Goal: Task Accomplishment & Management: Complete application form

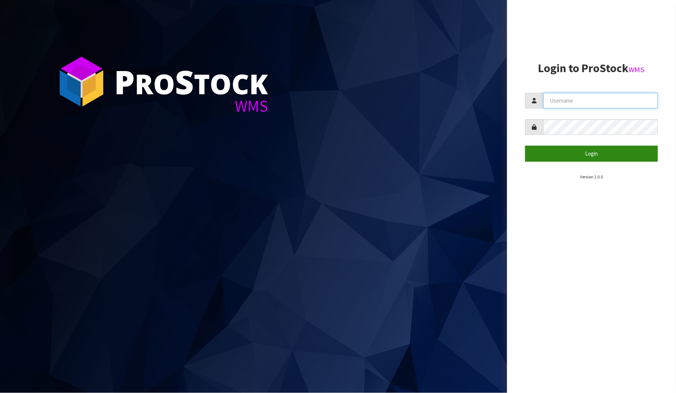
type input "[PERSON_NAME]"
click at [591, 149] on button "Login" at bounding box center [592, 154] width 133 height 16
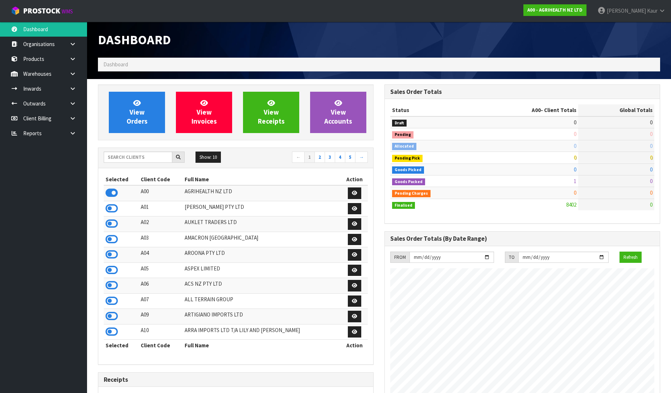
scroll to position [549, 286]
click at [130, 158] on input "text" at bounding box center [138, 157] width 69 height 11
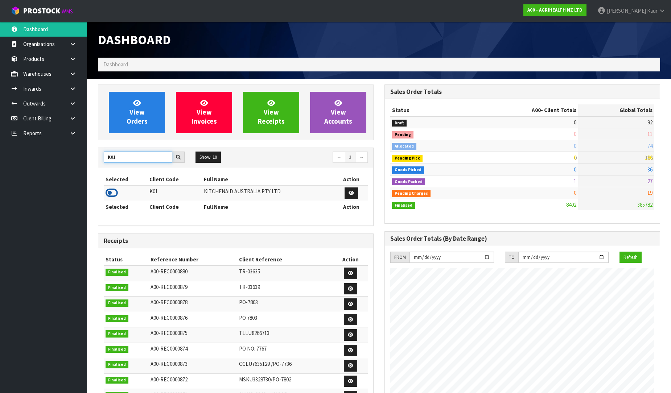
type input "K01"
click at [115, 190] on icon at bounding box center [111, 192] width 12 height 11
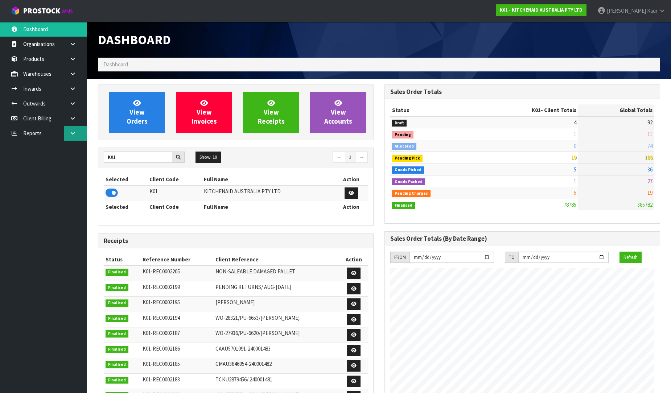
click at [67, 133] on link at bounding box center [75, 133] width 23 height 15
click at [52, 163] on link "CWL" at bounding box center [43, 163] width 87 height 15
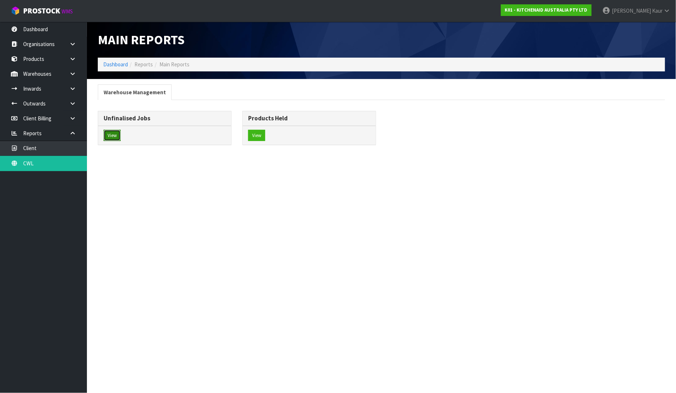
click at [115, 136] on button "View" at bounding box center [112, 136] width 17 height 12
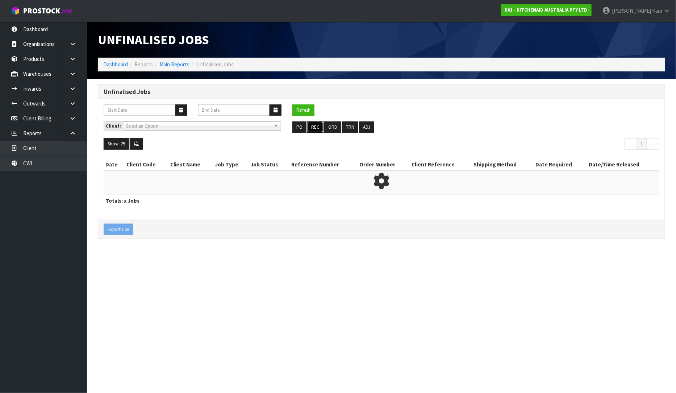
click at [310, 125] on button "REC" at bounding box center [315, 127] width 16 height 12
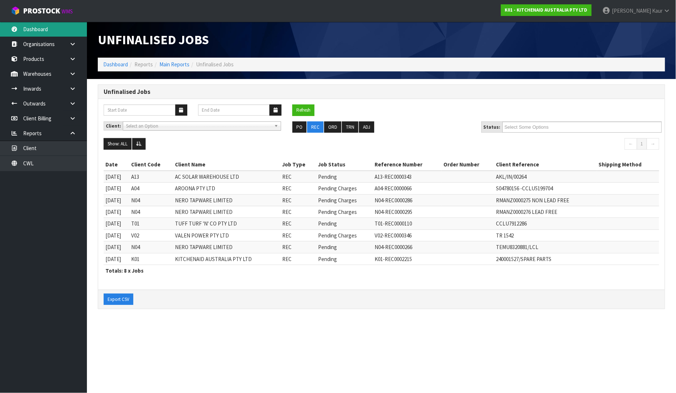
click at [34, 34] on link "Dashboard" at bounding box center [43, 29] width 87 height 15
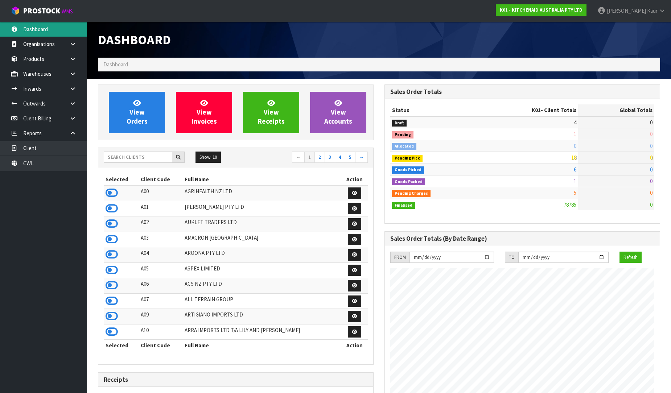
scroll to position [549, 286]
click at [151, 152] on input "text" at bounding box center [138, 157] width 69 height 11
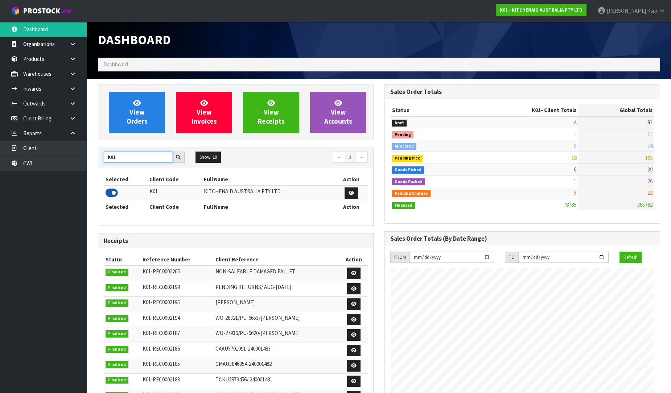
type input "K01"
click at [111, 194] on icon at bounding box center [111, 192] width 12 height 11
click at [71, 90] on icon at bounding box center [72, 88] width 7 height 5
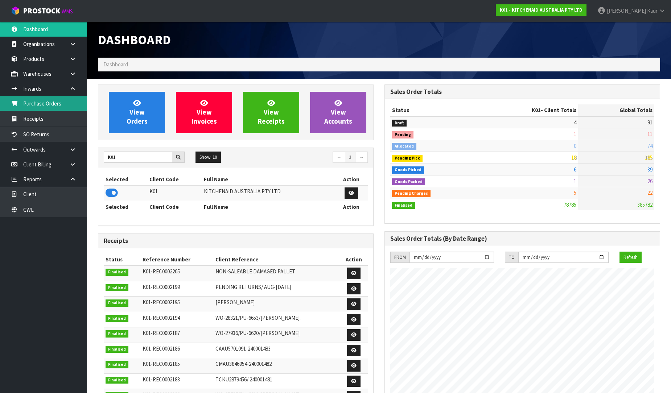
click at [58, 104] on link "Purchase Orders" at bounding box center [43, 103] width 87 height 15
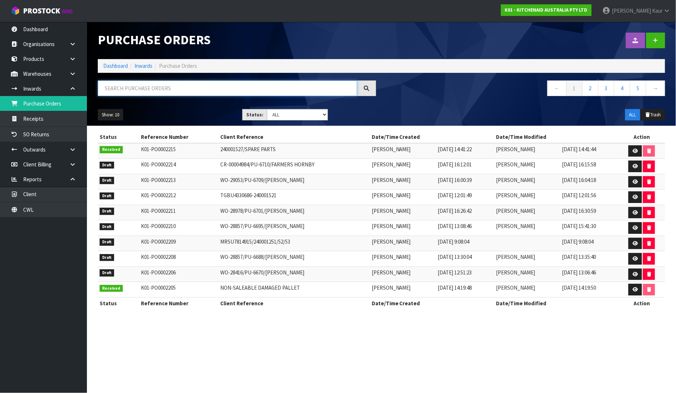
click at [145, 93] on input "text" at bounding box center [228, 88] width 260 height 16
paste input "MRSU7814915"
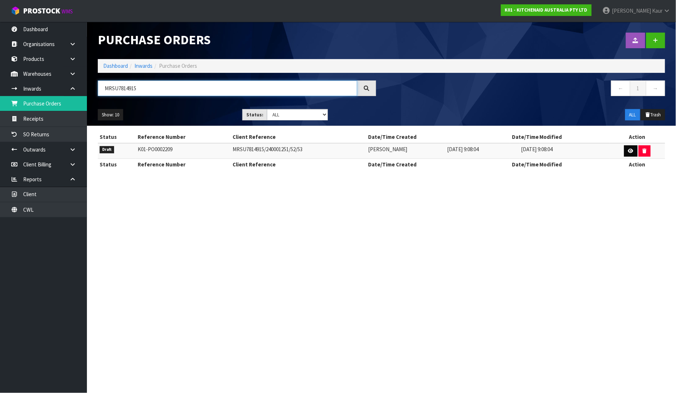
type input "MRSU7814915"
click at [632, 148] on link at bounding box center [631, 151] width 13 height 12
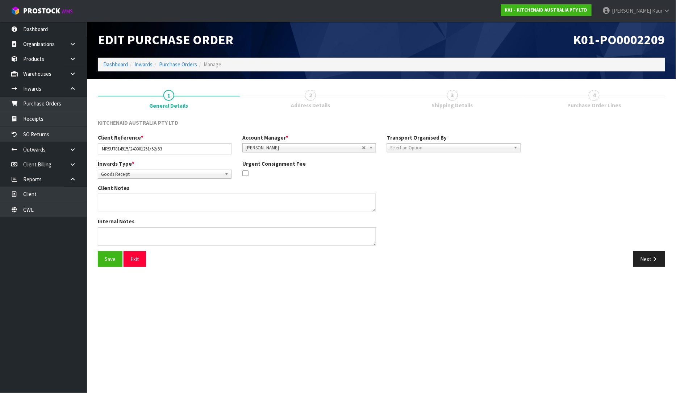
click at [395, 149] on span "Select an Option" at bounding box center [450, 148] width 121 height 9
click at [403, 170] on li "Company" at bounding box center [454, 168] width 130 height 9
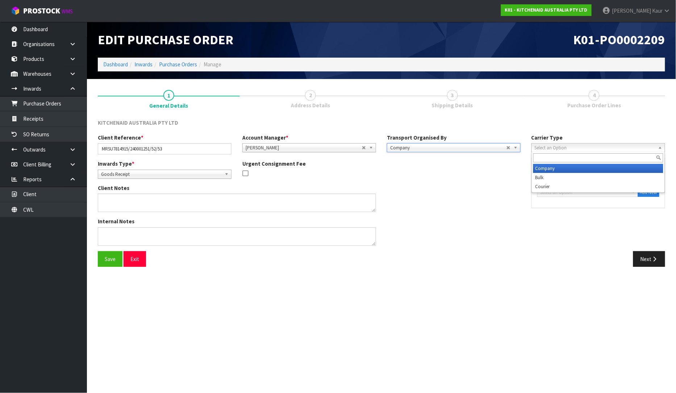
click at [565, 147] on span "Select an Option" at bounding box center [595, 148] width 121 height 9
click at [549, 175] on li "Bulk" at bounding box center [599, 177] width 130 height 9
click at [557, 191] on span "Select an Option" at bounding box center [585, 192] width 88 height 9
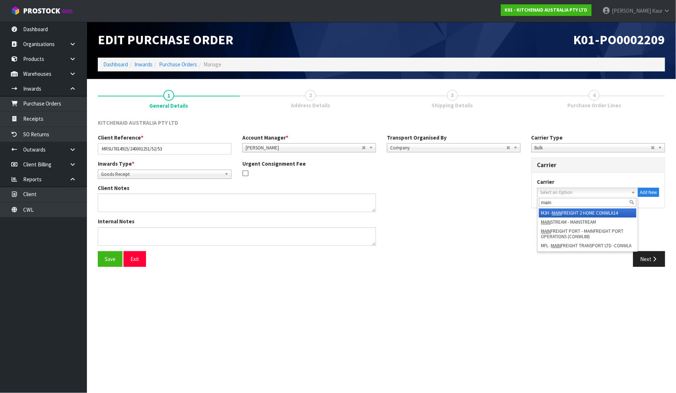
type input "main"
click at [612, 211] on li "M2H - MAIN FREIGHT 2 HOME CONWLA14" at bounding box center [588, 212] width 98 height 9
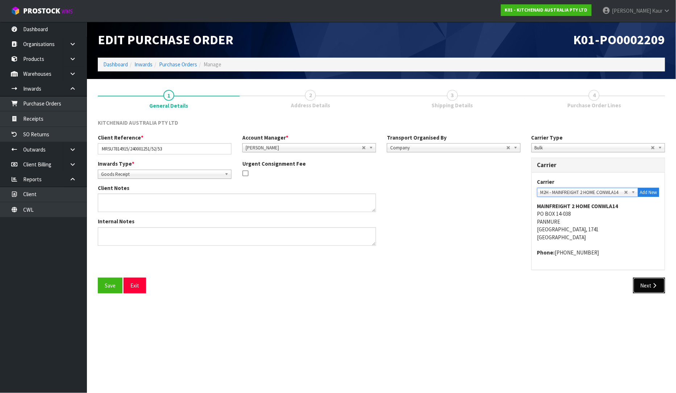
click at [647, 288] on button "Next" at bounding box center [650, 286] width 32 height 16
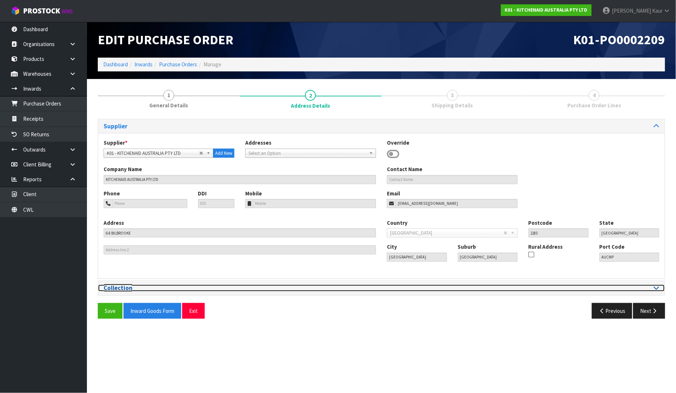
click at [657, 290] on icon at bounding box center [656, 288] width 5 height 6
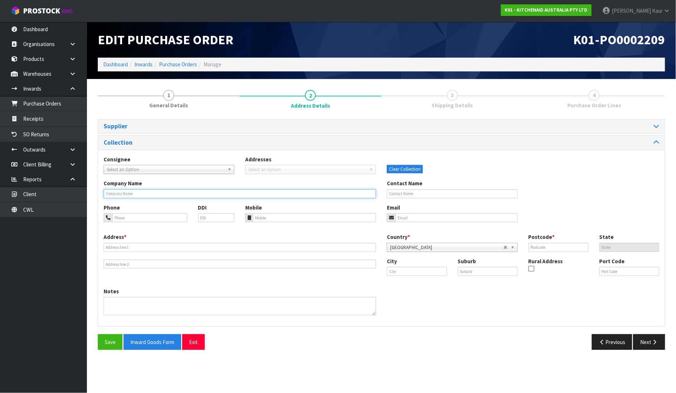
click at [114, 194] on input "text" at bounding box center [240, 193] width 273 height 9
type input "PORT OF [GEOGRAPHIC_DATA]"
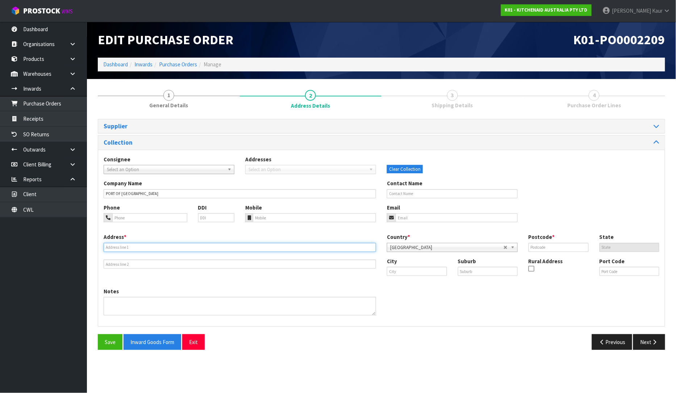
click at [131, 245] on input "text" at bounding box center [240, 247] width 273 height 9
type input "[STREET_ADDRESS]"
click at [419, 270] on input "text" at bounding box center [417, 271] width 60 height 9
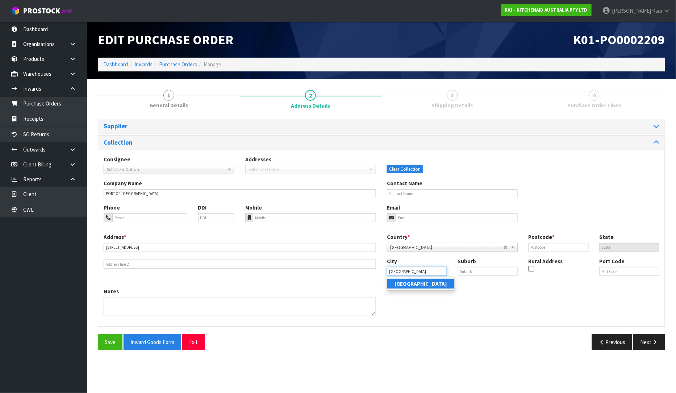
type input "[GEOGRAPHIC_DATA]"
click at [421, 278] on ul "[GEOGRAPHIC_DATA]" at bounding box center [421, 284] width 68 height 14
click at [535, 248] on input "text" at bounding box center [559, 247] width 60 height 9
type input "1010"
click at [659, 341] on button "Next" at bounding box center [650, 342] width 32 height 16
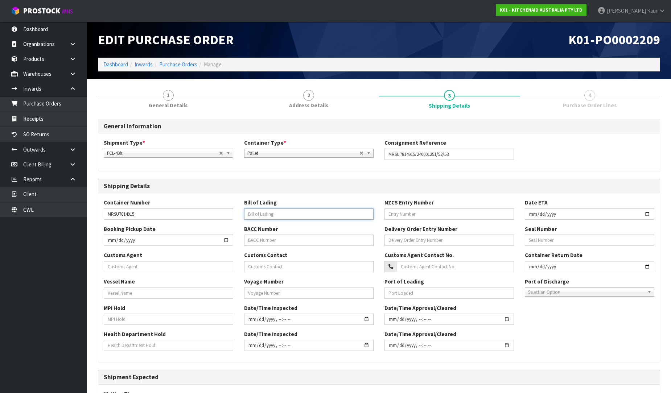
click at [258, 213] on input "text" at bounding box center [308, 213] width 129 height 11
type input "257407958"
click at [393, 216] on input "text" at bounding box center [448, 213] width 129 height 11
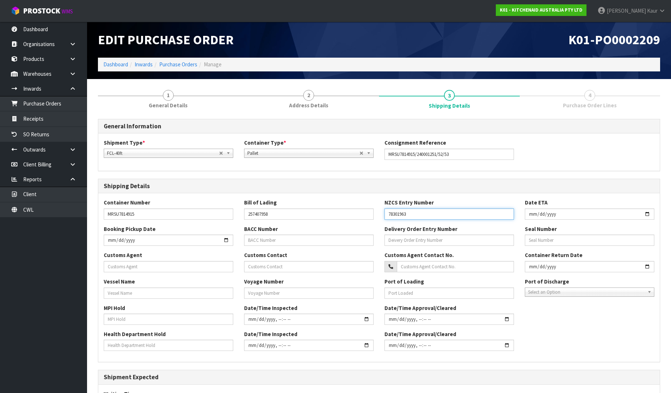
type input "78301963"
click at [530, 212] on input "date" at bounding box center [589, 213] width 129 height 11
type input "[DATE]"
click at [113, 273] on div "Customs Agent Customs Contact Customs Agent Contact No. Container Return Date" at bounding box center [378, 264] width 561 height 26
click at [117, 265] on input "text" at bounding box center [168, 266] width 129 height 11
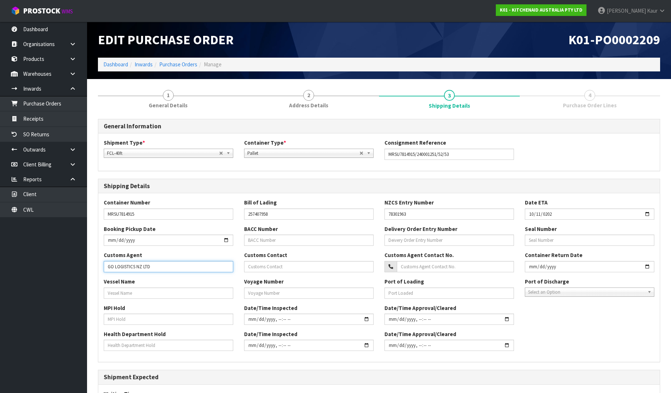
type input "GO LOGISTICS NZ LTD"
click at [120, 291] on input "text" at bounding box center [168, 292] width 129 height 11
type input "MAERSK RIO [PERSON_NAME]"
click at [256, 294] on input "text" at bounding box center [308, 292] width 129 height 11
type input "538S"
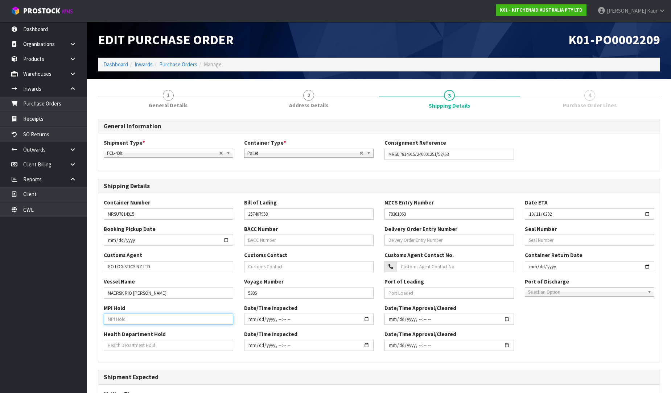
click at [149, 324] on input "text" at bounding box center [168, 319] width 129 height 11
type input "NO"
click at [133, 345] on input "text" at bounding box center [168, 345] width 129 height 11
type input "NO"
click at [570, 289] on span "Select an Option" at bounding box center [586, 292] width 116 height 9
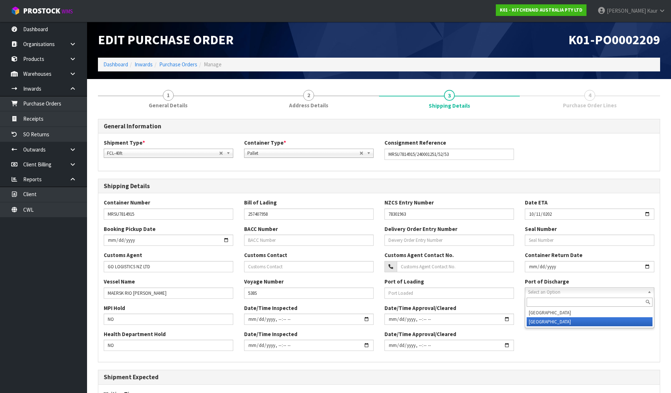
click at [546, 318] on li "[GEOGRAPHIC_DATA]" at bounding box center [589, 321] width 126 height 9
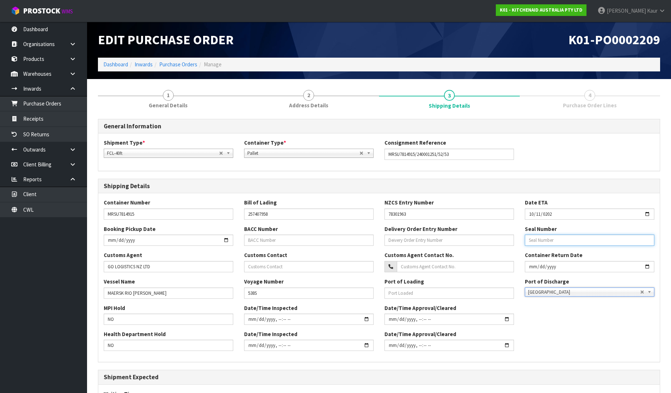
click at [566, 241] on input "text" at bounding box center [589, 240] width 129 height 11
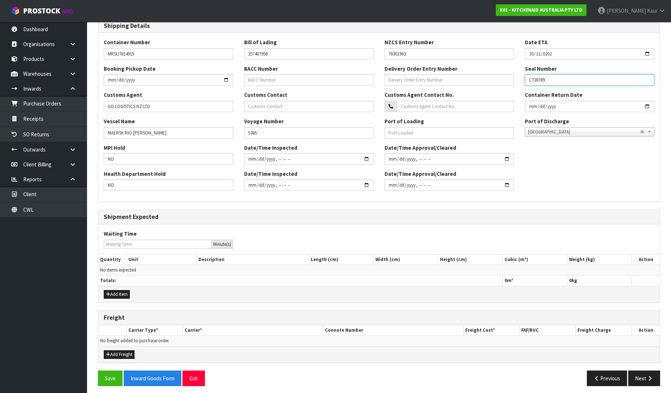
scroll to position [161, 0]
type input "C728789"
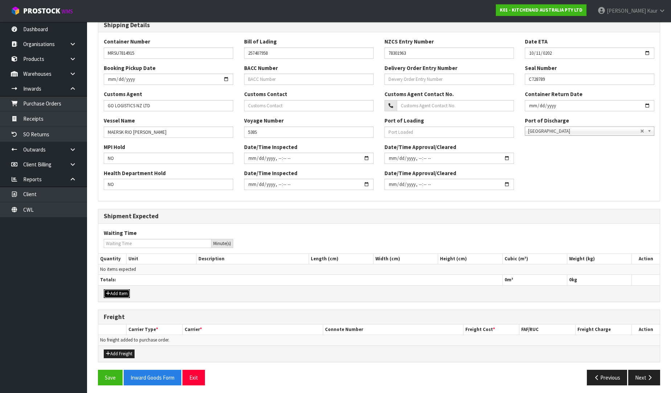
click at [125, 295] on button "Add Item" at bounding box center [117, 293] width 26 height 9
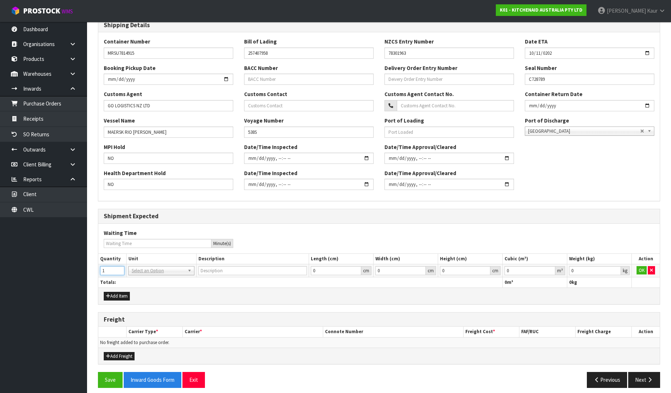
type input "1"
click at [121, 269] on input "1" at bounding box center [112, 270] width 24 height 9
type input "40FT CONTAINER"
type input "0.000001"
click at [551, 269] on input "0.000001" at bounding box center [529, 270] width 51 height 9
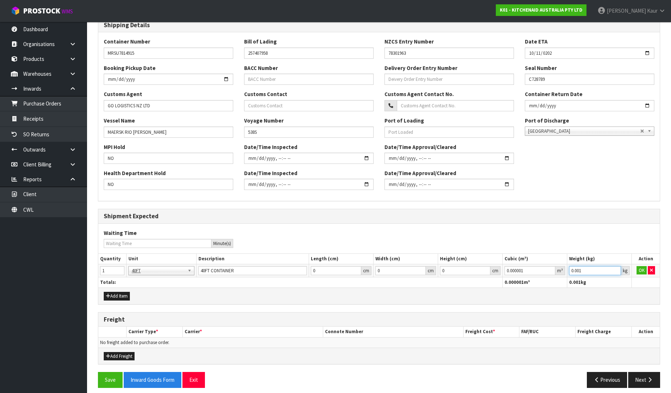
type input "0.001"
click at [617, 269] on input "0.001" at bounding box center [595, 270] width 52 height 9
click at [638, 270] on button "OK" at bounding box center [641, 270] width 10 height 9
click at [646, 381] on icon "button" at bounding box center [649, 379] width 7 height 5
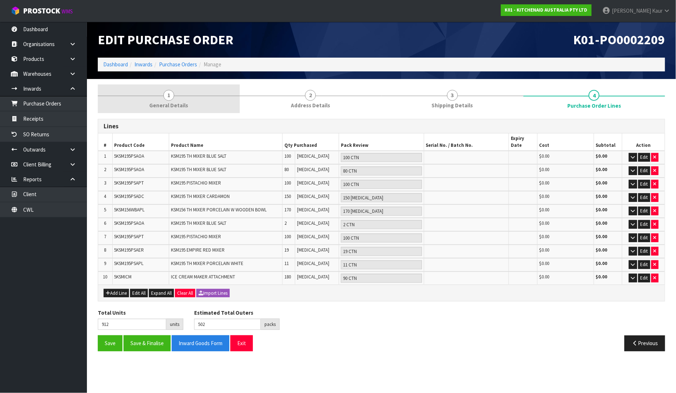
click at [165, 98] on span "1" at bounding box center [168, 95] width 11 height 11
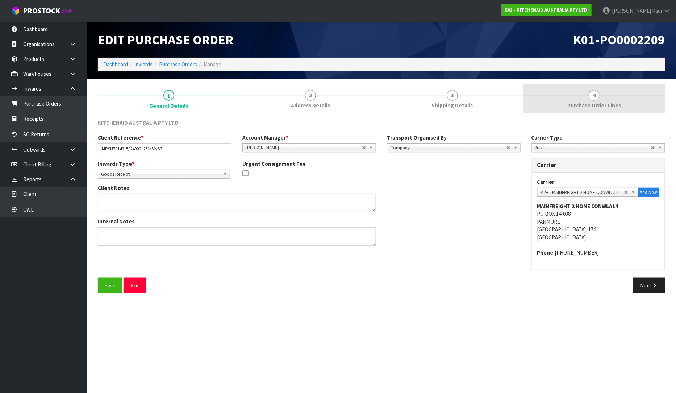
click at [586, 100] on link "4 Purchase Order Lines" at bounding box center [595, 98] width 142 height 29
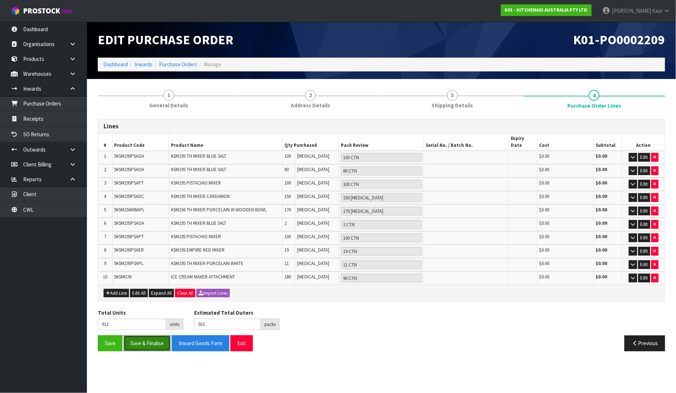
click at [142, 335] on button "Save & Finalise" at bounding box center [147, 343] width 47 height 16
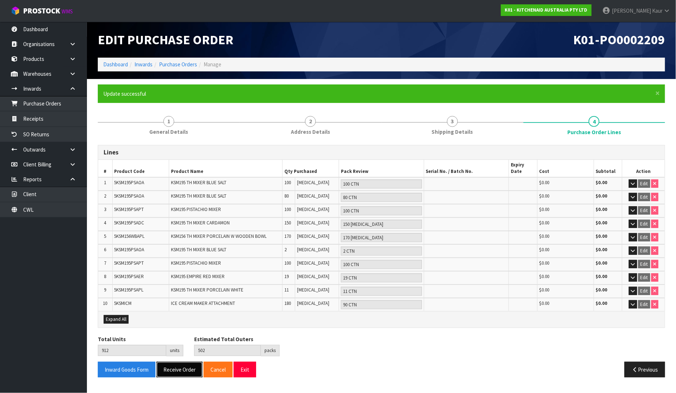
click at [175, 362] on button "Receive Order" at bounding box center [180, 370] width 46 height 16
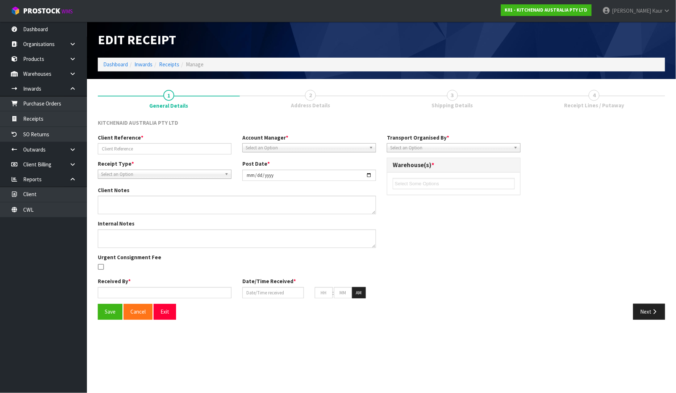
type input "MRSU7814915/240001251/52/53"
type input "[DATE]"
type input "[PERSON_NAME]"
type input "[DATE]"
type input "09"
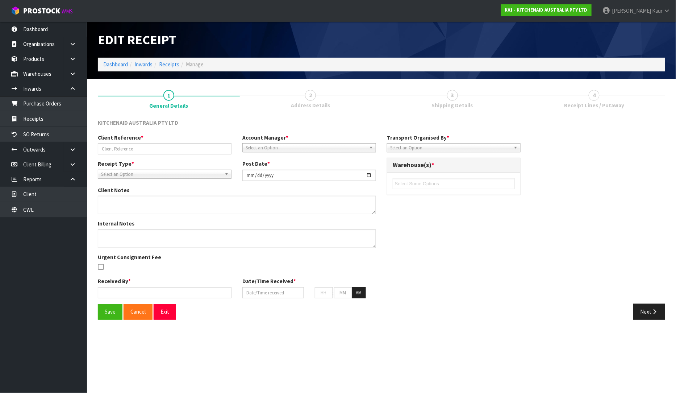
type input "27"
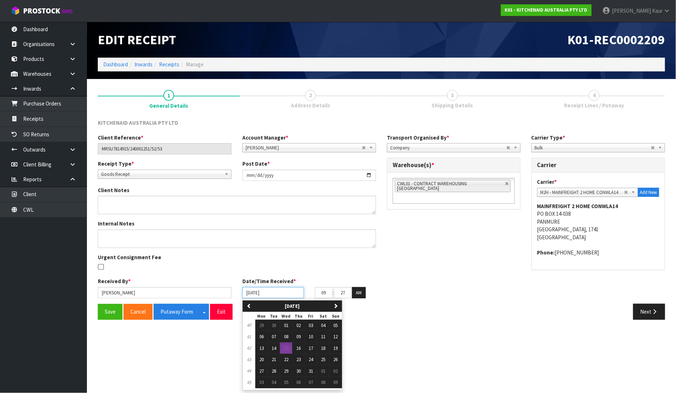
click at [250, 292] on input "[DATE]" at bounding box center [274, 292] width 62 height 11
click at [264, 345] on button "13" at bounding box center [262, 349] width 12 height 12
type input "[DATE]"
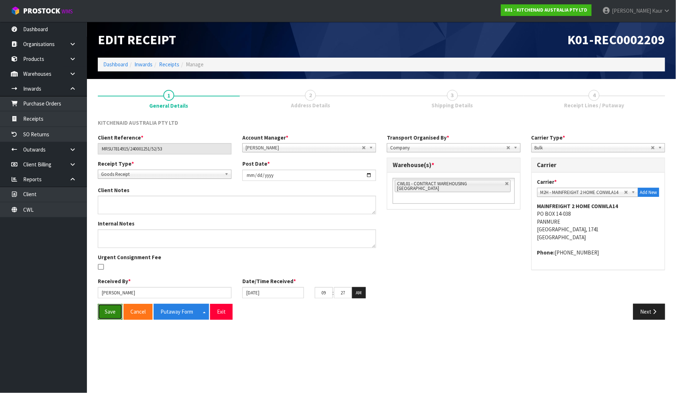
click at [119, 306] on button "Save" at bounding box center [110, 312] width 25 height 16
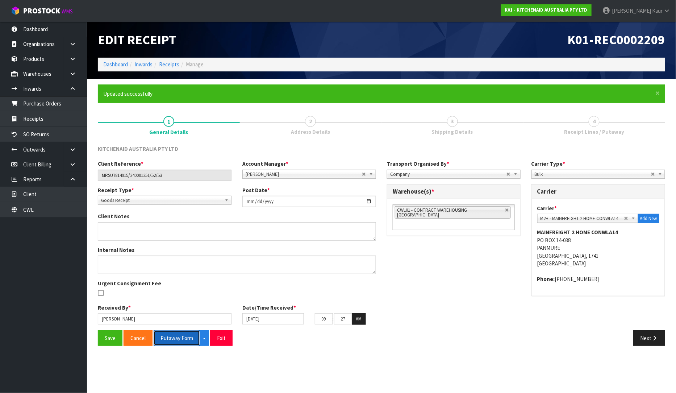
click at [182, 342] on button "Putaway Form" at bounding box center [177, 338] width 46 height 16
drag, startPoint x: 180, startPoint y: 334, endPoint x: 464, endPoint y: 1, distance: 438.1
click at [180, 334] on button "Putaway Form" at bounding box center [177, 338] width 46 height 16
click at [43, 207] on link "CWL" at bounding box center [43, 209] width 87 height 15
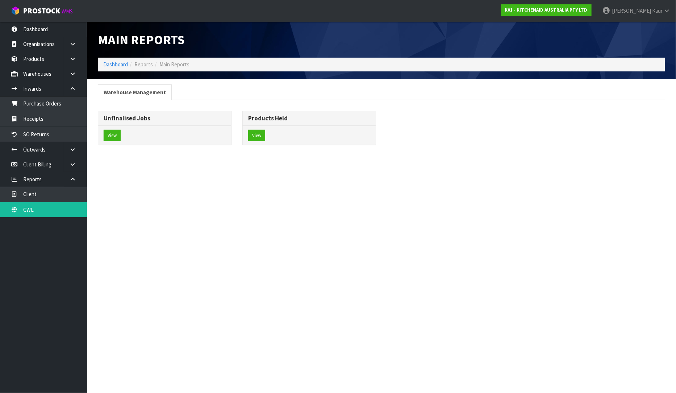
click at [106, 142] on div "View" at bounding box center [164, 135] width 133 height 19
click at [117, 136] on button "View" at bounding box center [112, 136] width 17 height 12
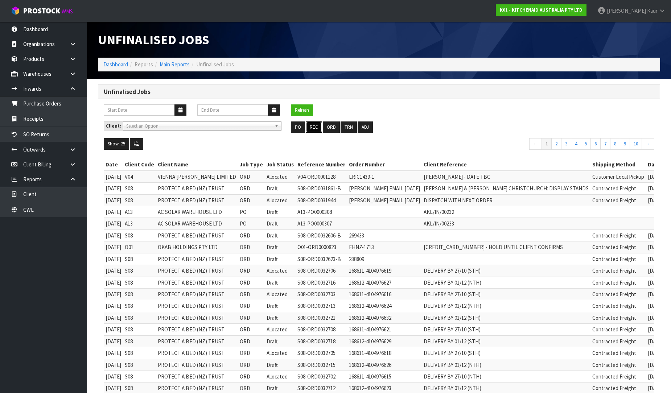
click at [314, 127] on button "REC" at bounding box center [314, 127] width 16 height 12
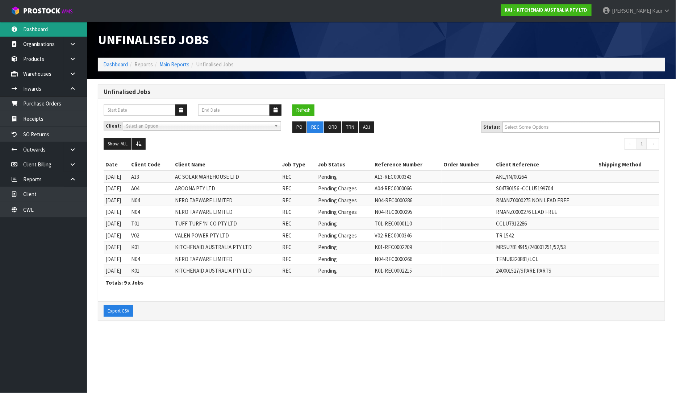
click at [66, 32] on link "Dashboard" at bounding box center [43, 29] width 87 height 15
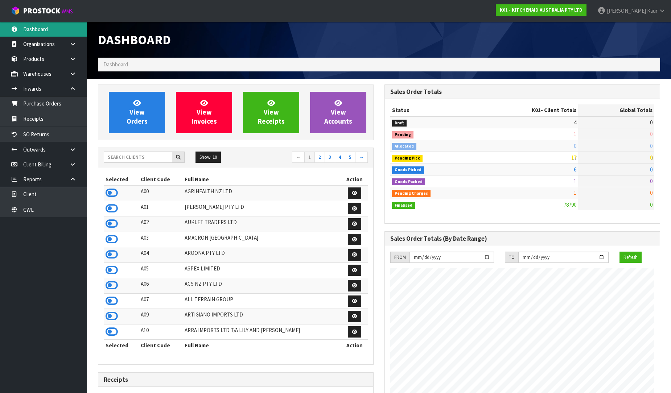
scroll to position [549, 286]
click at [133, 157] on input "text" at bounding box center [138, 157] width 69 height 11
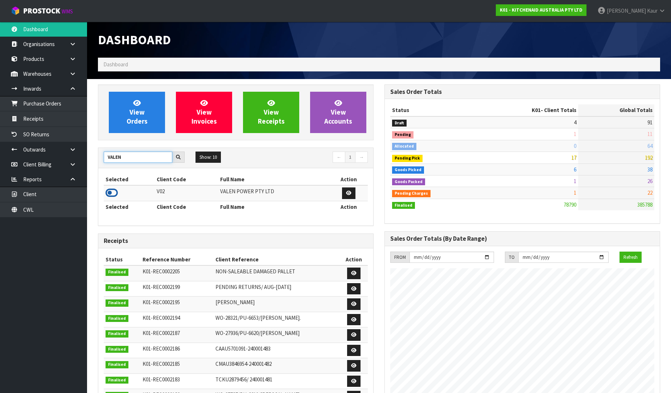
type input "VALEN"
click at [109, 194] on icon at bounding box center [111, 192] width 12 height 11
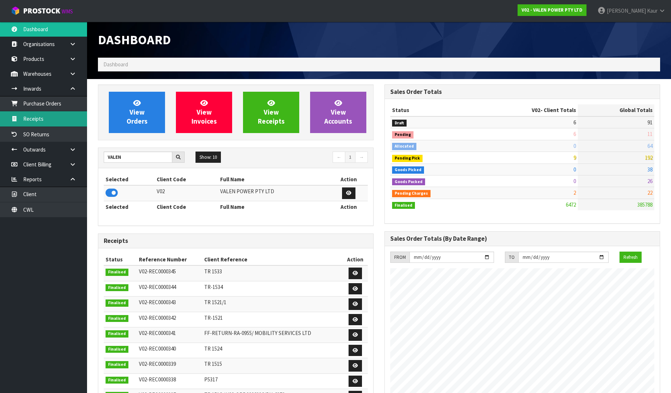
scroll to position [565, 286]
click at [62, 113] on link "Receipts" at bounding box center [43, 118] width 87 height 15
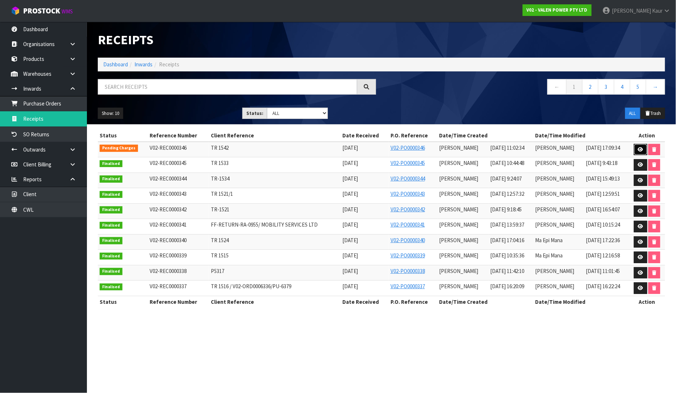
click at [640, 146] on link at bounding box center [640, 150] width 13 height 12
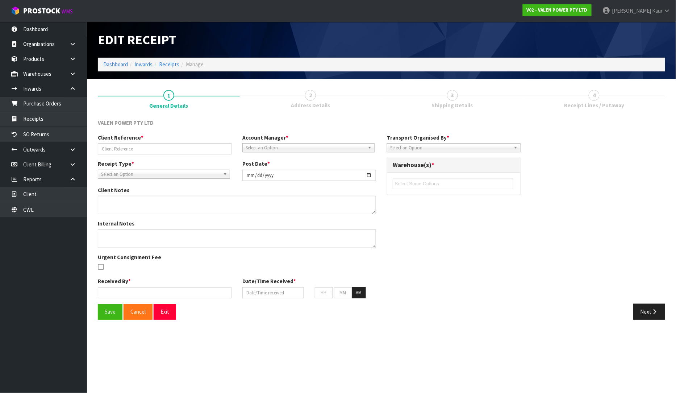
type input "TR 1542"
type input "[DATE]"
type textarea "VARANCE 2 X PS81313 NOT RECEIVED"
type textarea "CHECKED BY MA"
type input "[PERSON_NAME]"
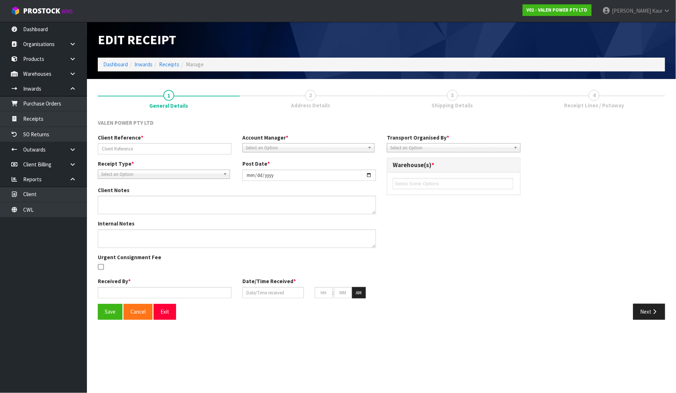
type input "[DATE]"
type input "11"
type input "02"
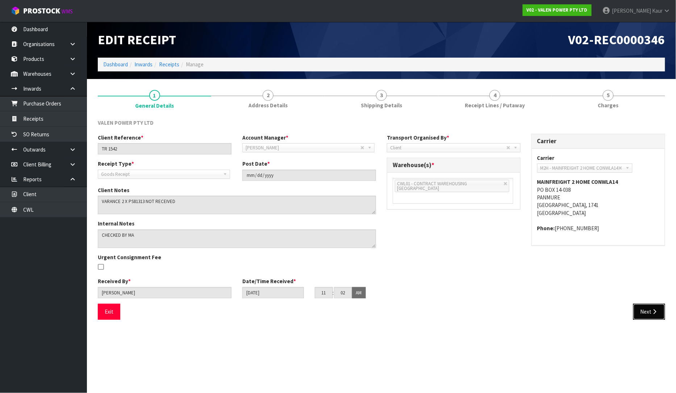
click at [651, 311] on button "Next" at bounding box center [650, 312] width 32 height 16
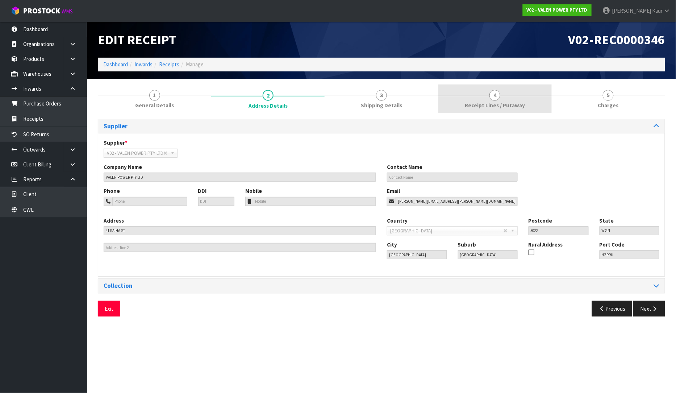
click at [497, 106] on span "Receipt Lines / Putaway" at bounding box center [495, 105] width 60 height 8
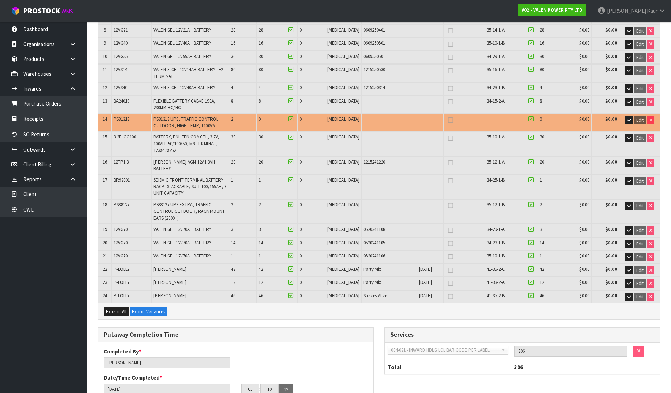
scroll to position [322, 0]
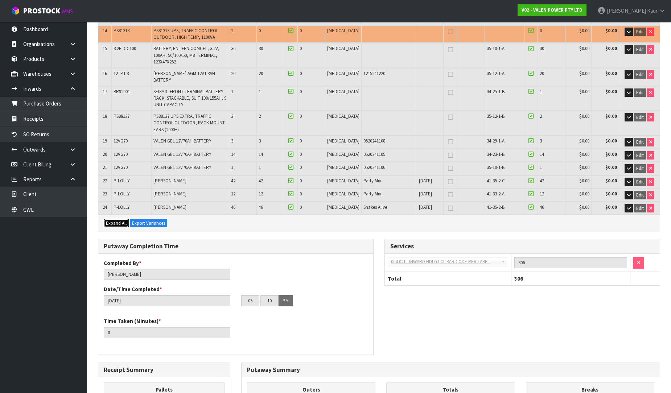
drag, startPoint x: 120, startPoint y: 188, endPoint x: 237, endPoint y: 171, distance: 118.1
click at [120, 220] on span "Expand All" at bounding box center [116, 223] width 21 height 6
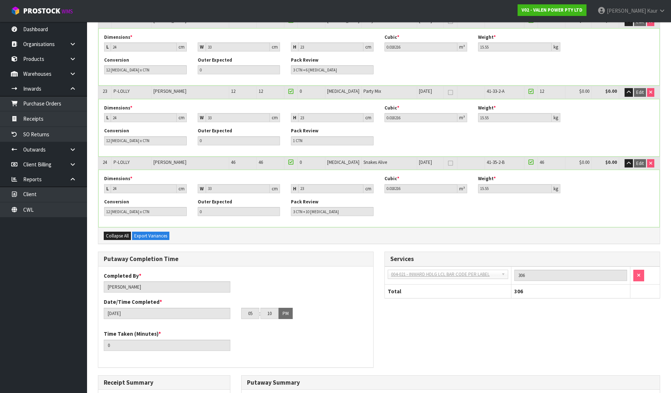
scroll to position [1845, 0]
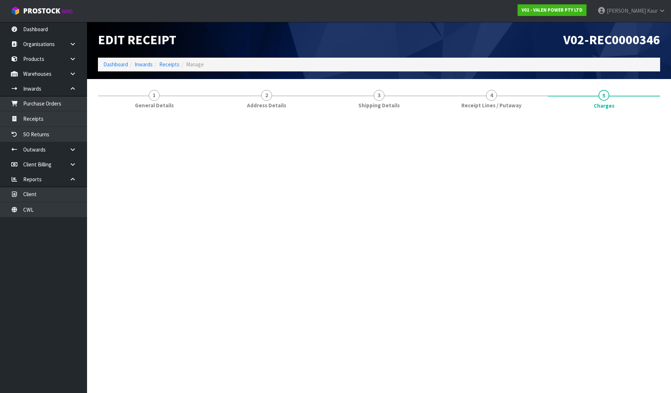
scroll to position [0, 0]
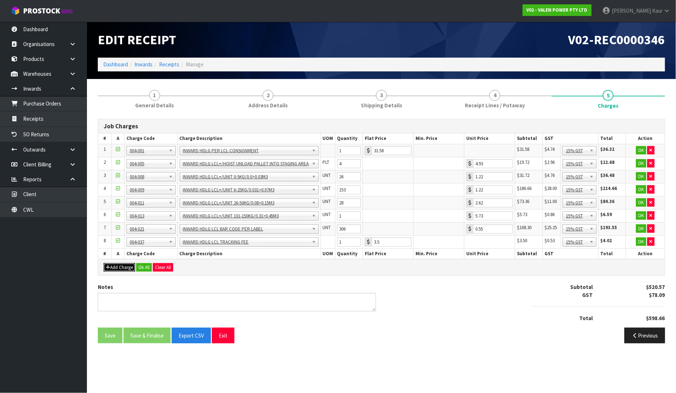
click at [113, 270] on button "Add Charge" at bounding box center [120, 267] width 32 height 9
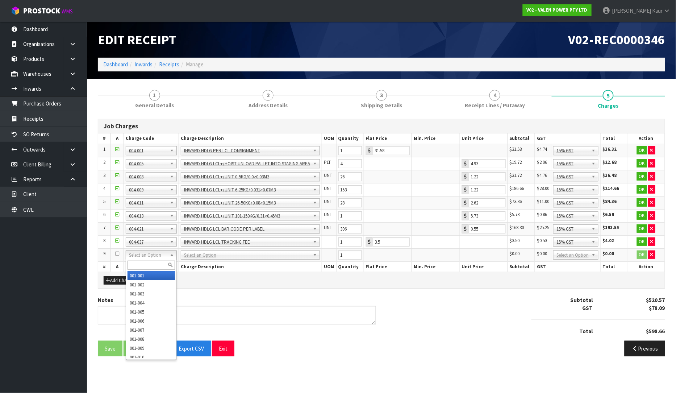
click at [132, 265] on input "text" at bounding box center [151, 265] width 47 height 9
type input "004-006"
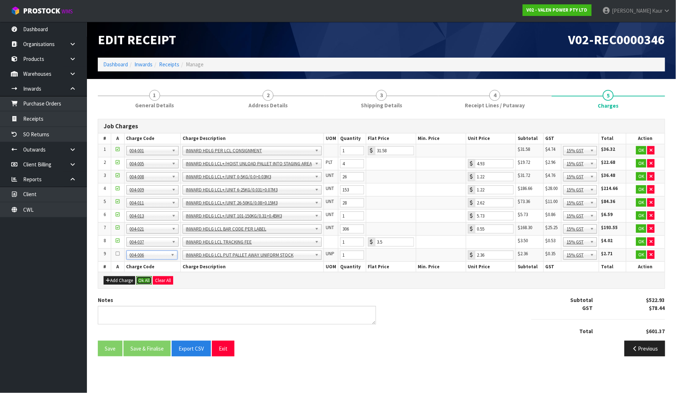
click at [151, 281] on button "Ok All" at bounding box center [144, 280] width 16 height 9
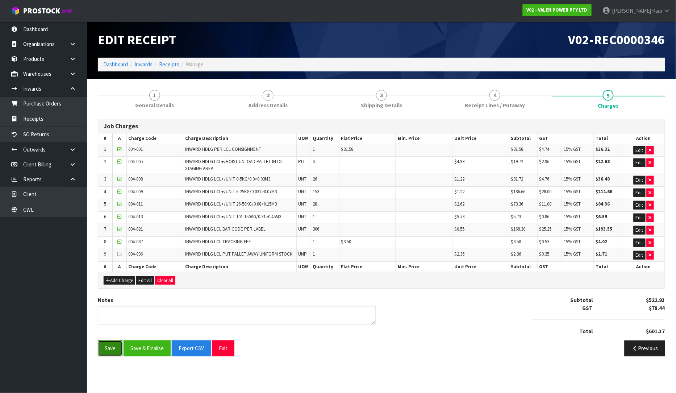
click at [111, 350] on button "Save" at bounding box center [110, 348] width 25 height 16
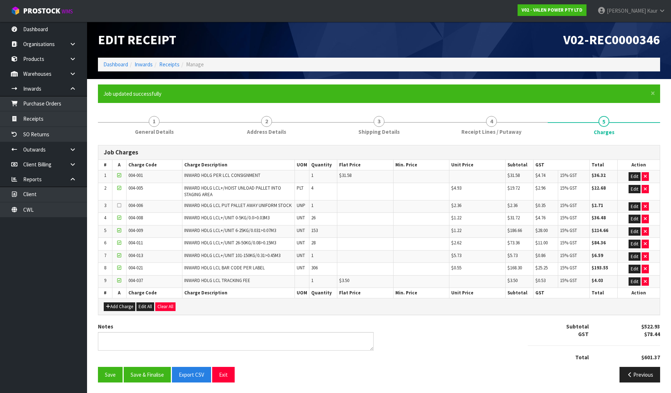
click at [110, 384] on div "Save Save & Finalise Export CSV Exit Previous" at bounding box center [378, 377] width 573 height 21
click at [60, 33] on link "Dashboard" at bounding box center [43, 29] width 87 height 15
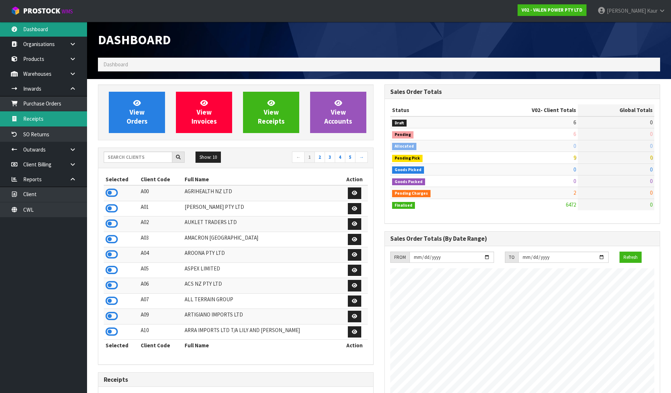
scroll to position [549, 286]
click at [68, 117] on link "Receipts" at bounding box center [43, 118] width 87 height 15
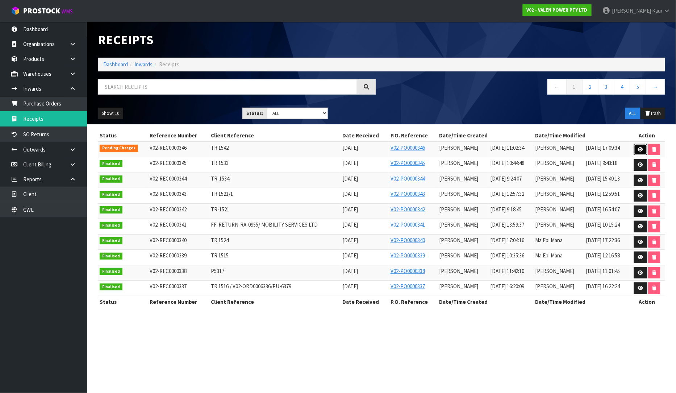
click at [639, 152] on link at bounding box center [640, 150] width 13 height 12
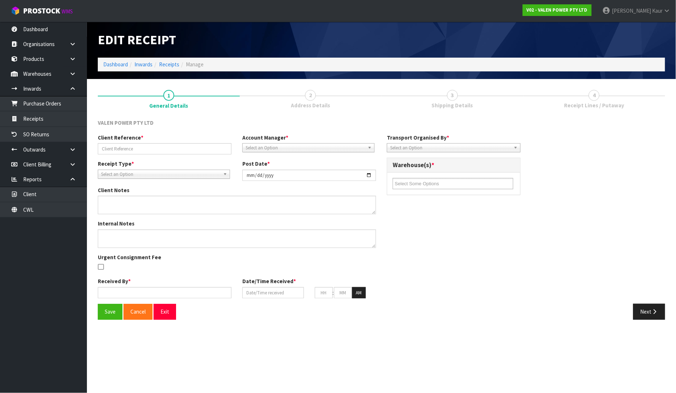
type input "TR 1542"
type input "[DATE]"
type textarea "VARANCE 2 X PS81313 NOT RECEIVED"
type textarea "CHECKED BY MA"
type input "[PERSON_NAME]"
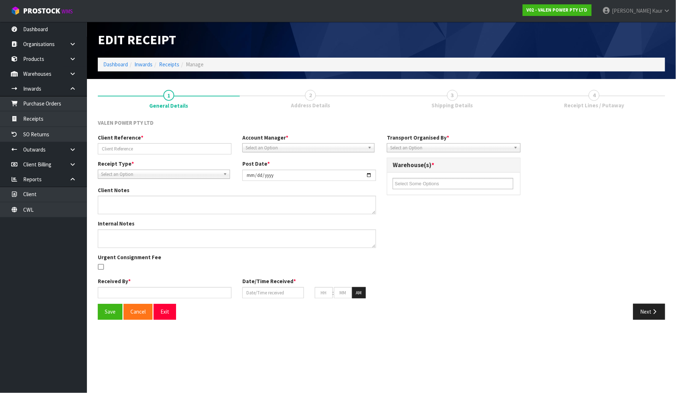
type input "[DATE]"
type input "11"
type input "02"
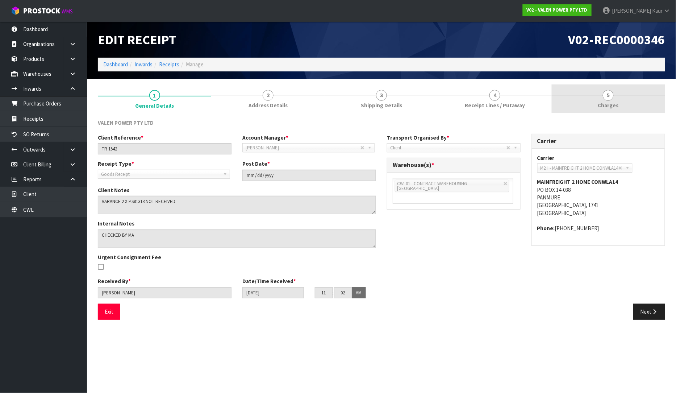
click at [611, 108] on span "Charges" at bounding box center [608, 105] width 21 height 8
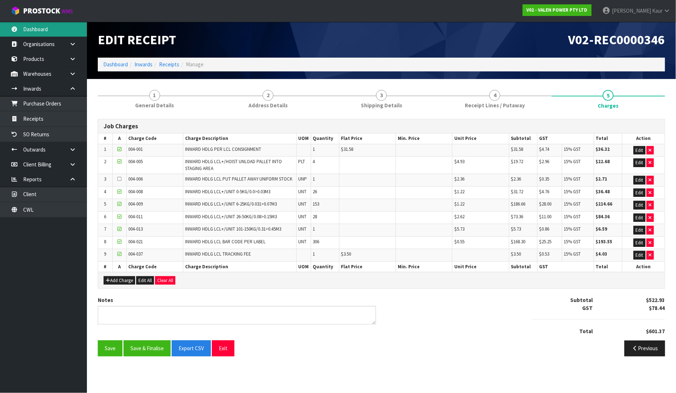
click at [45, 28] on link "Dashboard" at bounding box center [43, 29] width 87 height 15
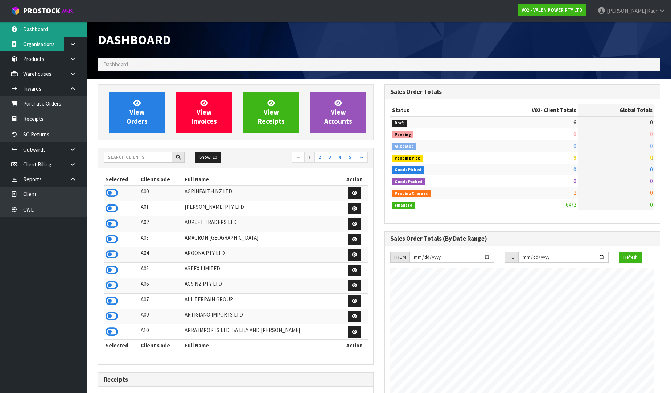
scroll to position [549, 286]
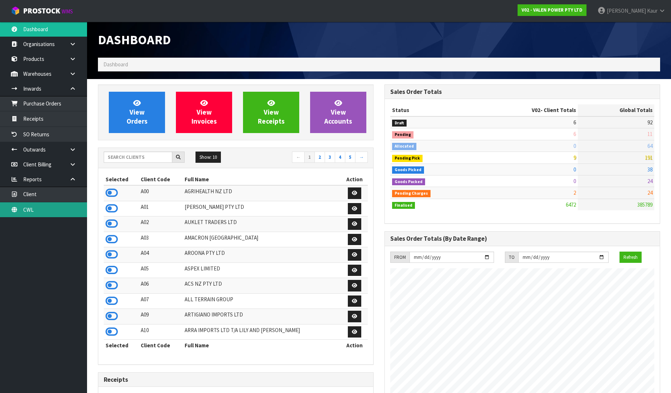
click at [46, 209] on link "CWL" at bounding box center [43, 209] width 87 height 15
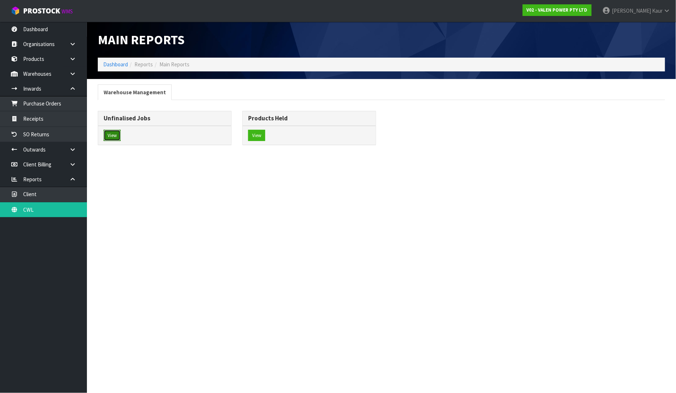
click at [113, 131] on button "View" at bounding box center [112, 136] width 17 height 12
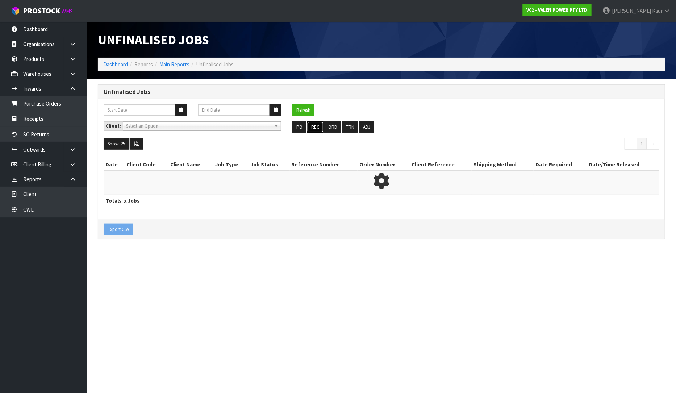
click at [318, 126] on button "REC" at bounding box center [315, 127] width 16 height 12
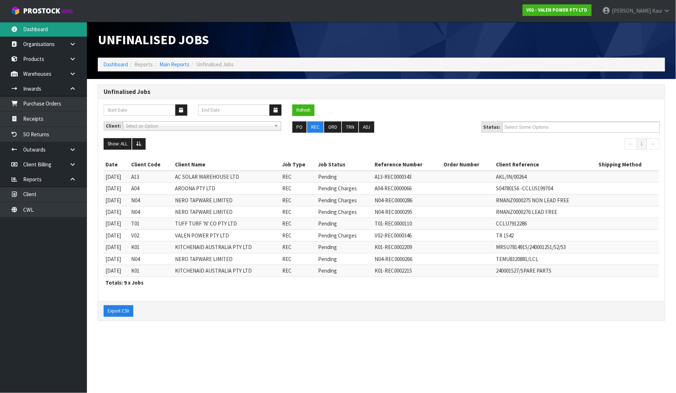
click at [43, 26] on link "Dashboard" at bounding box center [43, 29] width 87 height 15
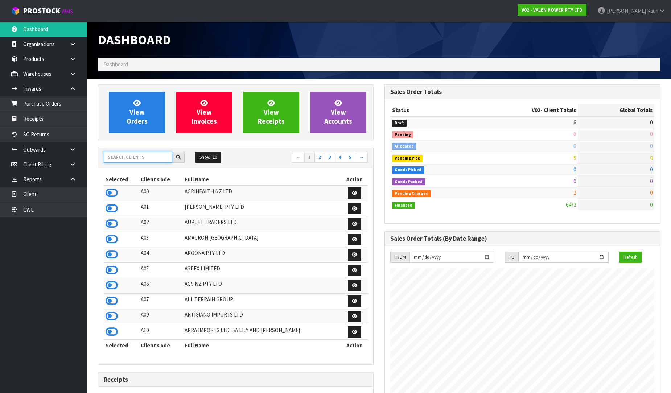
scroll to position [565, 286]
click at [119, 155] on input "text" at bounding box center [138, 157] width 69 height 11
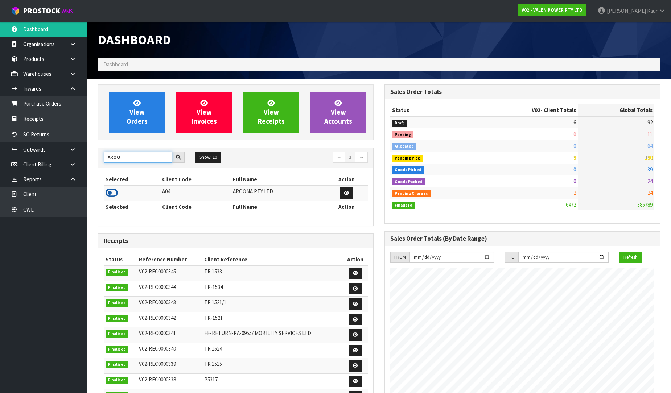
type input "AROO"
click at [108, 194] on icon at bounding box center [111, 192] width 12 height 11
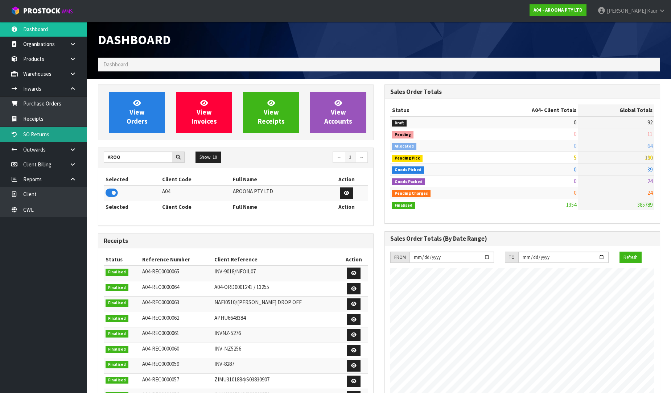
scroll to position [549, 286]
click at [65, 124] on link "Receipts" at bounding box center [43, 118] width 87 height 15
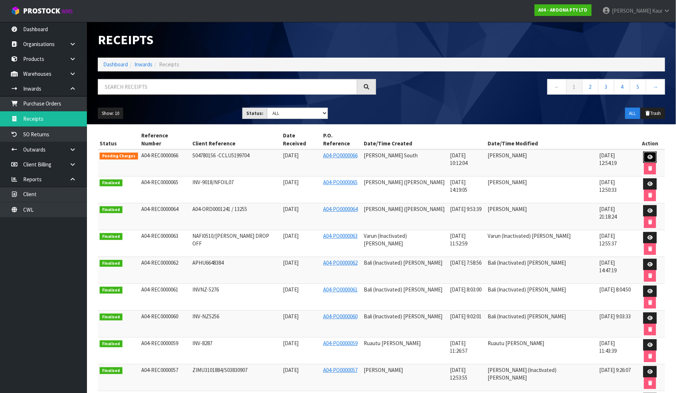
click at [644, 152] on link at bounding box center [650, 158] width 13 height 12
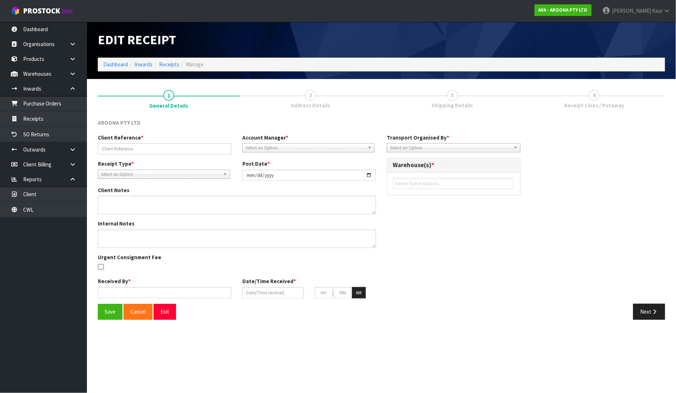
type input "S04780156 -CCLU5199704"
type input "[DATE]"
type textarea "PLEASE FIND THE BELOW VARIANCE FOR CODE NALR1001 WE RECEIVED 3 QUANTITY WHICH I…"
type textarea "NEW CODES"
type input "[PERSON_NAME] South"
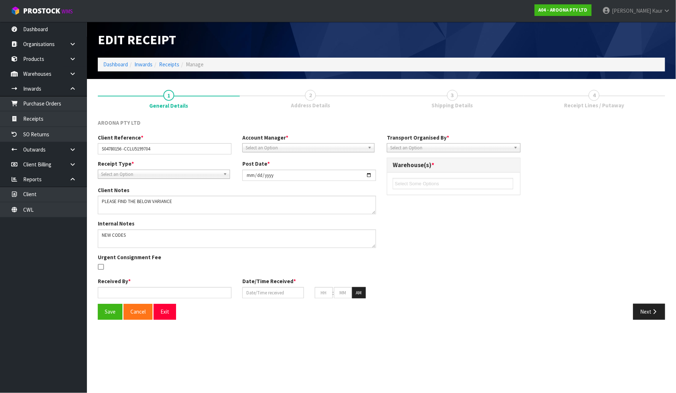
type input "[DATE]"
type input "07"
type input "30"
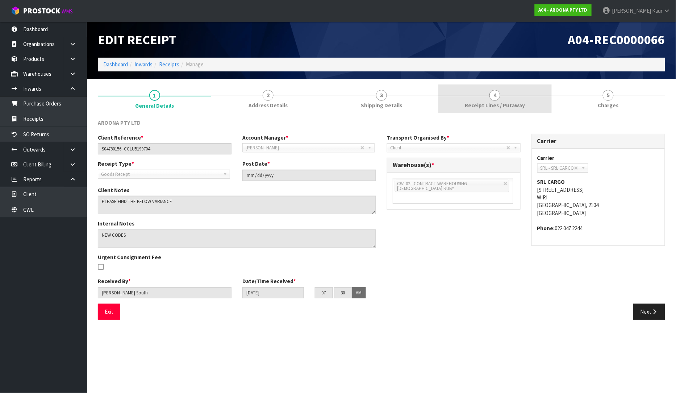
click at [482, 105] on span "Receipt Lines / Putaway" at bounding box center [495, 105] width 60 height 8
click at [487, 100] on link "4 Receipt Lines / Putaway" at bounding box center [495, 98] width 113 height 29
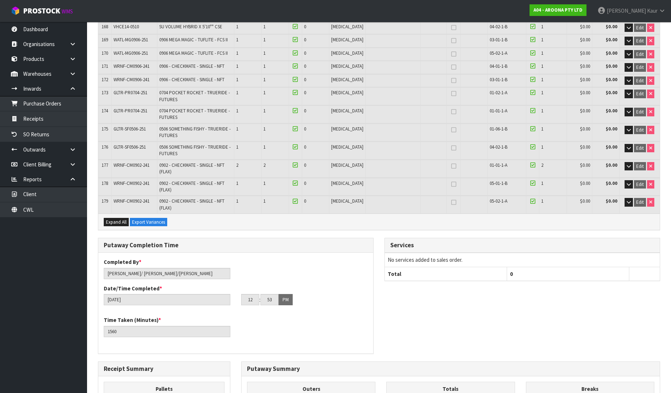
scroll to position [2854, 0]
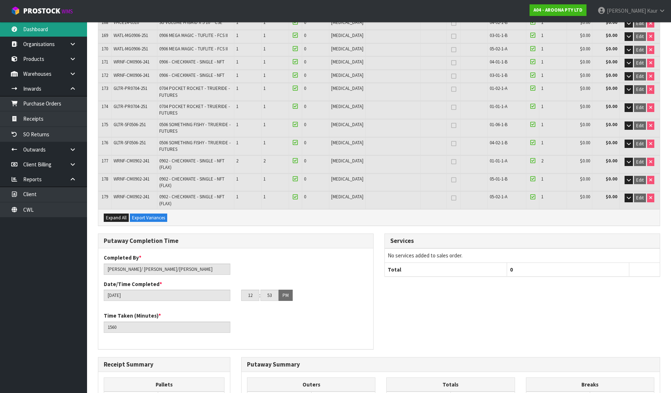
click at [48, 27] on link "Dashboard" at bounding box center [43, 29] width 87 height 15
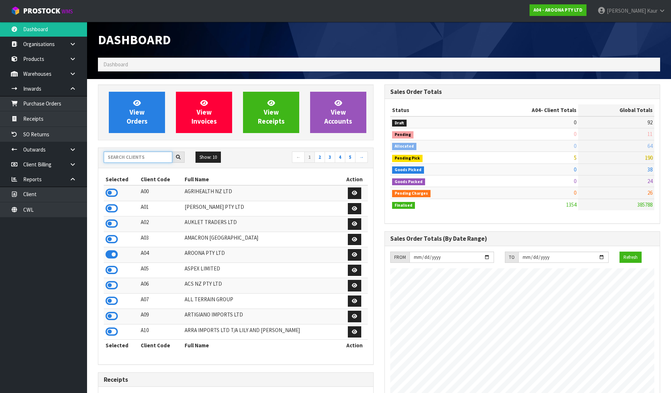
click at [129, 155] on input "text" at bounding box center [138, 157] width 69 height 11
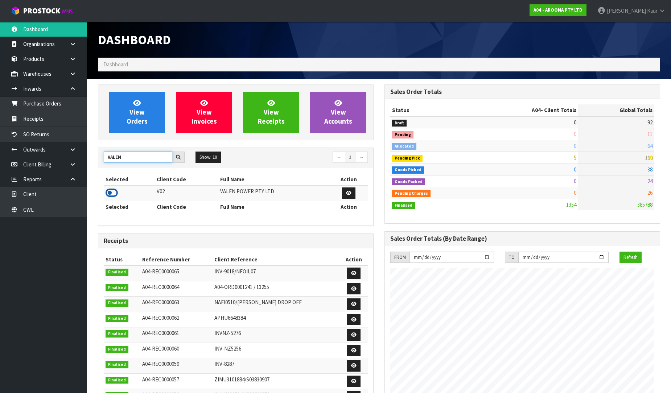
type input "VALEN"
click at [113, 191] on icon at bounding box center [111, 192] width 12 height 11
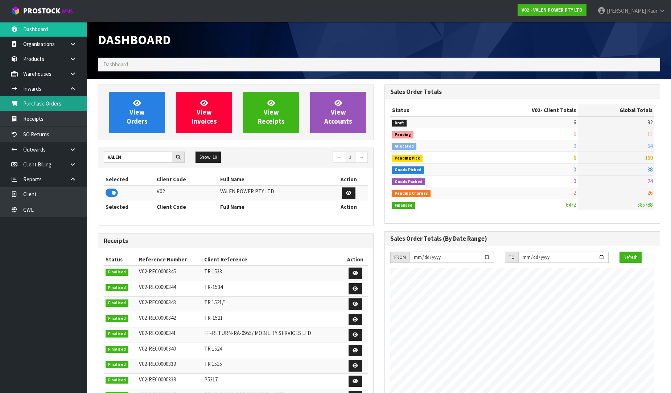
scroll to position [565, 286]
click at [61, 108] on link "Purchase Orders" at bounding box center [43, 103] width 87 height 15
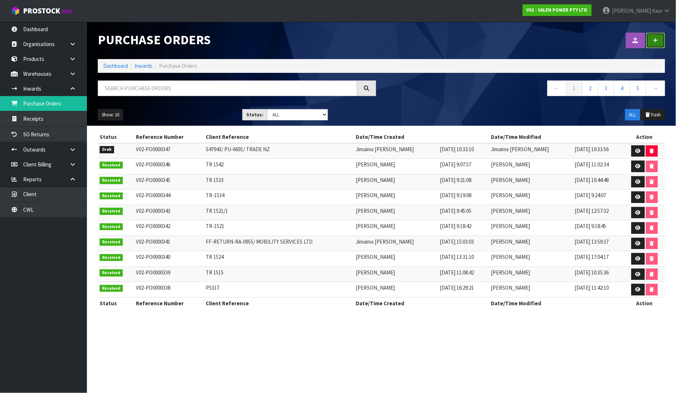
click at [655, 42] on icon at bounding box center [656, 40] width 5 height 5
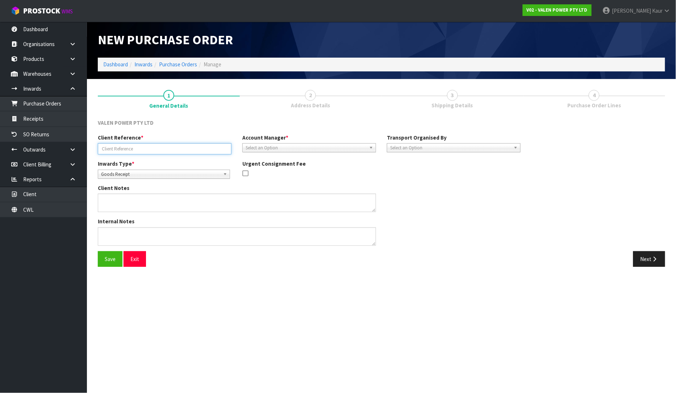
click at [139, 148] on input "text" at bounding box center [165, 148] width 134 height 11
paste input "TR 1542"
type input "TR 1542."
click at [270, 144] on span "Select an Option" at bounding box center [306, 148] width 121 height 9
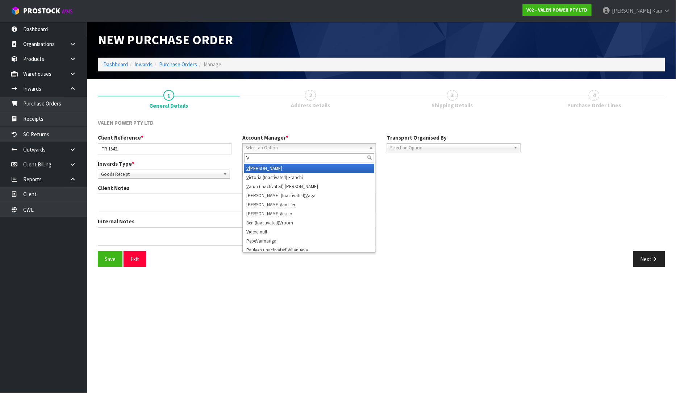
type input "V"
click at [275, 168] on li "V [PERSON_NAME]" at bounding box center [309, 168] width 130 height 9
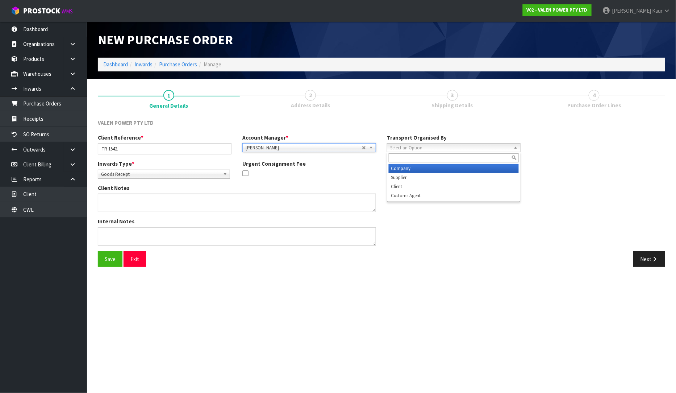
click at [394, 147] on span "Select an Option" at bounding box center [450, 148] width 121 height 9
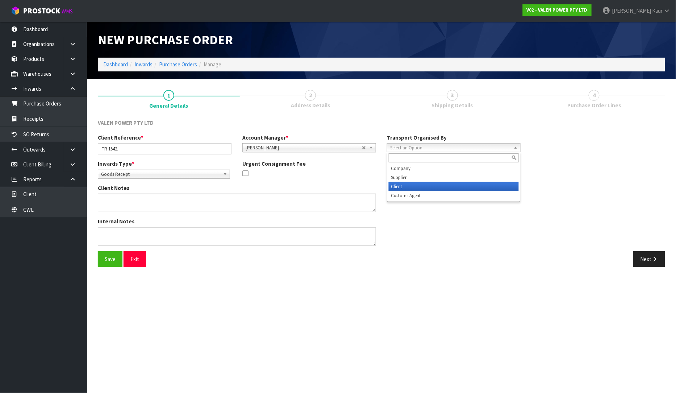
click at [402, 184] on li "Client" at bounding box center [454, 186] width 130 height 9
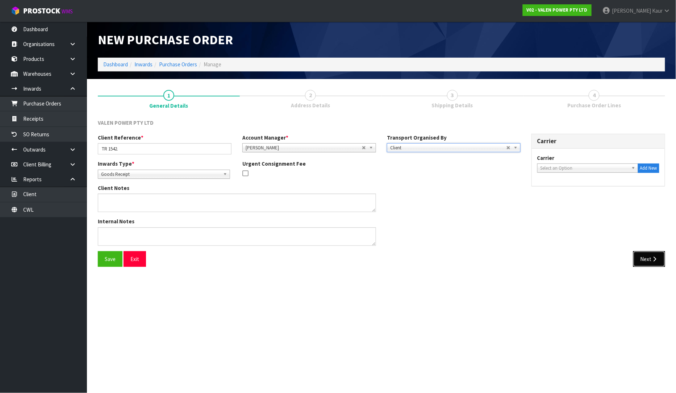
click at [650, 262] on button "Next" at bounding box center [650, 259] width 32 height 16
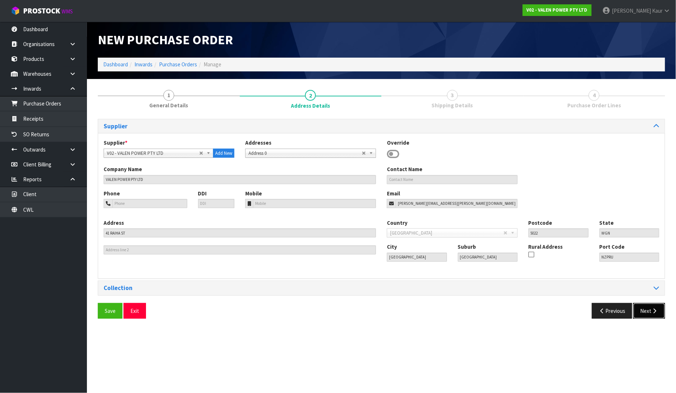
click at [651, 310] on button "Next" at bounding box center [650, 311] width 32 height 16
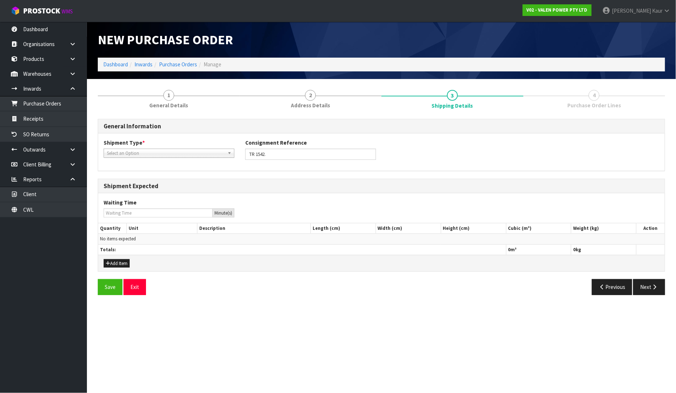
click at [175, 153] on span "Select an Option" at bounding box center [166, 153] width 118 height 9
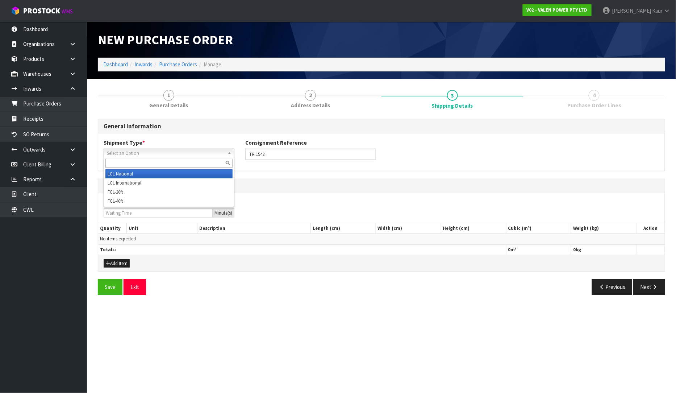
click at [167, 170] on li "LCL National" at bounding box center [168, 173] width 127 height 9
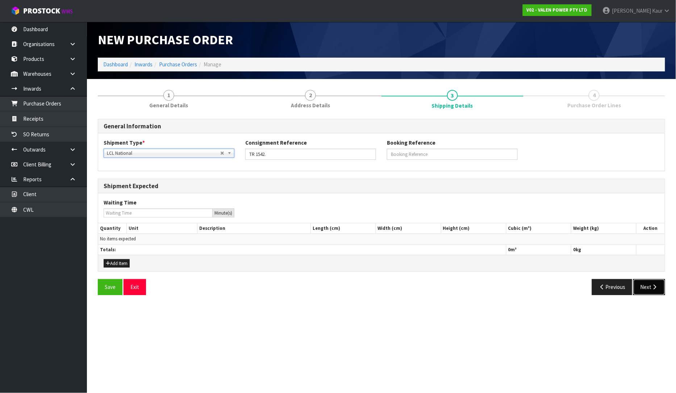
click at [647, 288] on button "Next" at bounding box center [650, 287] width 32 height 16
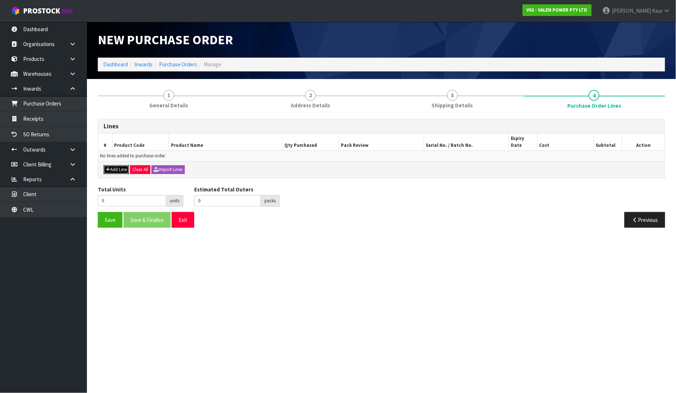
click at [123, 165] on button "Add Line" at bounding box center [116, 169] width 25 height 9
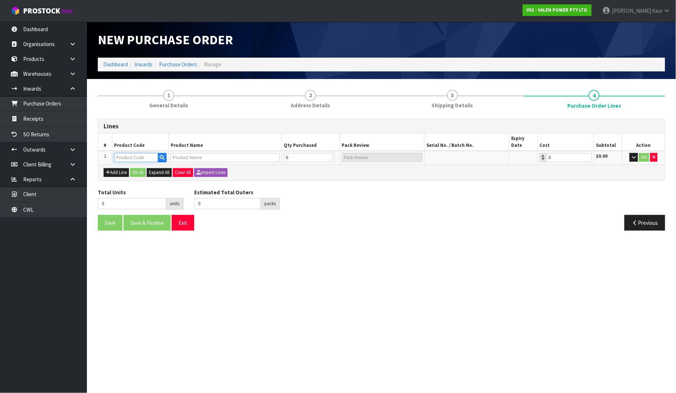
click at [121, 153] on input "text" at bounding box center [136, 157] width 44 height 9
paste input "PS88127"
type input "PS88127"
type input "PS88127 UPS EXTRA, TRAFFIC CONTROL OUTDOOR, RACK MOUNT EARS (2000+)"
type input "0.00"
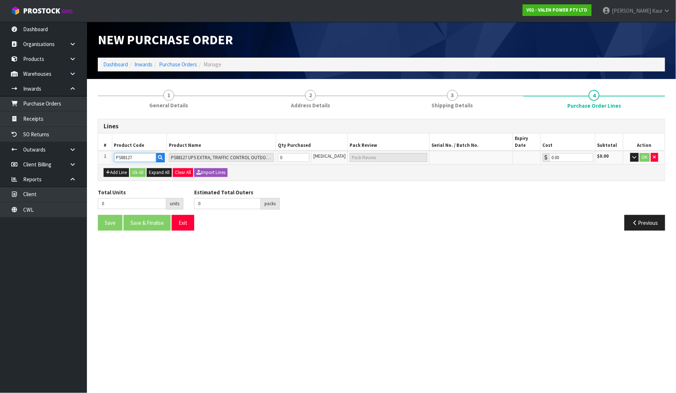
type input "PS88127"
click at [294, 154] on input "0" at bounding box center [294, 157] width 32 height 9
type input "2"
type input "2 [MEDICAL_DATA]"
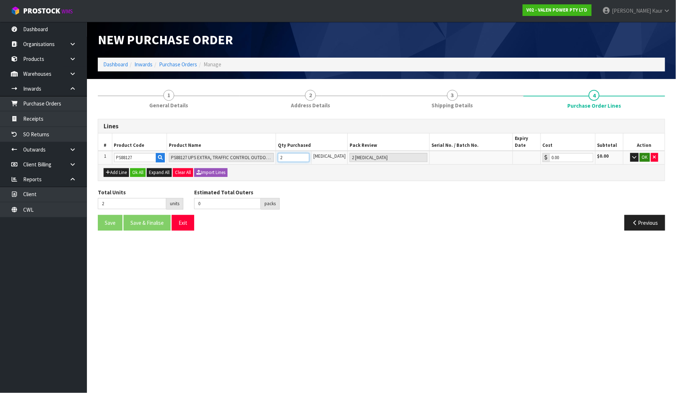
type input "2"
click at [642, 153] on button "OK" at bounding box center [645, 157] width 10 height 9
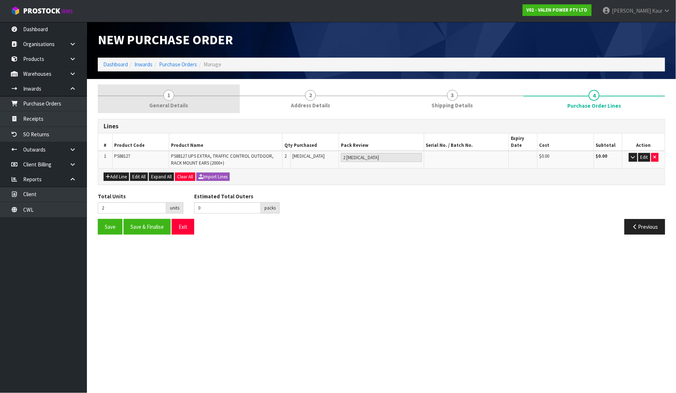
click at [153, 98] on link "1 General Details" at bounding box center [169, 98] width 142 height 29
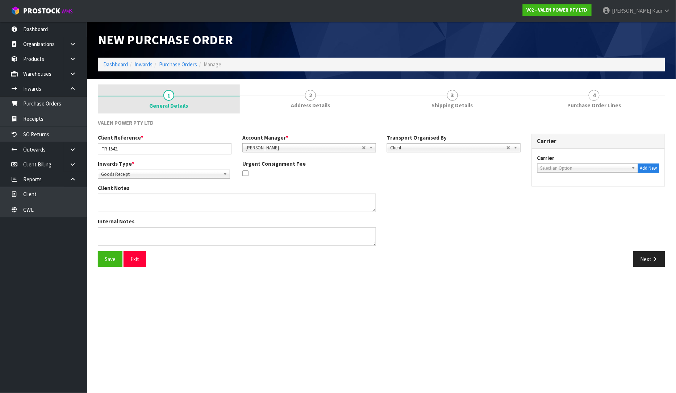
click at [158, 99] on link "1 General Details" at bounding box center [169, 98] width 142 height 29
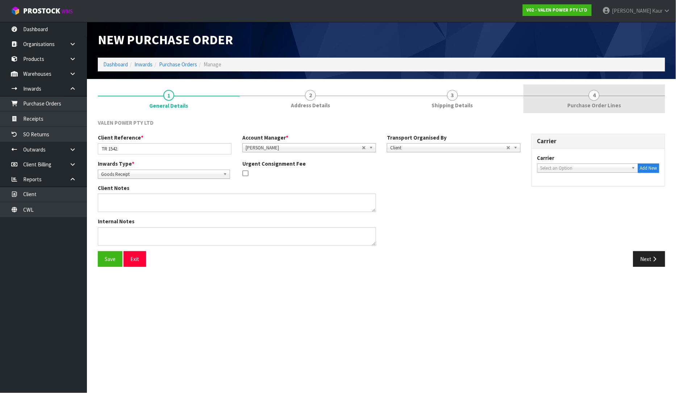
click at [591, 99] on span "4" at bounding box center [594, 95] width 11 height 11
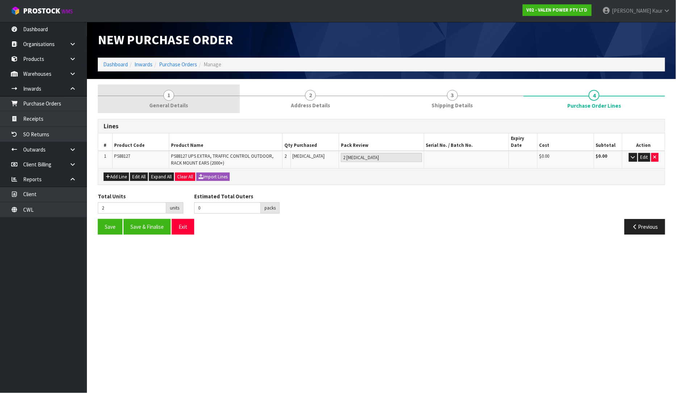
click at [179, 98] on link "1 General Details" at bounding box center [169, 98] width 142 height 29
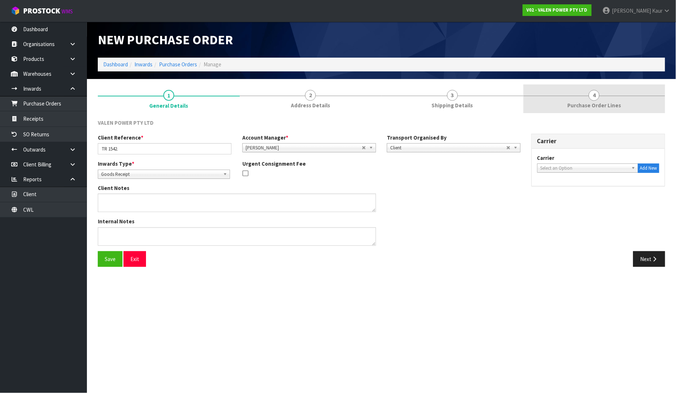
click at [604, 101] on link "4 Purchase Order Lines" at bounding box center [595, 98] width 142 height 29
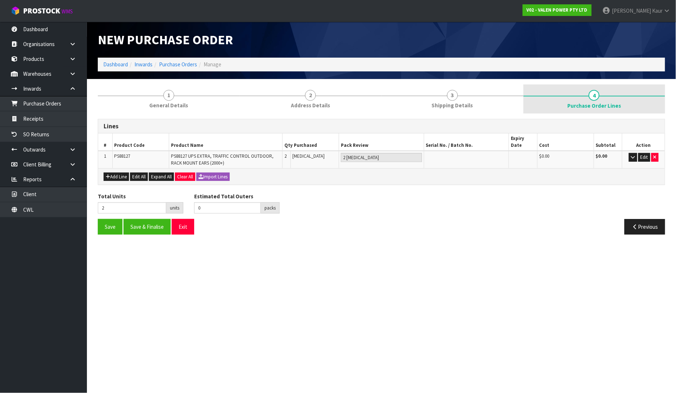
click at [610, 99] on link "4 Purchase Order Lines" at bounding box center [595, 98] width 142 height 29
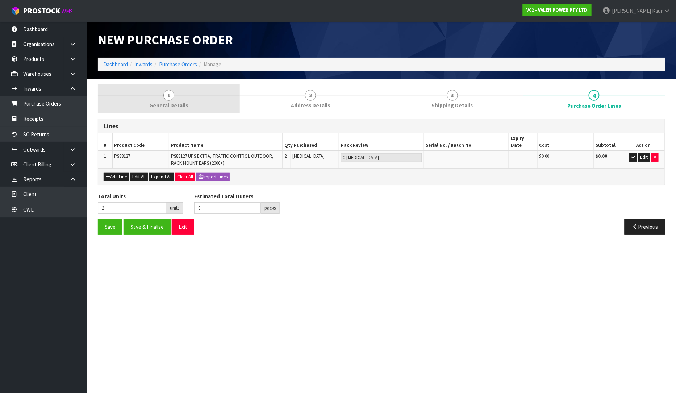
click at [153, 97] on link "1 General Details" at bounding box center [169, 98] width 142 height 29
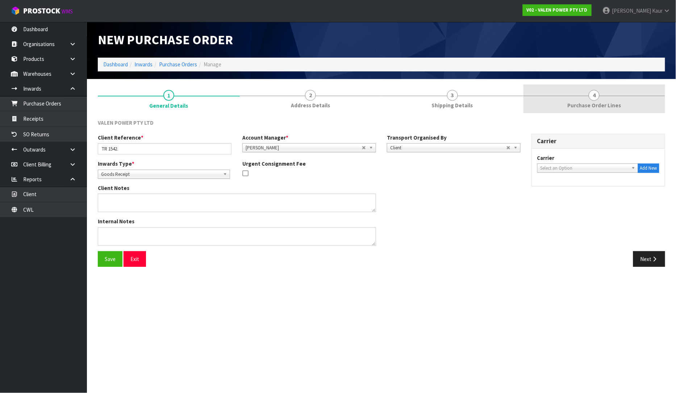
click at [605, 102] on span "Purchase Order Lines" at bounding box center [595, 105] width 54 height 8
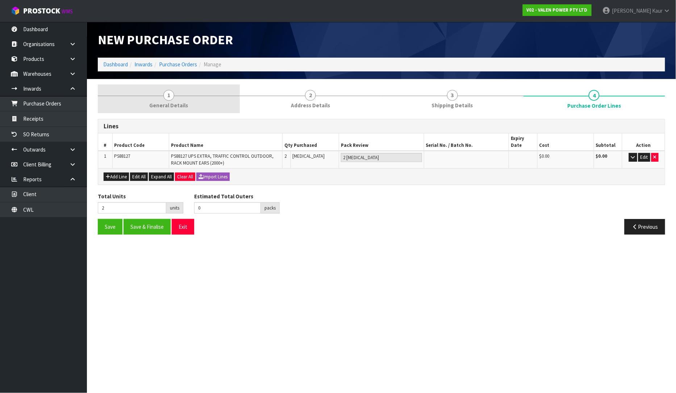
click at [147, 106] on link "1 General Details" at bounding box center [169, 98] width 142 height 29
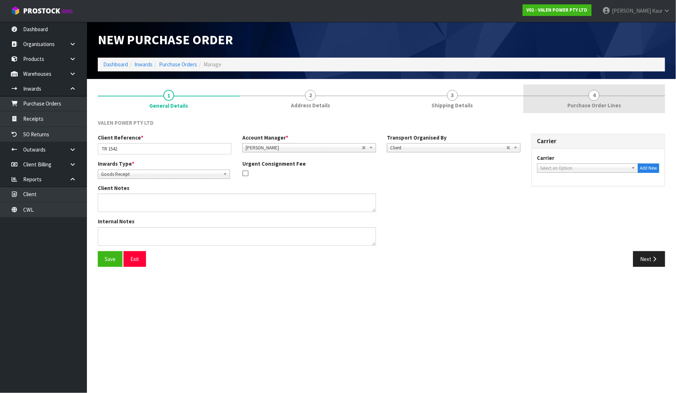
click at [576, 96] on link "4 Purchase Order Lines" at bounding box center [595, 98] width 142 height 29
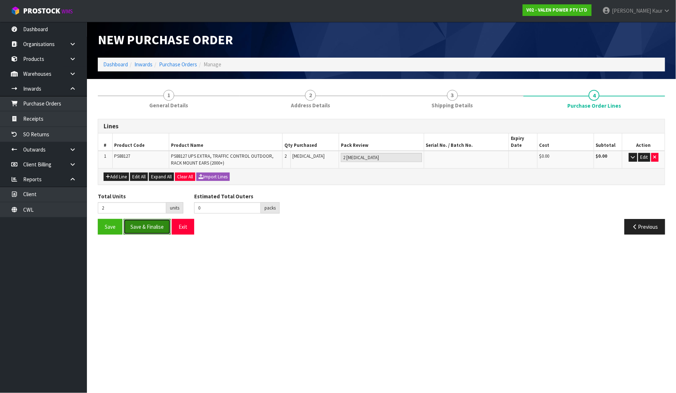
click at [147, 223] on button "Save & Finalise" at bounding box center [147, 227] width 47 height 16
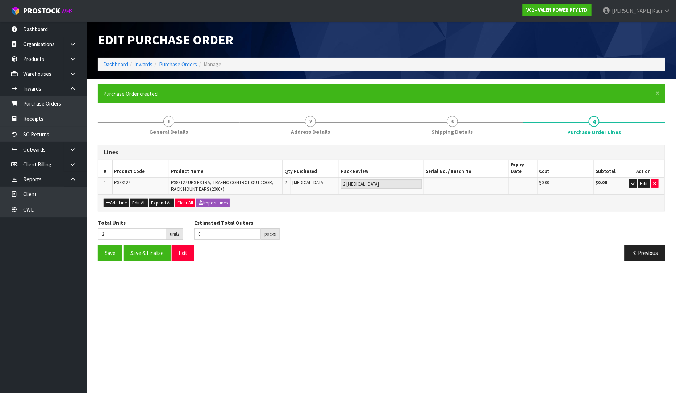
type input "0"
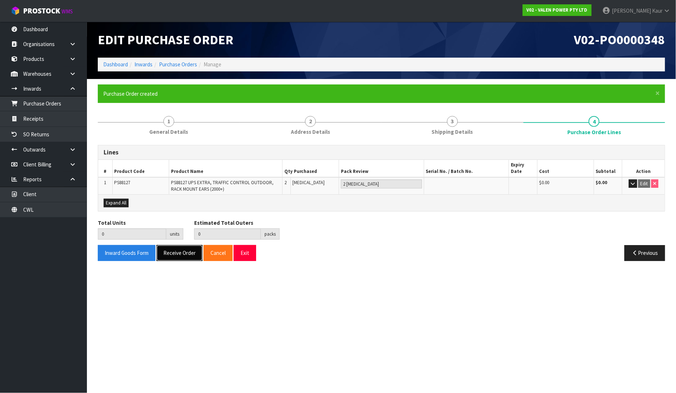
click at [171, 248] on button "Receive Order" at bounding box center [180, 253] width 46 height 16
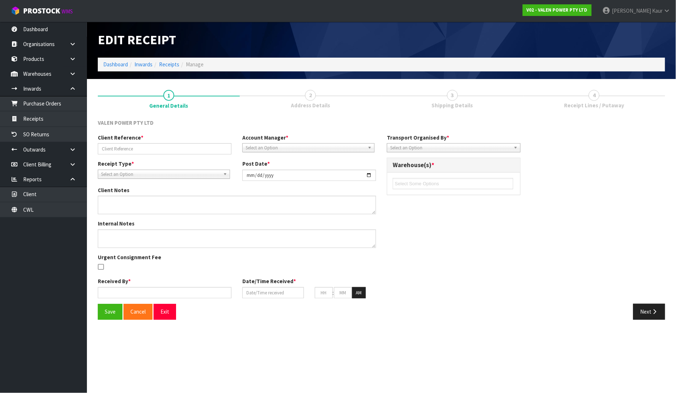
type input "TR 1542."
type input "[DATE]"
type input "[PERSON_NAME]"
type input "[DATE]"
type input "09"
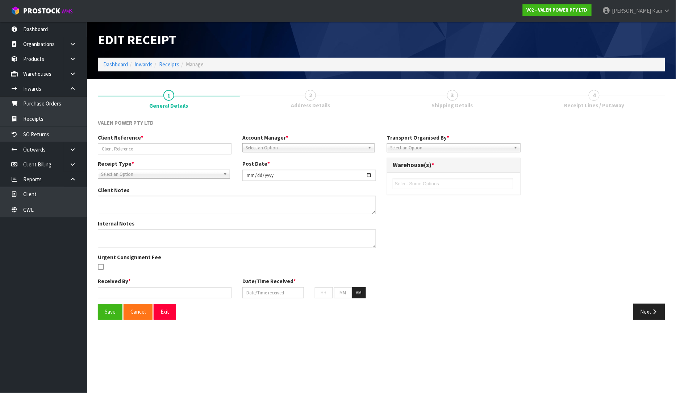
type input "58"
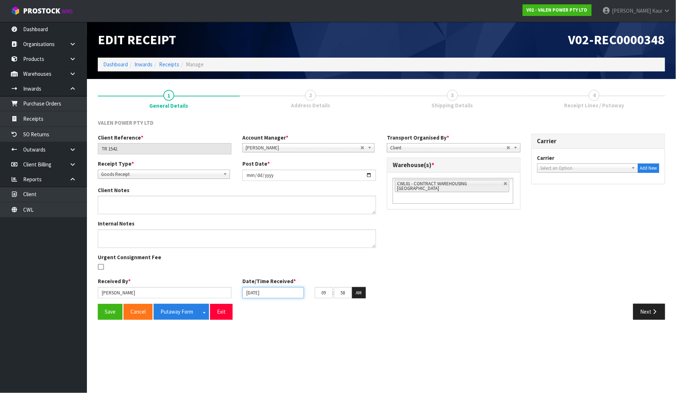
click at [252, 291] on input "[DATE]" at bounding box center [274, 292] width 62 height 11
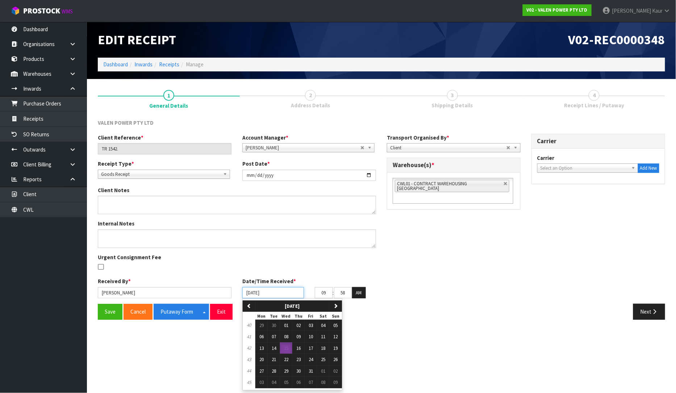
click at [247, 293] on input "[DATE]" at bounding box center [274, 292] width 62 height 11
click at [261, 347] on span "13" at bounding box center [262, 348] width 4 height 6
type input "[DATE]"
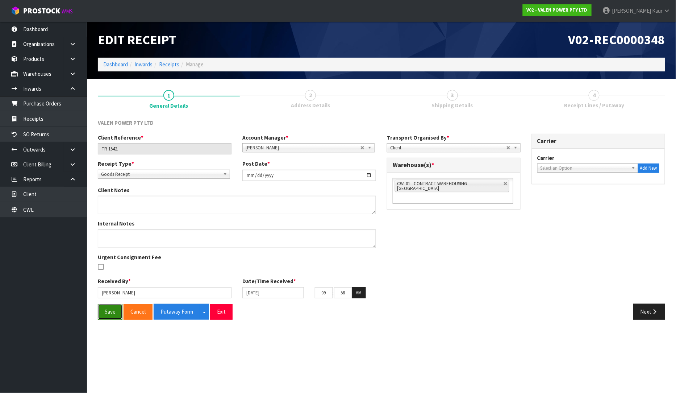
drag, startPoint x: 99, startPoint y: 312, endPoint x: 104, endPoint y: 312, distance: 5.1
click at [100, 312] on button "Save" at bounding box center [110, 312] width 25 height 16
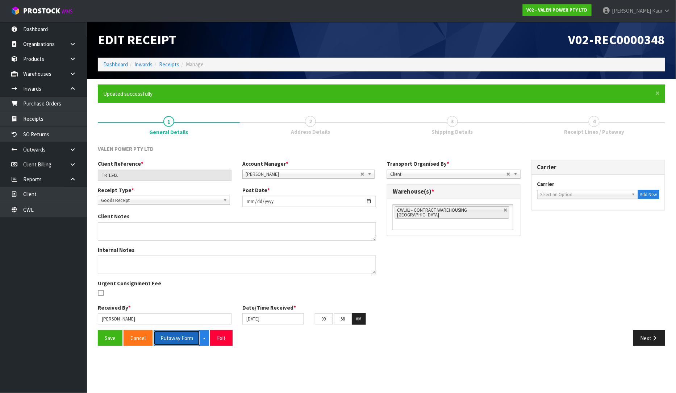
click at [182, 336] on button "Putaway Form" at bounding box center [177, 338] width 46 height 16
click at [614, 125] on link "4 Receipt Lines / Putaway" at bounding box center [595, 125] width 142 height 29
click at [109, 339] on button "Save" at bounding box center [110, 338] width 25 height 16
click at [24, 209] on link "CWL" at bounding box center [43, 209] width 87 height 15
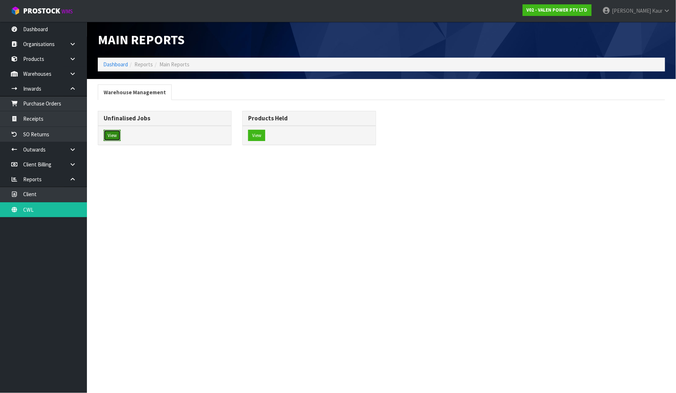
click at [114, 135] on button "View" at bounding box center [112, 136] width 17 height 12
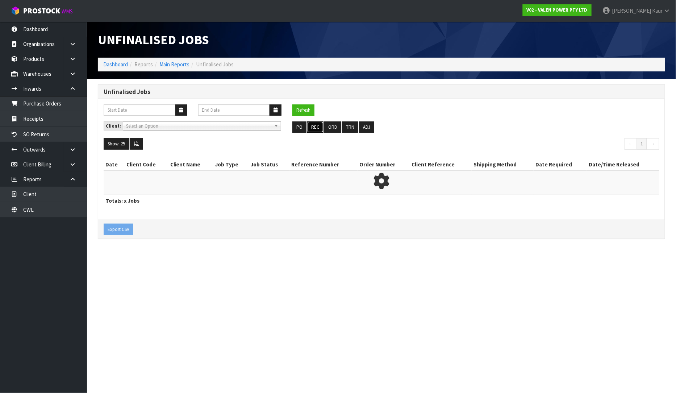
click at [319, 126] on button "REC" at bounding box center [315, 127] width 16 height 12
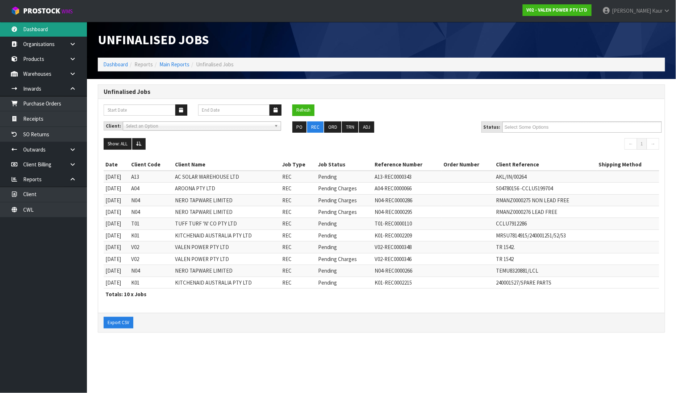
click at [56, 25] on link "Dashboard" at bounding box center [43, 29] width 87 height 15
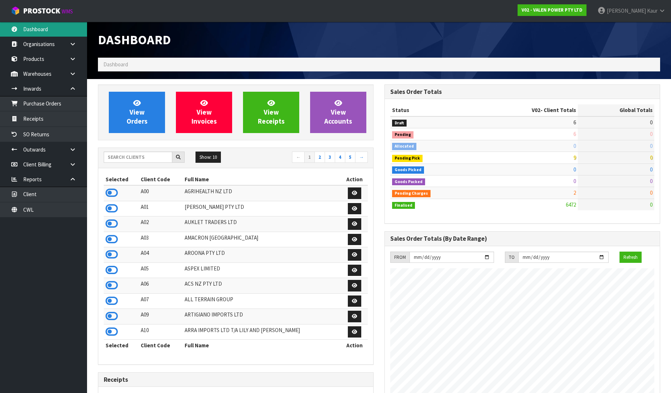
scroll to position [565, 286]
click at [118, 158] on input "text" at bounding box center [138, 157] width 69 height 11
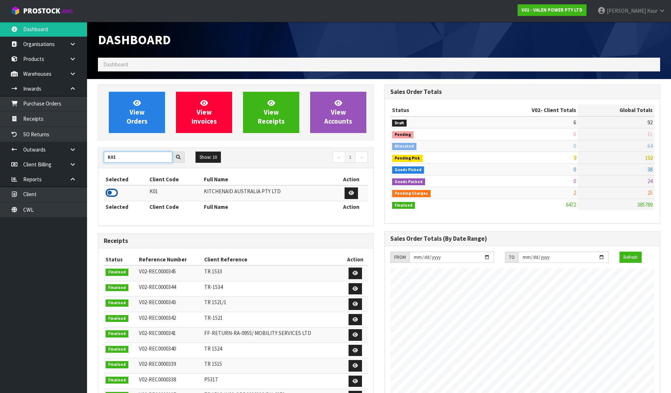
type input "K01"
click at [107, 196] on icon at bounding box center [111, 192] width 12 height 11
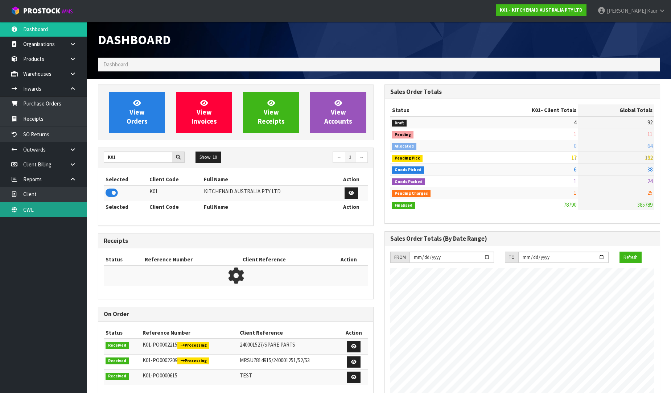
scroll to position [549, 286]
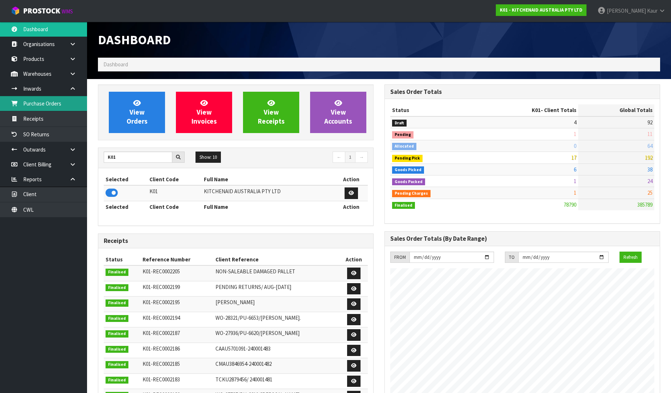
click at [45, 105] on link "Purchase Orders" at bounding box center [43, 103] width 87 height 15
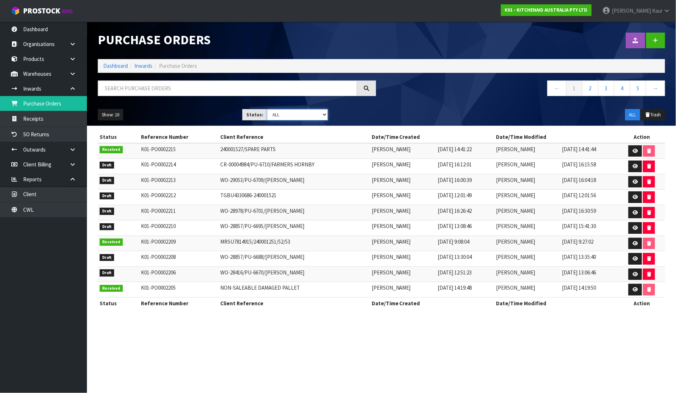
click at [323, 112] on select "Draft Pending Received Cancelled ALL" at bounding box center [297, 114] width 61 height 11
select select "string:0"
click at [267, 109] on select "Draft Pending Received Cancelled ALL" at bounding box center [297, 114] width 61 height 11
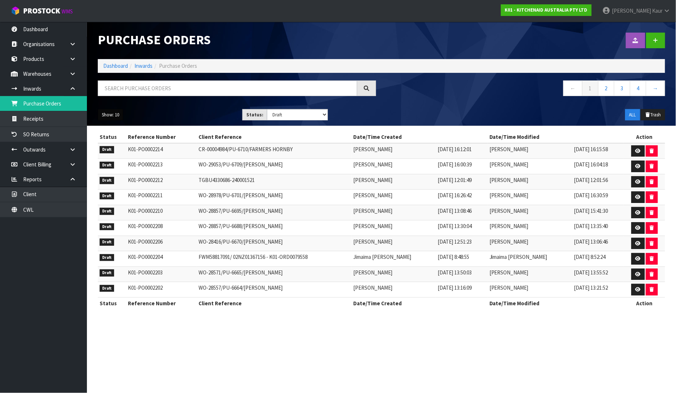
click at [113, 116] on button "Show: 10" at bounding box center [110, 115] width 25 height 12
click at [109, 156] on link "50" at bounding box center [126, 158] width 57 height 10
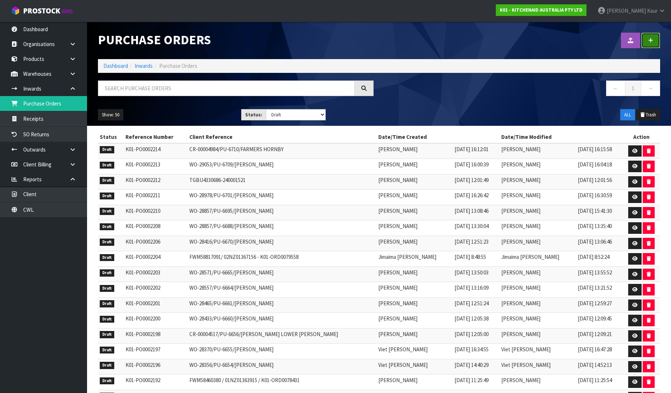
click at [647, 38] on link at bounding box center [650, 41] width 19 height 16
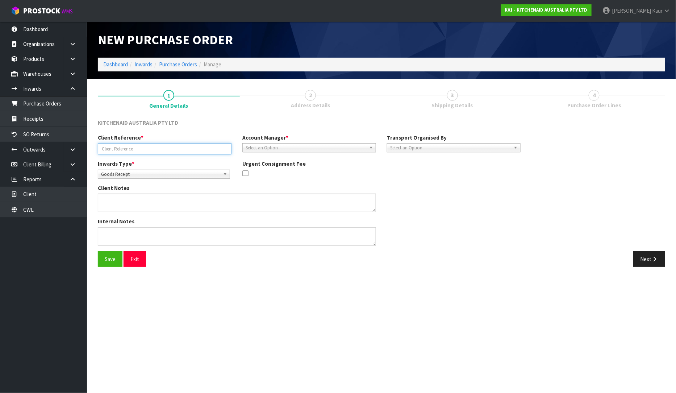
click at [169, 149] on input "text" at bounding box center [165, 148] width 134 height 11
paste input "SEKU6864626"
type input "SEKU6864626"
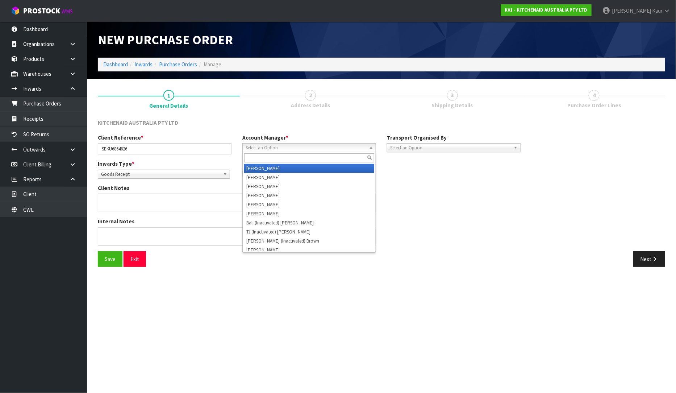
click at [296, 152] on div "Select an Option [PERSON_NAME] [PERSON_NAME] [PERSON_NAME] [PERSON_NAME] [PERSO…" at bounding box center [310, 147] width 134 height 9
type input "V"
drag, startPoint x: 289, startPoint y: 171, endPoint x: 356, endPoint y: 158, distance: 68.0
click at [289, 171] on li "V [PERSON_NAME]" at bounding box center [309, 168] width 130 height 9
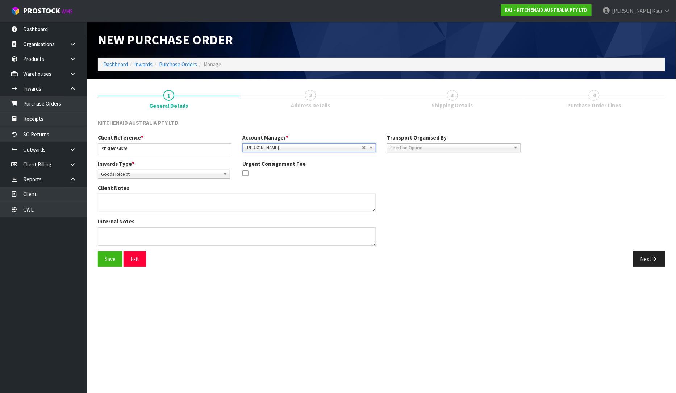
click at [450, 152] on div "Select an Option" at bounding box center [454, 147] width 134 height 9
click at [436, 168] on li "Company" at bounding box center [454, 168] width 130 height 9
click at [549, 148] on span "Select an Option" at bounding box center [595, 148] width 121 height 9
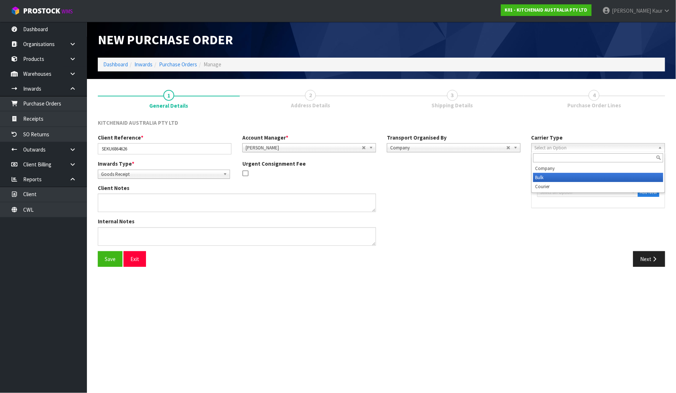
click at [543, 175] on li "Bulk" at bounding box center [599, 177] width 130 height 9
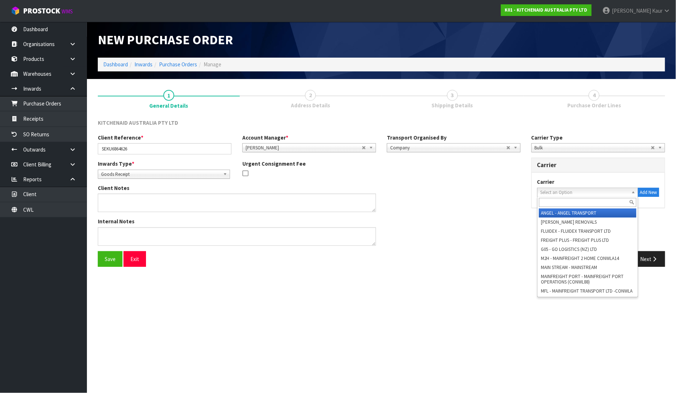
click at [549, 191] on span "Select an Option" at bounding box center [585, 192] width 88 height 9
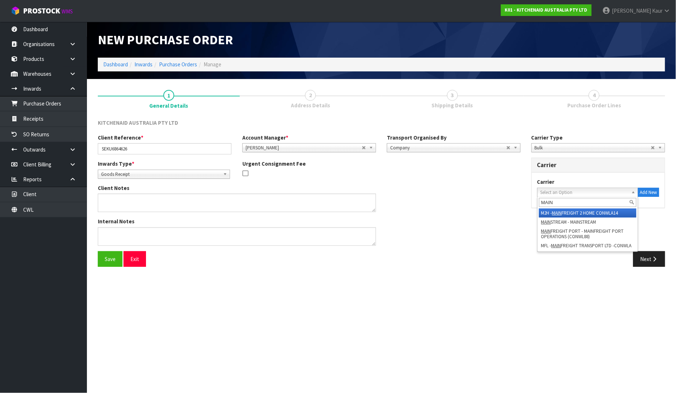
type input "MAIN"
click at [558, 211] on em "MAIN" at bounding box center [557, 213] width 10 height 6
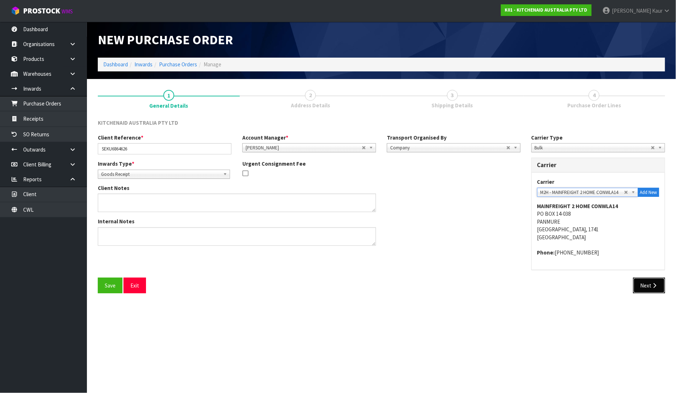
click at [650, 282] on button "Next" at bounding box center [650, 286] width 32 height 16
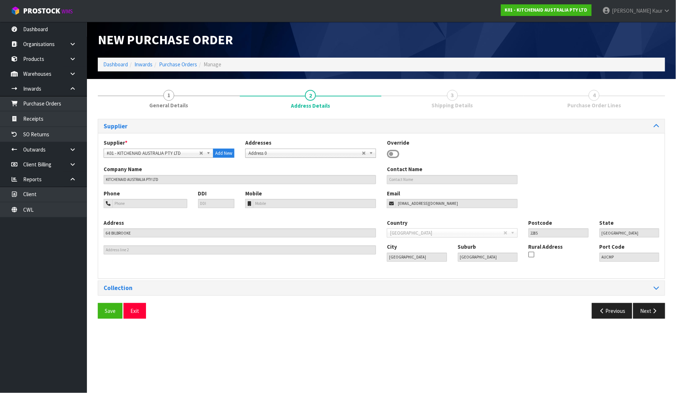
click at [656, 284] on div "Collection" at bounding box center [381, 288] width 567 height 14
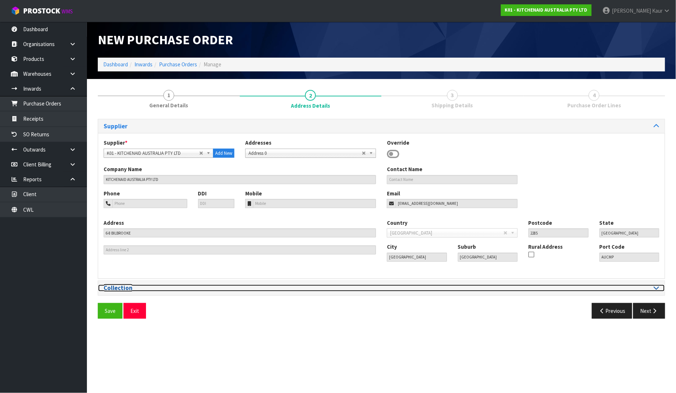
click at [657, 288] on icon at bounding box center [656, 288] width 5 height 6
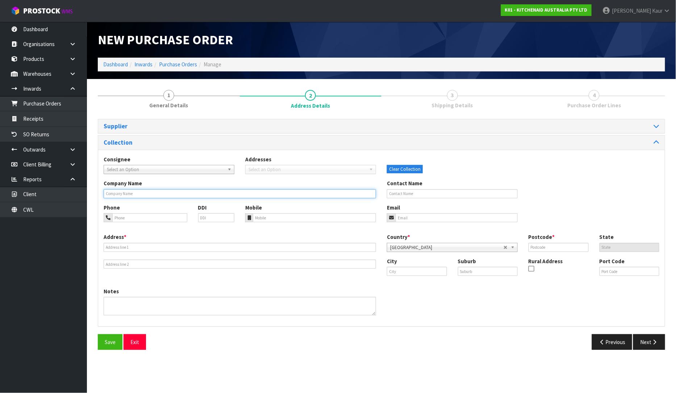
click at [154, 194] on input "text" at bounding box center [240, 193] width 273 height 9
type input "PORT OF [GEOGRAPHIC_DATA]"
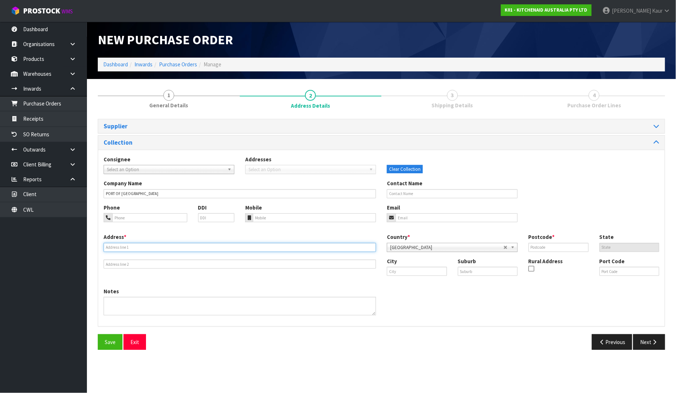
click at [128, 250] on input "text" at bounding box center [240, 247] width 273 height 9
type input "[STREET_ADDRESS]"
click at [421, 273] on input "text" at bounding box center [417, 271] width 60 height 9
click at [419, 287] on link "[GEOGRAPHIC_DATA]" at bounding box center [420, 284] width 67 height 10
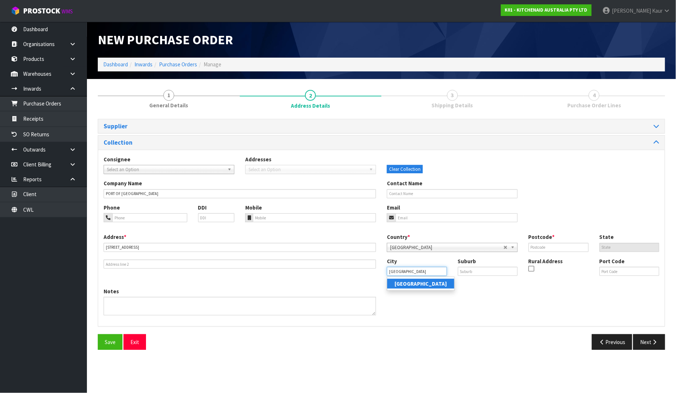
type input "[GEOGRAPHIC_DATA]"
click at [569, 246] on input "text" at bounding box center [559, 247] width 60 height 9
type input "1010"
click at [648, 345] on button "Next" at bounding box center [650, 342] width 32 height 16
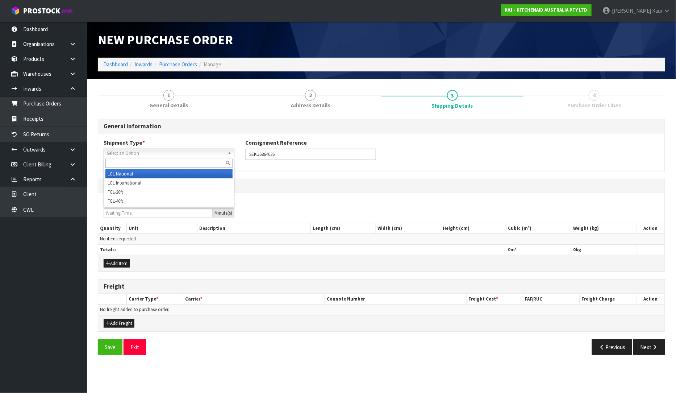
click at [135, 152] on span "Select an Option" at bounding box center [166, 153] width 118 height 9
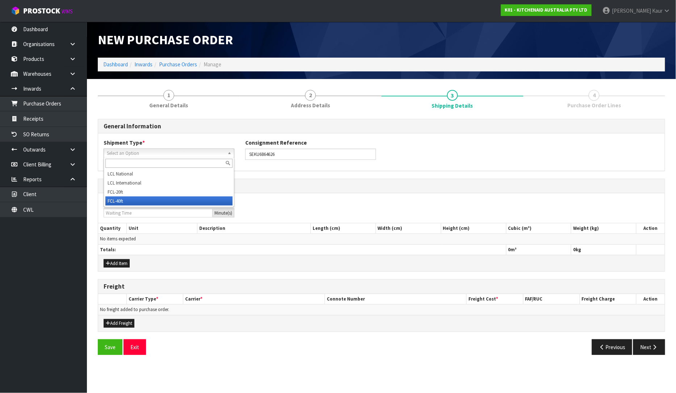
click at [128, 198] on li "FCL-40ft" at bounding box center [168, 200] width 127 height 9
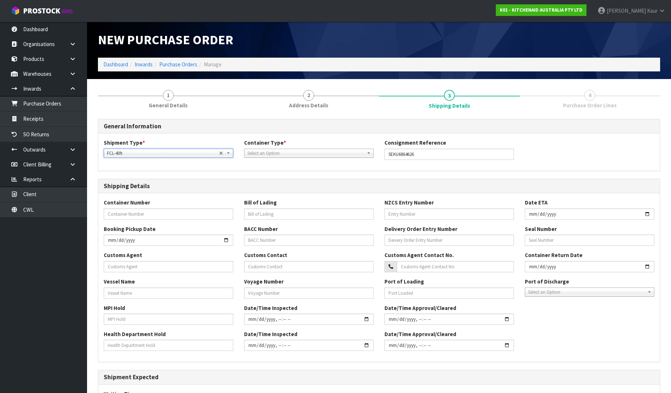
click at [254, 150] on span "Select an Option" at bounding box center [305, 153] width 116 height 9
click at [260, 184] on li "Pallet" at bounding box center [309, 182] width 126 height 9
drag, startPoint x: 420, startPoint y: 154, endPoint x: 384, endPoint y: 159, distance: 37.4
click at [384, 159] on div "Consignment Reference SEKU6864626" at bounding box center [449, 149] width 140 height 21
click at [142, 218] on input "text" at bounding box center [168, 213] width 129 height 11
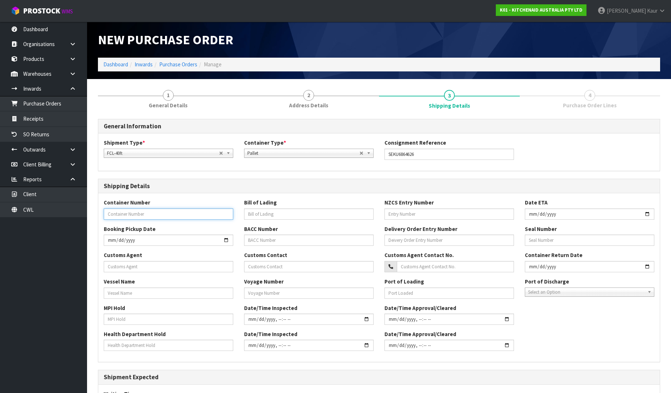
paste input "SEKU6864626"
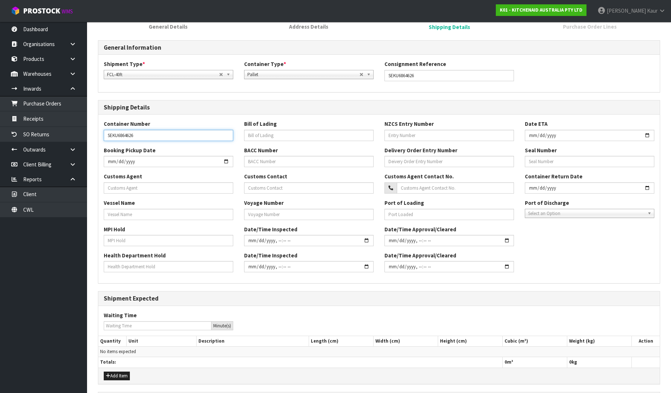
scroll to position [164, 0]
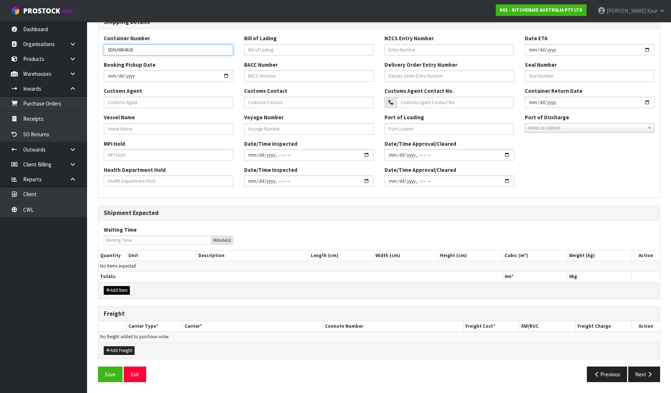
type input "SEKU6864626"
click at [120, 290] on button "Add Item" at bounding box center [117, 290] width 26 height 9
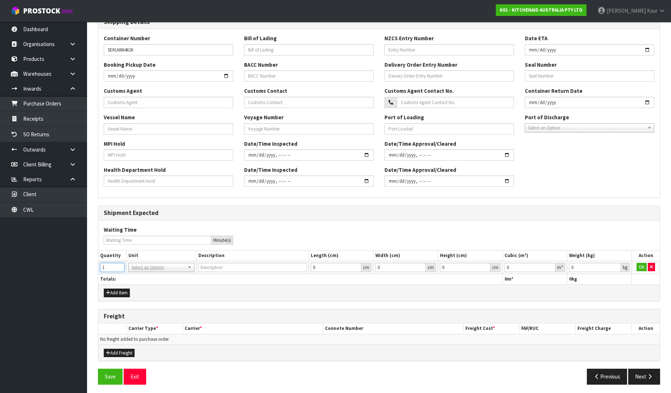
type input "1"
click at [119, 265] on input "1" at bounding box center [112, 267] width 24 height 9
type input "40FT CONTAINER"
type input "0.000001"
click at [547, 265] on input "0.000001" at bounding box center [529, 267] width 51 height 9
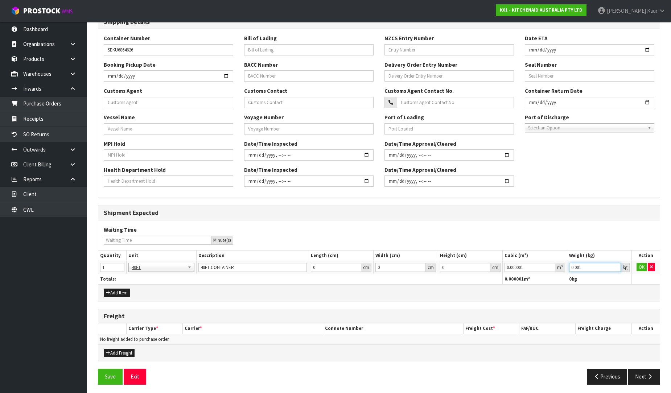
type input "0.001"
click at [615, 265] on input "0.001" at bounding box center [595, 267] width 52 height 9
click at [636, 269] on button "OK" at bounding box center [641, 267] width 10 height 9
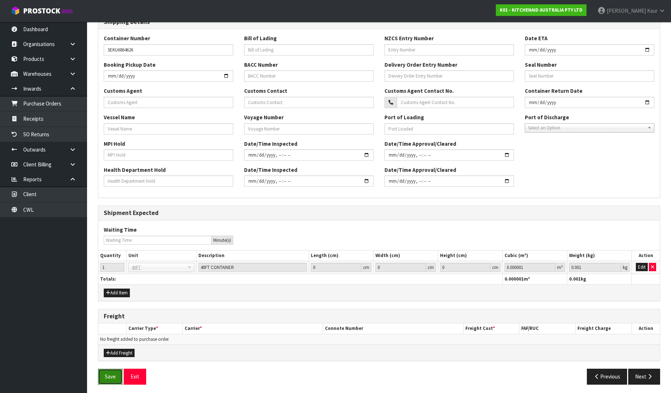
click at [113, 374] on button "Save" at bounding box center [110, 377] width 25 height 16
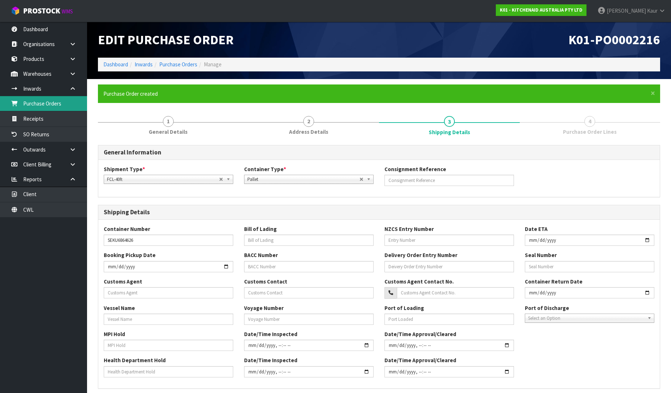
click at [71, 105] on link "Purchase Orders" at bounding box center [43, 103] width 87 height 15
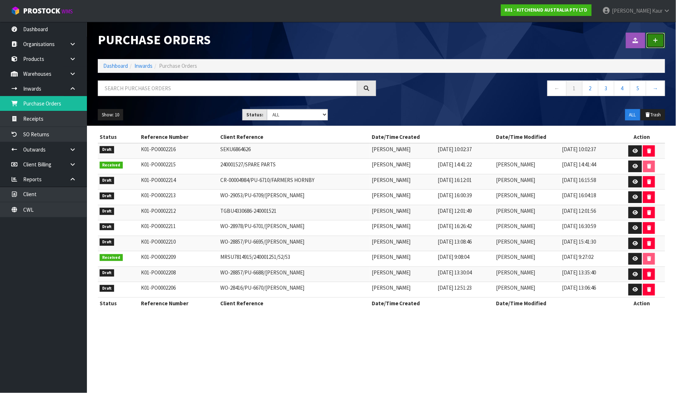
click at [662, 38] on link at bounding box center [656, 41] width 19 height 16
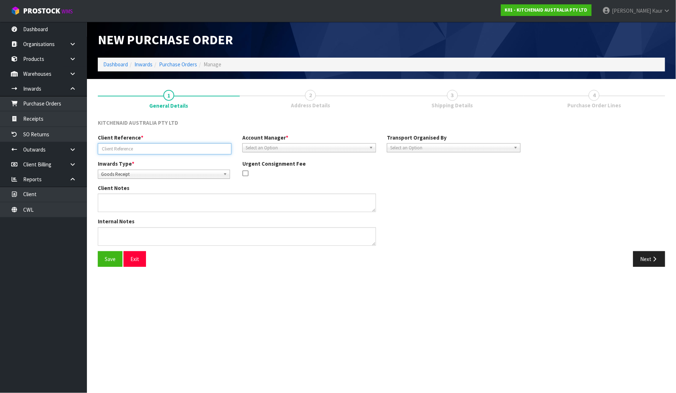
click at [114, 150] on input "text" at bounding box center [165, 148] width 134 height 11
paste input "CAAU7957734"
type input "CAAU7957734"
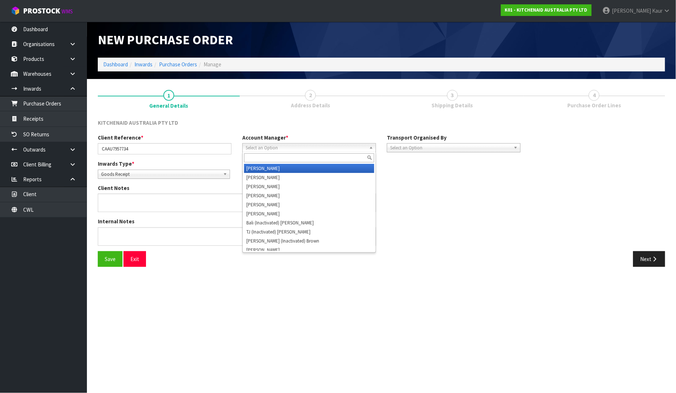
click at [250, 148] on span "Select an Option" at bounding box center [306, 148] width 121 height 9
type input "V"
click at [261, 165] on li "V [PERSON_NAME]" at bounding box center [309, 168] width 130 height 9
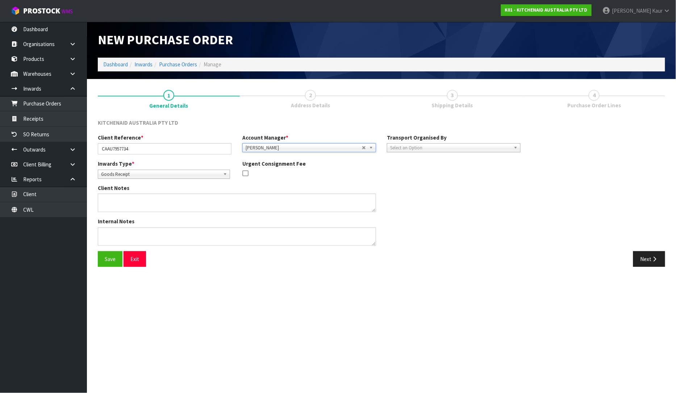
click at [434, 147] on span "Select an Option" at bounding box center [450, 148] width 121 height 9
click at [424, 164] on li "Company" at bounding box center [454, 168] width 130 height 9
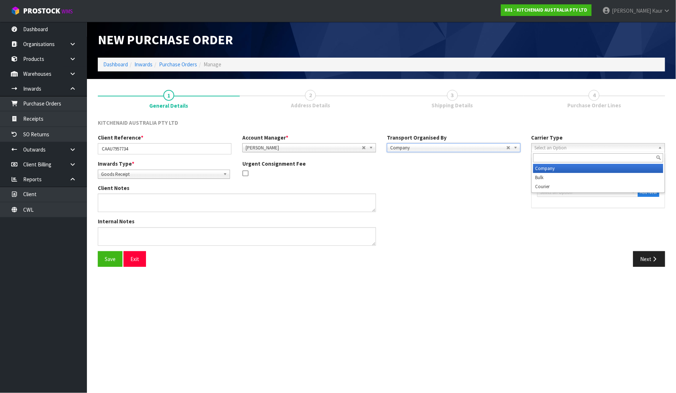
click at [569, 148] on span "Select an Option" at bounding box center [595, 148] width 121 height 9
click at [555, 175] on li "Bulk" at bounding box center [599, 177] width 130 height 9
click at [578, 185] on div "Carrier ANGEL - ANGEL TRANSPORT [PERSON_NAME] REMOVALS FLUIDEX - FLUIDEX TRANSP…" at bounding box center [599, 187] width 122 height 19
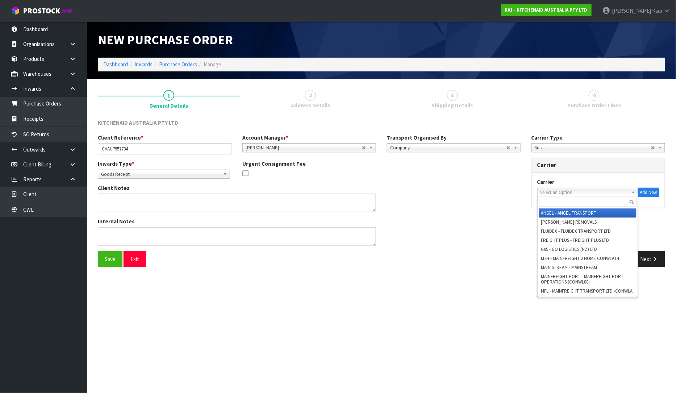
click at [556, 191] on span "Select an Option" at bounding box center [585, 192] width 88 height 9
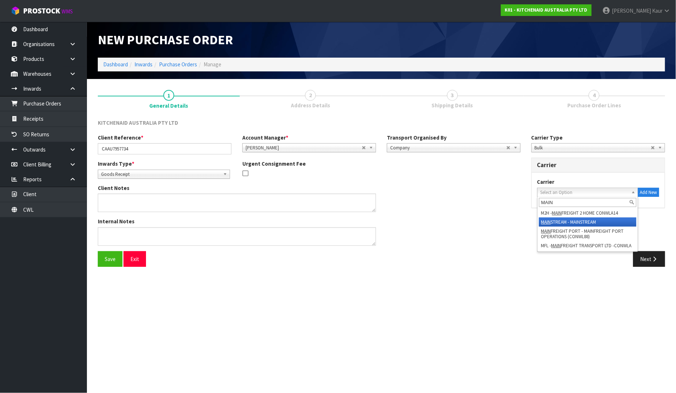
type input "MAIN"
click at [564, 217] on li "MAIN STREAM - MAINSTREAM" at bounding box center [588, 221] width 98 height 9
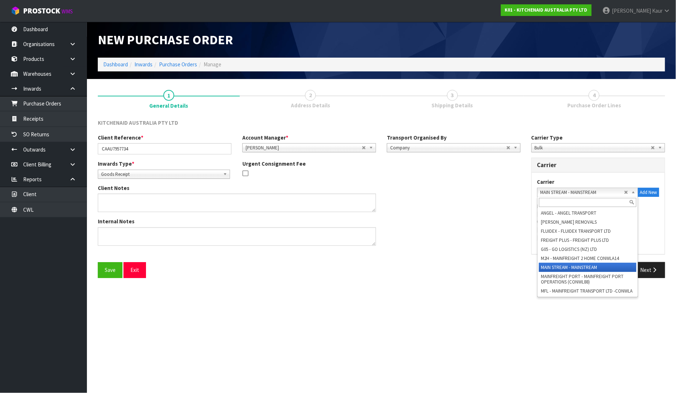
click at [583, 189] on span "MAIN STREAM - MAINSTREAM" at bounding box center [583, 192] width 84 height 9
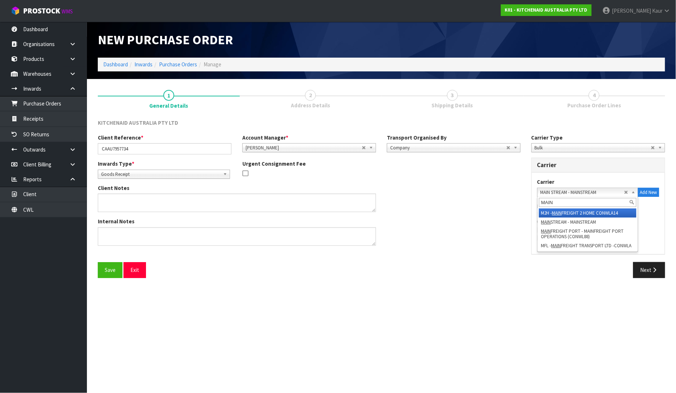
type input "MAIN"
click at [595, 211] on li "M2H - MAIN FREIGHT 2 HOME CONWLA14" at bounding box center [588, 212] width 98 height 9
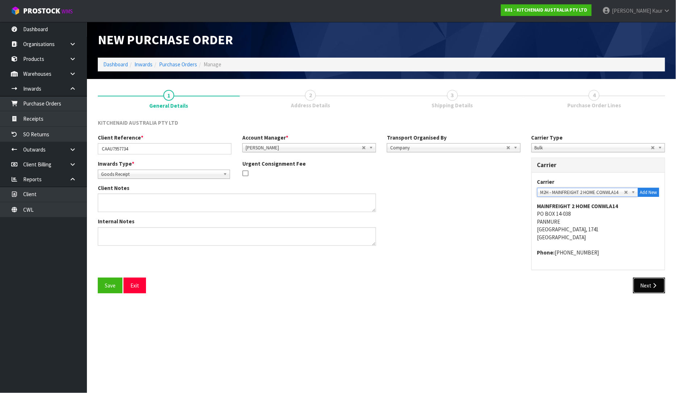
click at [636, 284] on button "Next" at bounding box center [650, 286] width 32 height 16
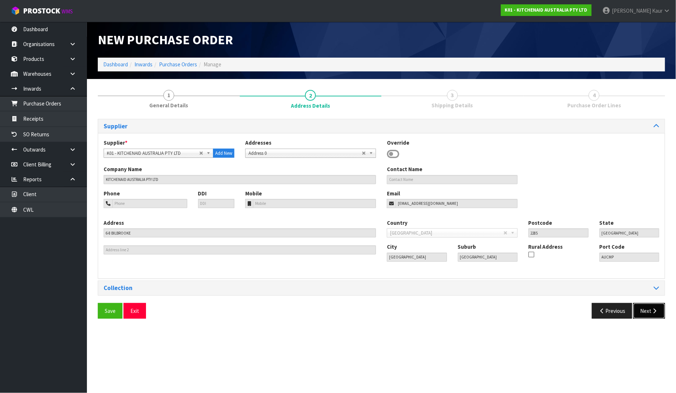
click at [663, 310] on button "Next" at bounding box center [650, 311] width 32 height 16
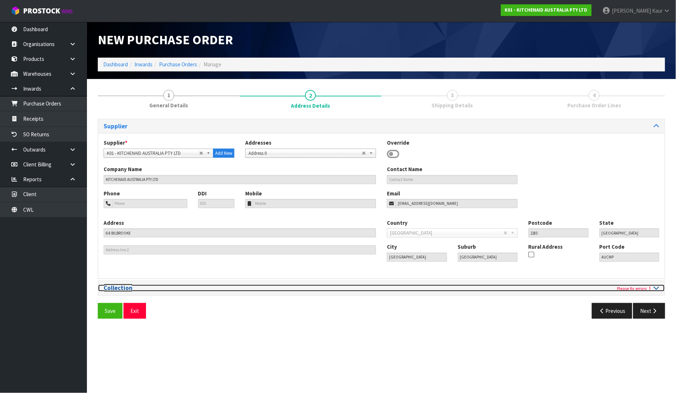
click at [656, 286] on icon at bounding box center [656, 288] width 5 height 6
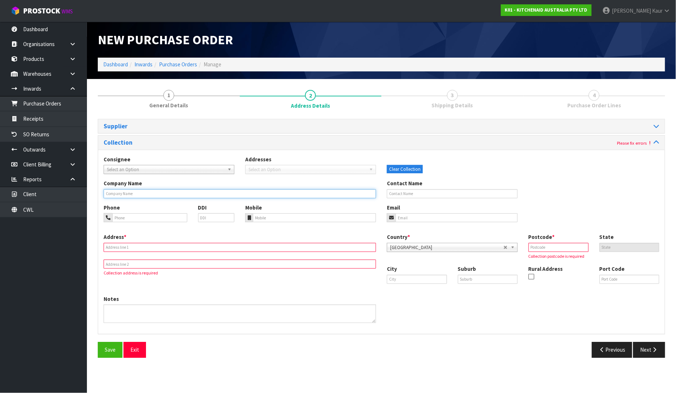
click at [127, 194] on input "text" at bounding box center [240, 193] width 273 height 9
type input "PORT OF [GEOGRAPHIC_DATA]"
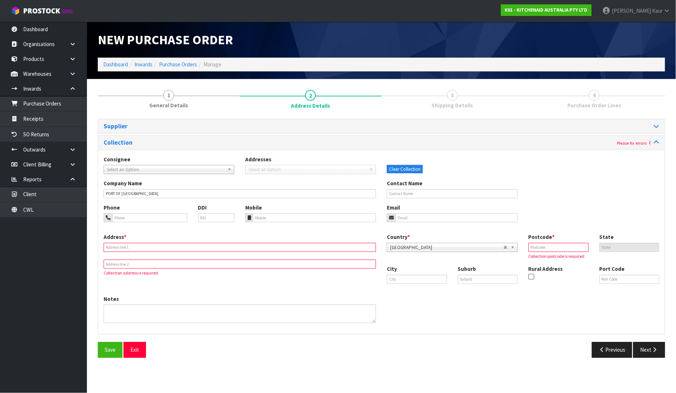
click at [142, 239] on div "Address * Collection address is required" at bounding box center [239, 254] width 283 height 43
click at [136, 248] on input "text" at bounding box center [240, 247] width 273 height 9
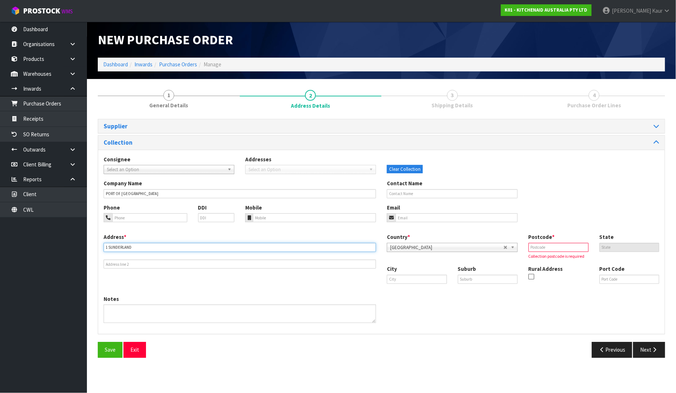
type input "[STREET_ADDRESS]"
click at [550, 249] on input "text" at bounding box center [559, 247] width 60 height 9
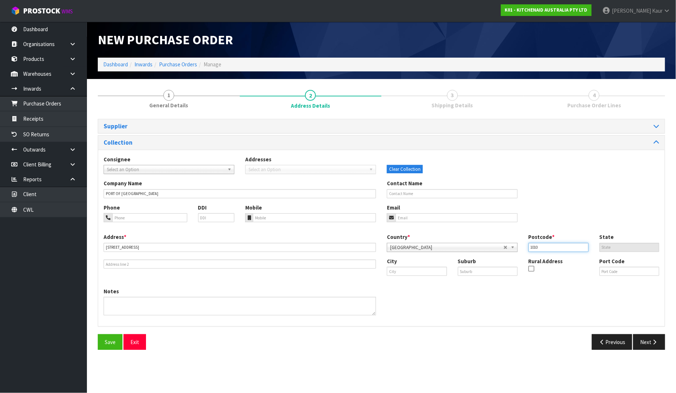
type input "1010"
click at [417, 280] on div "City Suburb Rural Address Port Code" at bounding box center [523, 269] width 283 height 25
click at [420, 270] on input "text" at bounding box center [417, 271] width 60 height 9
click at [410, 285] on link "[PERSON_NAME] land" at bounding box center [419, 284] width 65 height 10
type input "[GEOGRAPHIC_DATA]"
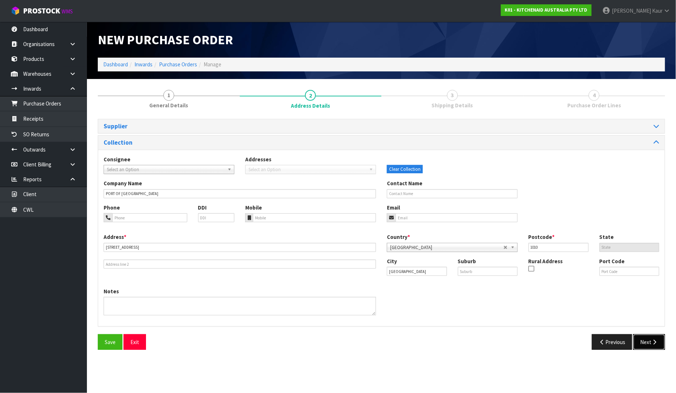
click at [655, 343] on icon "button" at bounding box center [655, 341] width 7 height 5
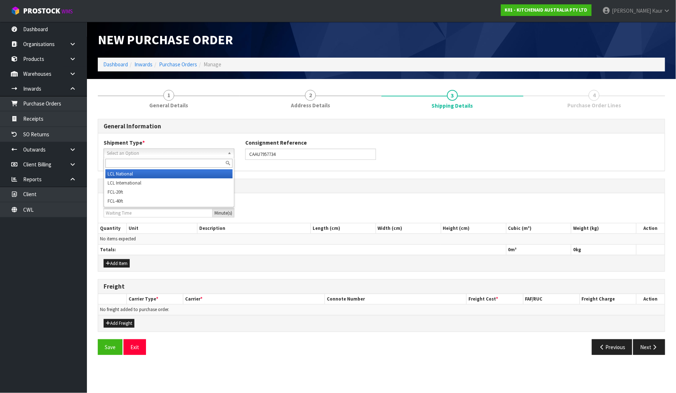
click at [127, 154] on span "Select an Option" at bounding box center [166, 153] width 118 height 9
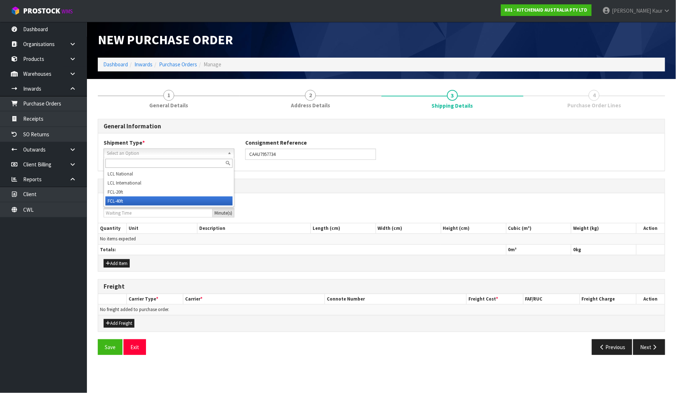
click at [116, 200] on li "FCL-40ft" at bounding box center [168, 200] width 127 height 9
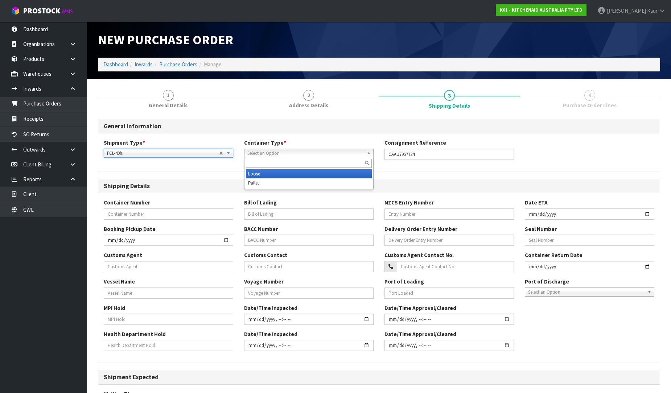
click at [265, 154] on span "Select an Option" at bounding box center [305, 153] width 116 height 9
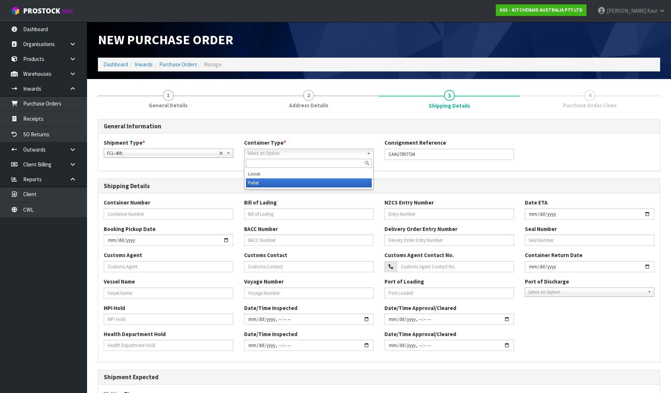
click at [256, 181] on li "Pallet" at bounding box center [309, 182] width 126 height 9
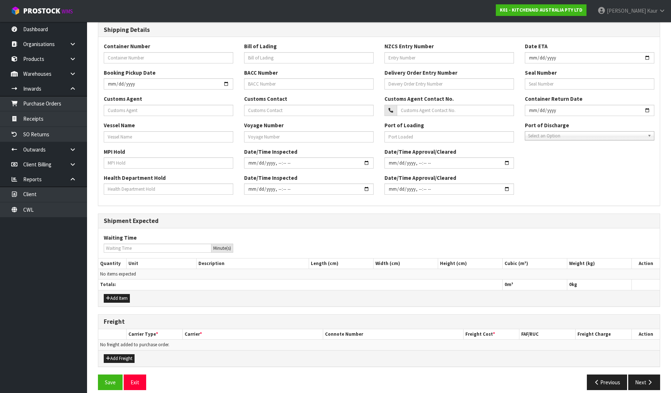
scroll to position [161, 0]
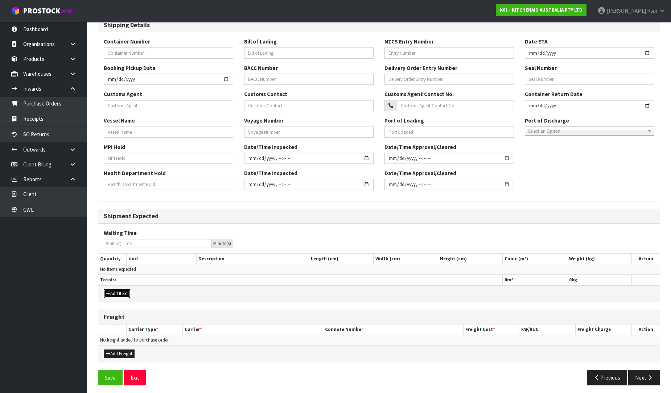
click at [120, 292] on button "Add Item" at bounding box center [117, 293] width 26 height 9
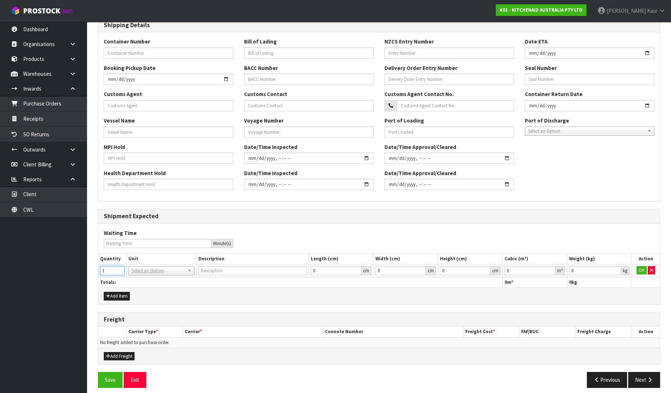
type input "1"
click at [120, 267] on input "1" at bounding box center [112, 270] width 24 height 9
type input "40FT CONTAINER"
type input "0.000001"
click at [552, 269] on input "0.000001" at bounding box center [529, 270] width 51 height 9
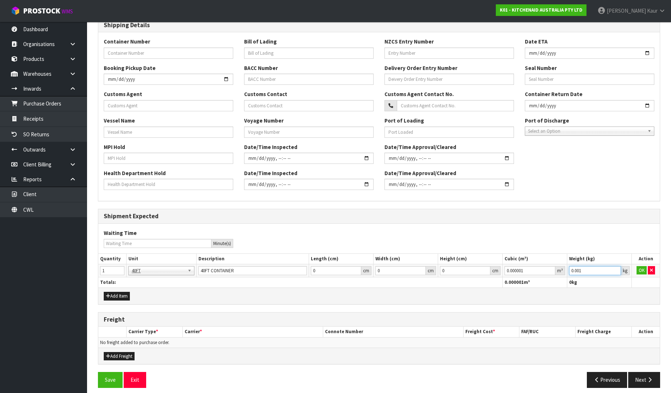
type input "0.001"
click at [614, 270] on input "0.001" at bounding box center [595, 270] width 52 height 9
click at [639, 271] on button "OK" at bounding box center [641, 270] width 10 height 9
click at [640, 382] on button "Next" at bounding box center [644, 380] width 32 height 16
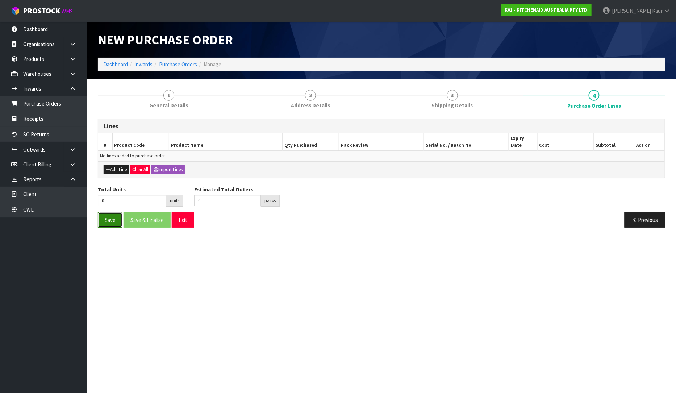
click at [116, 212] on button "Save" at bounding box center [110, 220] width 25 height 16
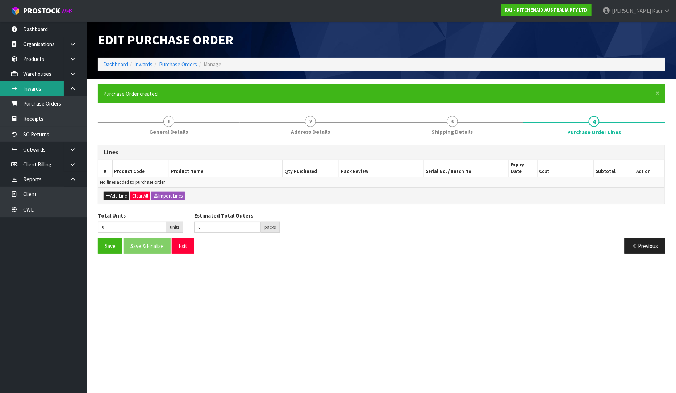
click at [37, 96] on link "Inwards" at bounding box center [43, 88] width 87 height 15
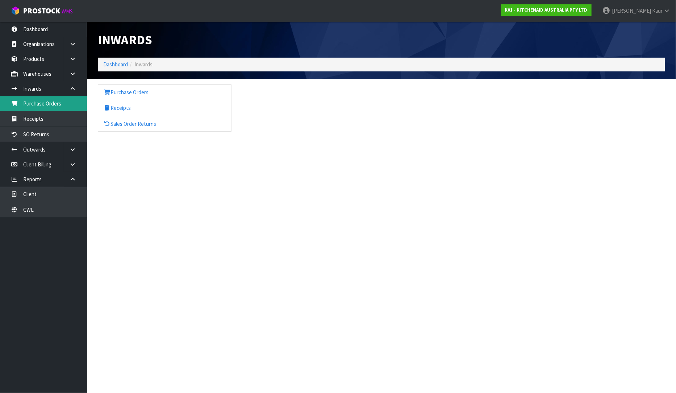
click at [45, 104] on link "Purchase Orders" at bounding box center [43, 103] width 87 height 15
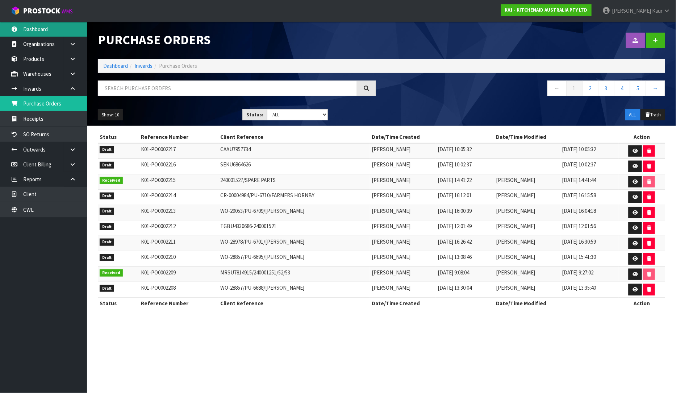
click at [26, 26] on link "Dashboard" at bounding box center [43, 29] width 87 height 15
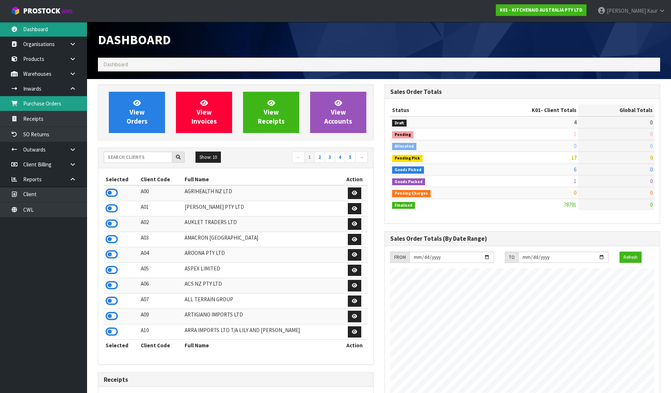
scroll to position [549, 286]
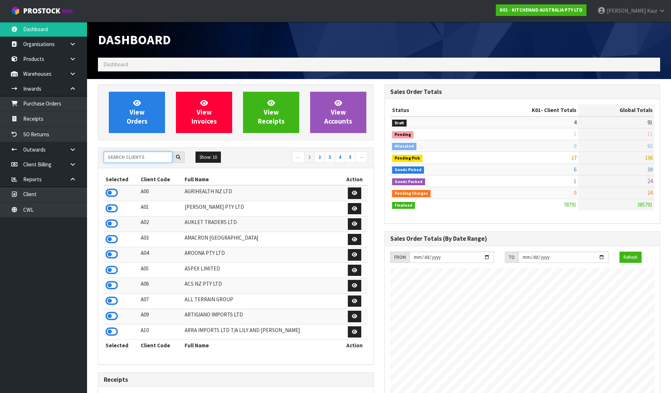
click at [144, 153] on input "text" at bounding box center [138, 157] width 69 height 11
click at [65, 104] on link "Purchase Orders" at bounding box center [43, 103] width 87 height 15
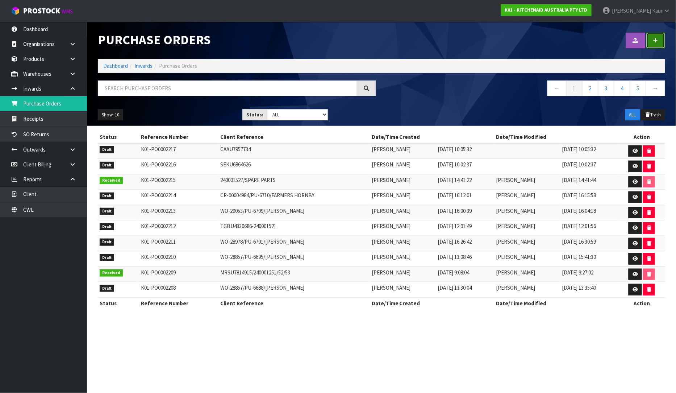
click at [663, 44] on link at bounding box center [656, 41] width 19 height 16
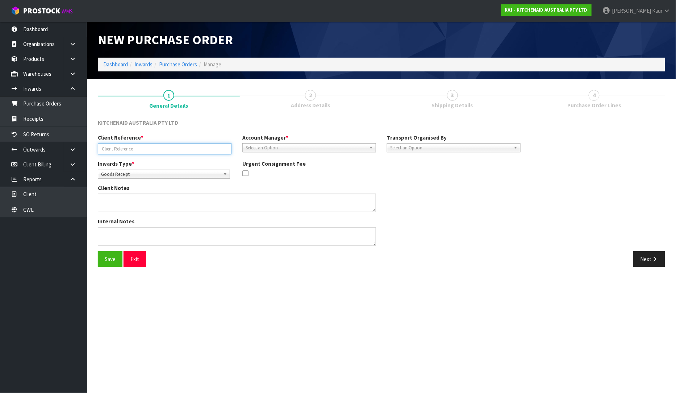
click at [129, 152] on input "text" at bounding box center [165, 148] width 134 height 11
click at [129, 148] on input "text" at bounding box center [165, 148] width 134 height 11
paste input "[PERSON_NAME] DROP OFF/15.10.2025"
type input "[PERSON_NAME] DROP OFF/15.10.2025"
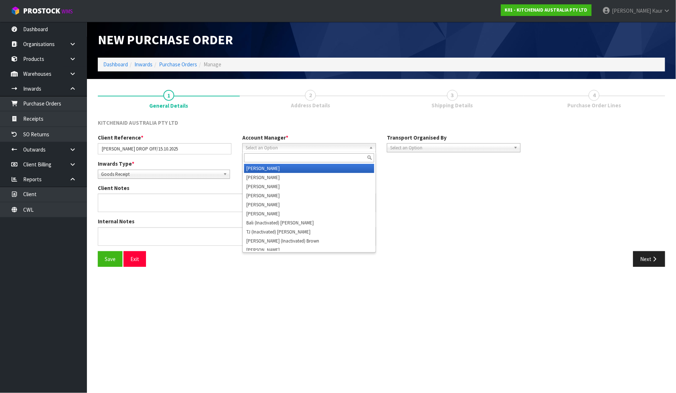
click at [245, 145] on link "Select an Option" at bounding box center [310, 147] width 134 height 9
type input "V"
click at [262, 168] on li "V [PERSON_NAME]" at bounding box center [309, 168] width 130 height 9
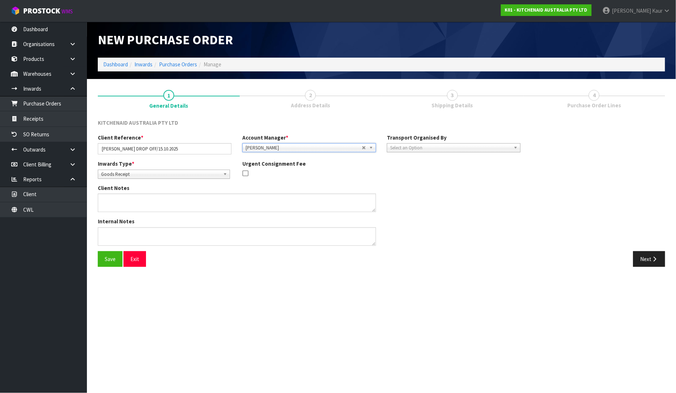
click at [414, 149] on span "Select an Option" at bounding box center [450, 148] width 121 height 9
click at [417, 186] on li "Client" at bounding box center [454, 186] width 130 height 9
click at [579, 166] on span "Select an Option" at bounding box center [585, 168] width 88 height 9
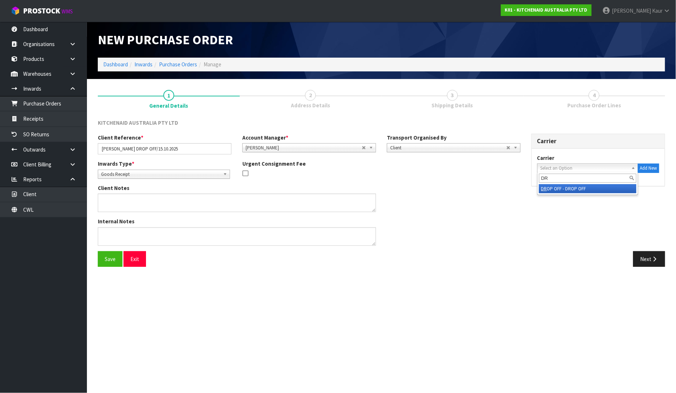
type input "DR"
click at [577, 188] on li "DR OP OFF - DROP OFF" at bounding box center [588, 188] width 98 height 9
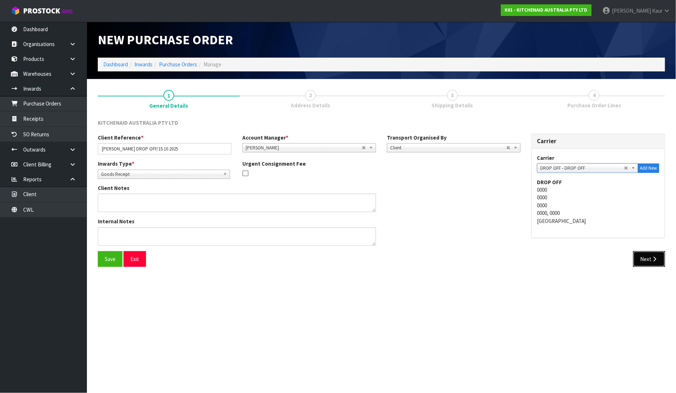
click at [643, 252] on button "Next" at bounding box center [650, 259] width 32 height 16
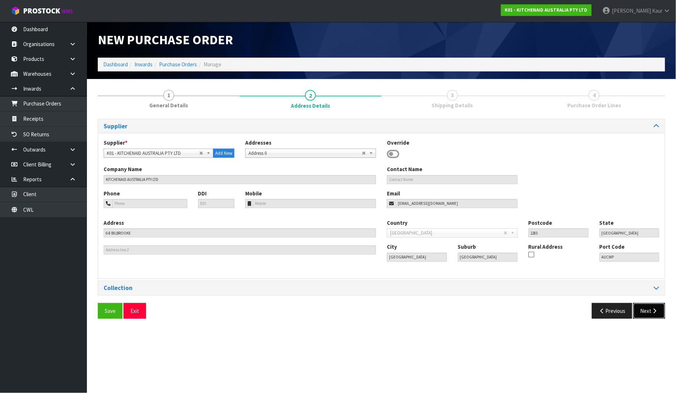
click at [661, 309] on button "Next" at bounding box center [650, 311] width 32 height 16
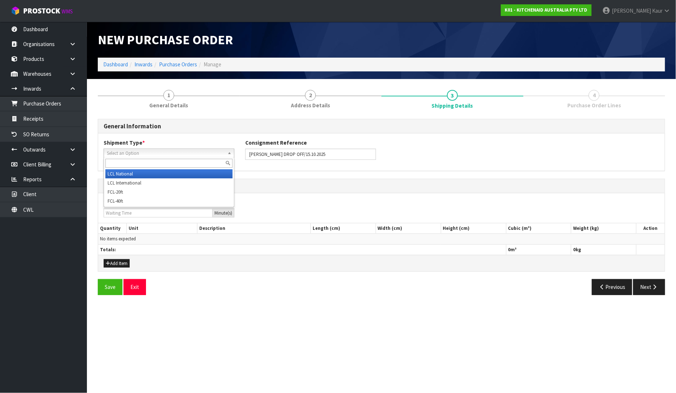
click at [124, 154] on span "Select an Option" at bounding box center [166, 153] width 118 height 9
click at [123, 173] on li "LCL National" at bounding box center [168, 173] width 127 height 9
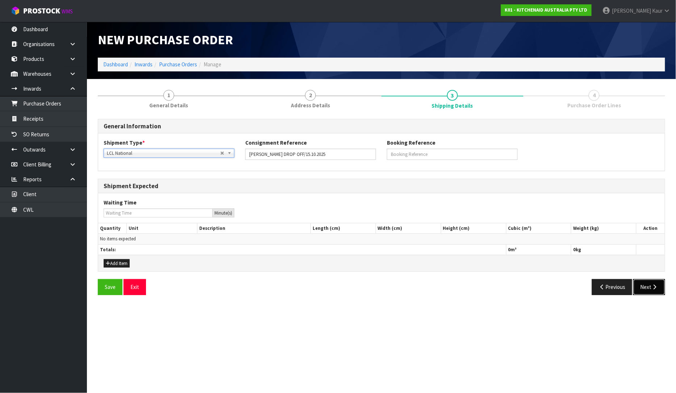
click at [650, 283] on button "Next" at bounding box center [650, 287] width 32 height 16
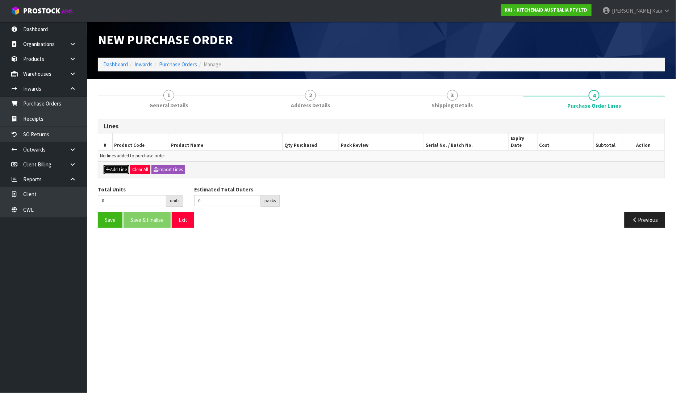
click at [110, 165] on button "Add Line" at bounding box center [116, 169] width 25 height 9
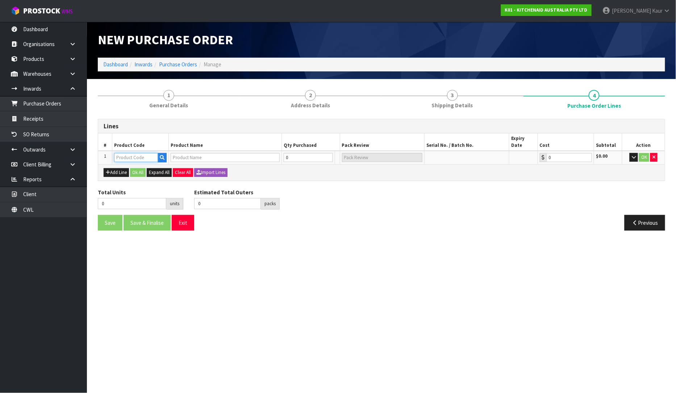
click at [120, 153] on input "text" at bounding box center [136, 157] width 44 height 9
paste input "K45WW"
type input "K45WW"
type input "WIRE WHISK FOR TILT HEAD"
type input "0.00"
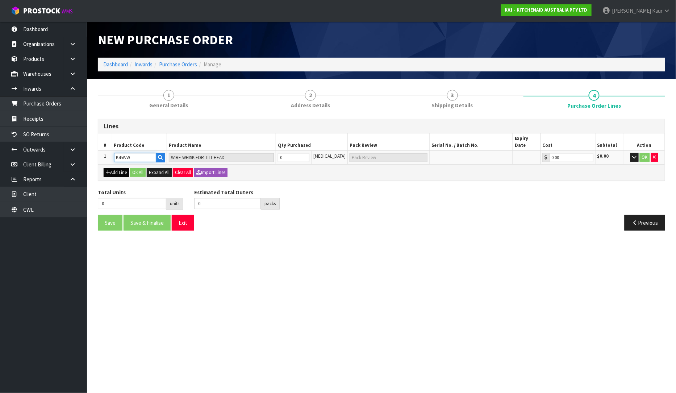
type input "K45WW"
click at [122, 168] on button "Add Line" at bounding box center [116, 172] width 25 height 9
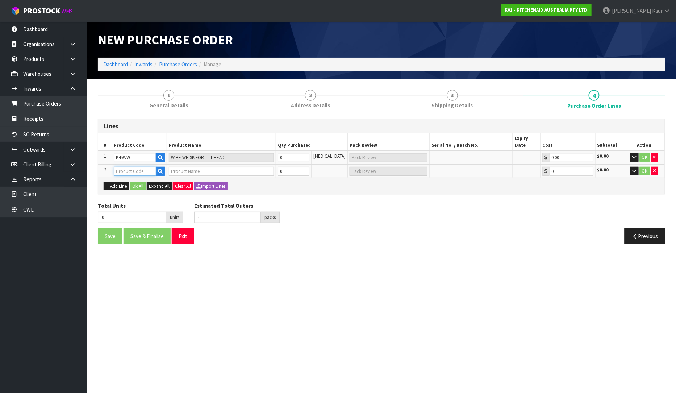
click at [128, 167] on input "text" at bounding box center [135, 171] width 42 height 9
paste input "( 5KSMTHPS"
click at [119, 167] on input "( 5KSMTHPS" at bounding box center [135, 171] width 42 height 9
type input "5KSMTHPS"
type input "POURING SHIELD TILT HEAD + K5"
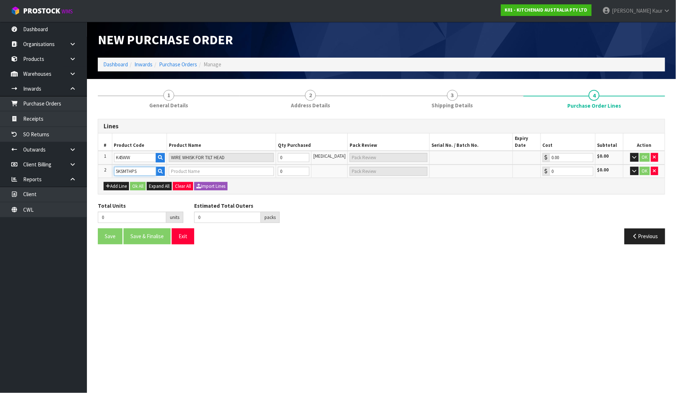
type input "0.00"
type input "5KSMTHPS"
click at [121, 182] on button "Add Line" at bounding box center [116, 186] width 25 height 9
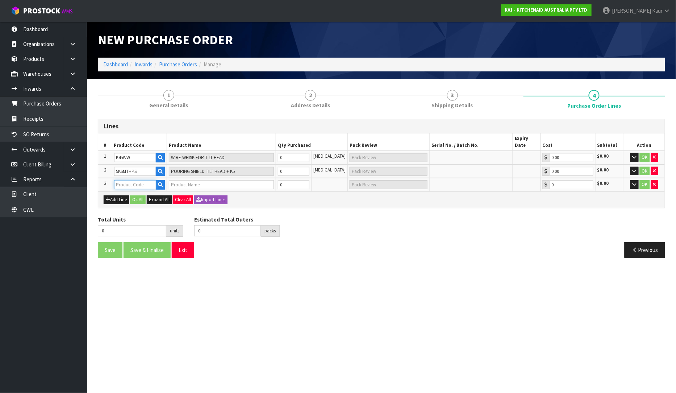
click at [128, 180] on input "text" at bounding box center [135, 184] width 42 height 9
paste input "5KSM5THWWSS"
type input "5KSM5THWWSS"
type input "SS WIRE WHISK TILT HEAD MIXER"
type input "0.00"
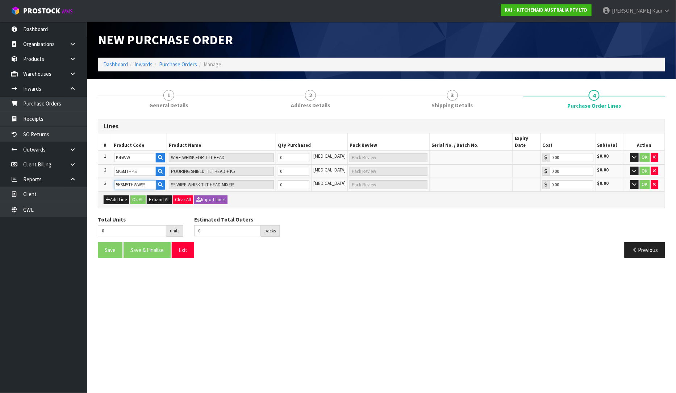
type input "5KSM5THWWSS"
click at [269, 254] on div "Save Save & Finalise Exit Previous" at bounding box center [381, 252] width 579 height 21
click at [291, 153] on input "0" at bounding box center [294, 157] width 32 height 9
type input "1"
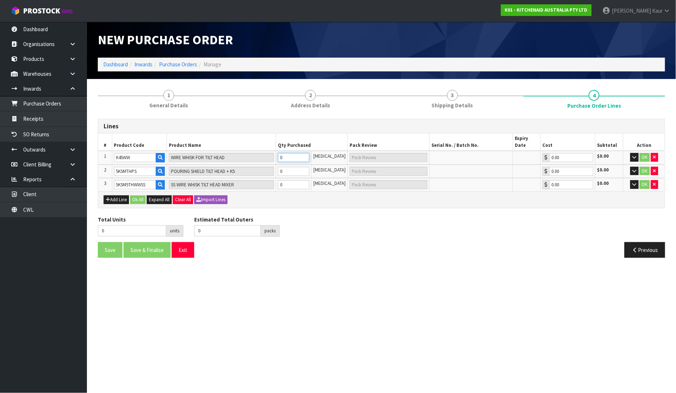
type input "1 [MEDICAL_DATA]"
type input "1"
click at [291, 167] on input "0" at bounding box center [294, 171] width 32 height 9
type input "2"
type input "1"
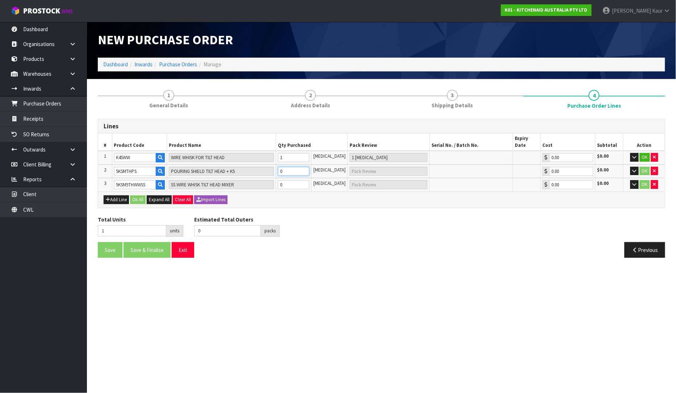
type input "1 [MEDICAL_DATA]"
type input "1"
click at [295, 180] on input "0" at bounding box center [294, 184] width 32 height 9
type input "3"
type input "1"
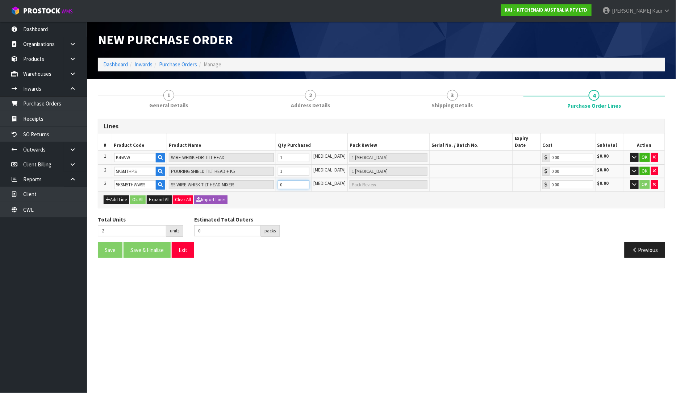
type input "1 [MEDICAL_DATA]"
type input "1"
click at [153, 196] on span "Expand All" at bounding box center [159, 199] width 21 height 6
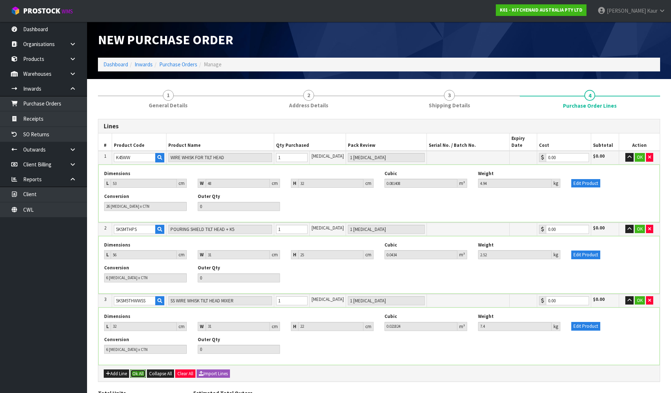
click at [144, 369] on button "Ok All" at bounding box center [138, 373] width 16 height 9
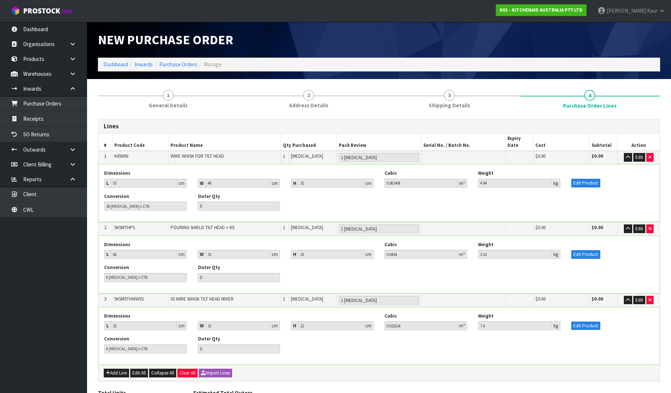
click at [629, 154] on td "Edit" at bounding box center [638, 157] width 42 height 13
click at [626, 155] on icon "button" at bounding box center [628, 157] width 4 height 5
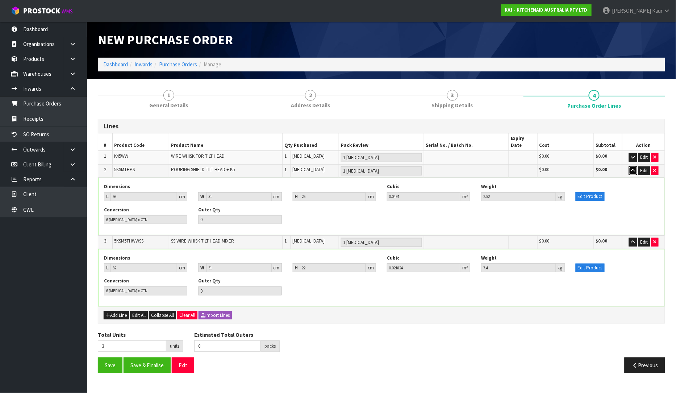
click at [634, 166] on button "button" at bounding box center [633, 170] width 8 height 9
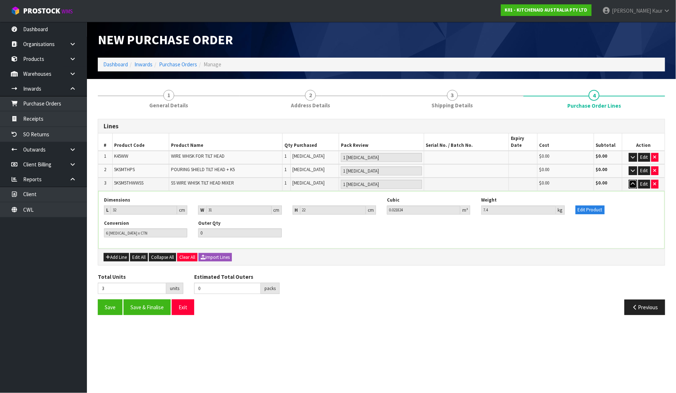
click at [636, 180] on button "button" at bounding box center [633, 184] width 8 height 9
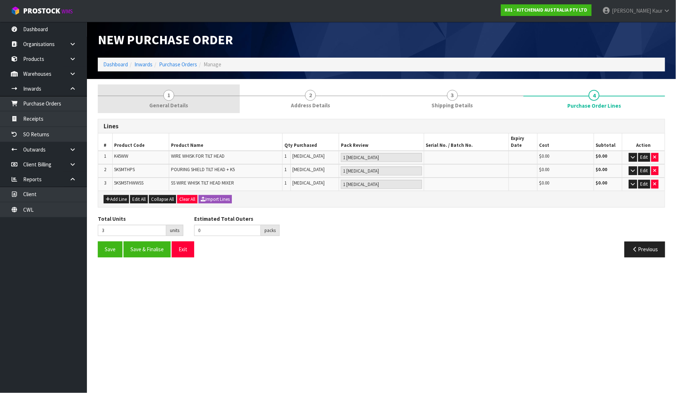
click at [180, 100] on link "1 General Details" at bounding box center [169, 98] width 142 height 29
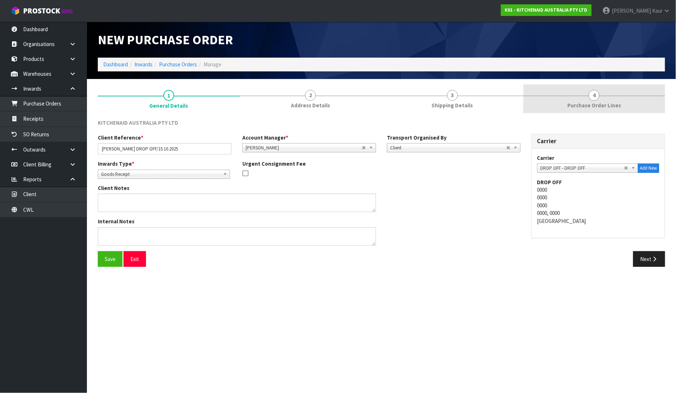
click at [594, 93] on span "4" at bounding box center [594, 95] width 11 height 11
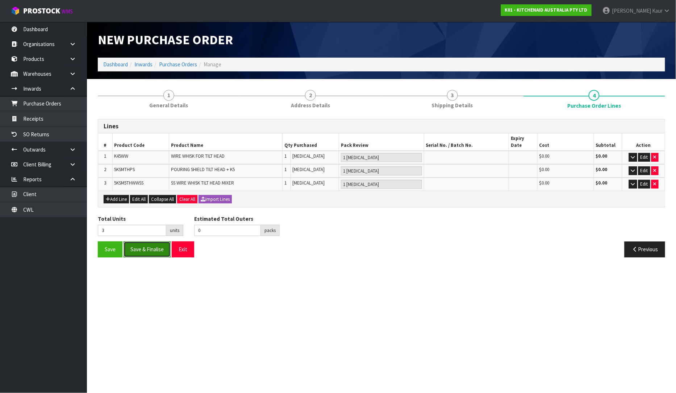
click at [156, 244] on button "Save & Finalise" at bounding box center [147, 249] width 47 height 16
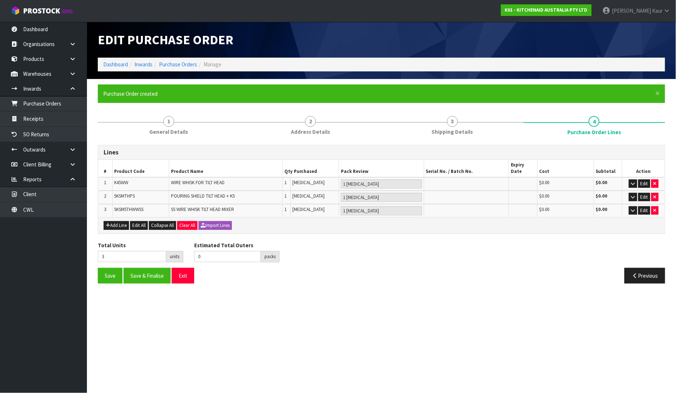
type input "0"
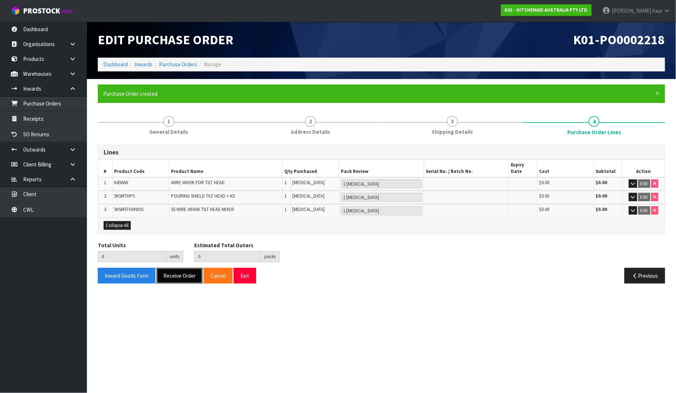
click at [176, 268] on button "Receive Order" at bounding box center [180, 276] width 46 height 16
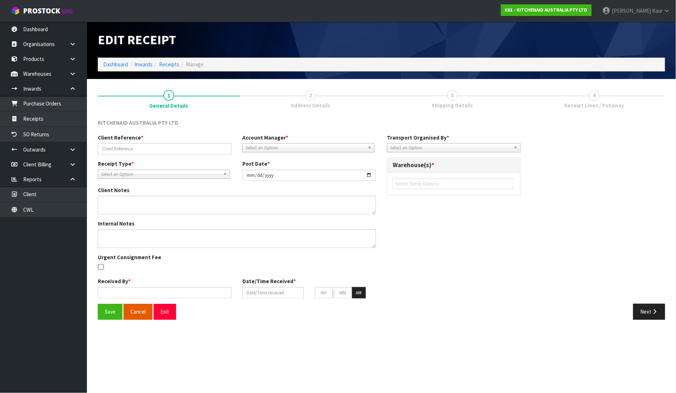
type input "[PERSON_NAME] DROP OFF/15.10.2025"
type input "[DATE]"
type input "[PERSON_NAME]"
type input "[DATE]"
type input "10"
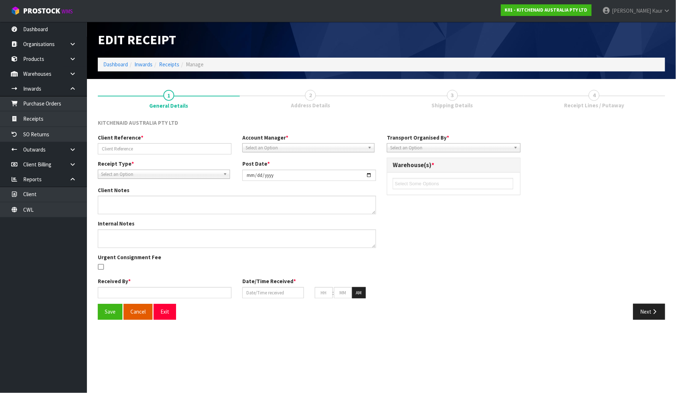
type input "16"
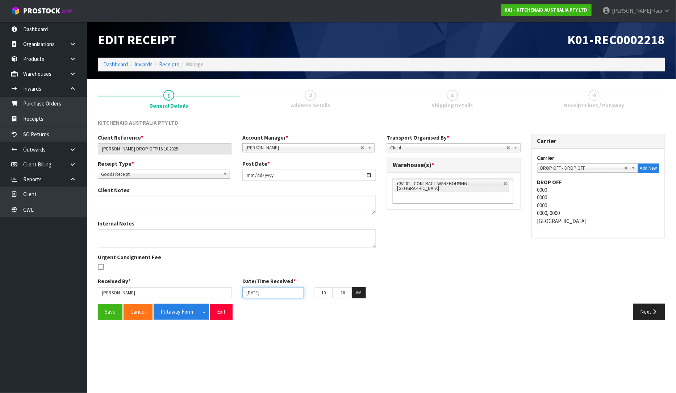
click at [248, 294] on input "[DATE]" at bounding box center [274, 292] width 62 height 11
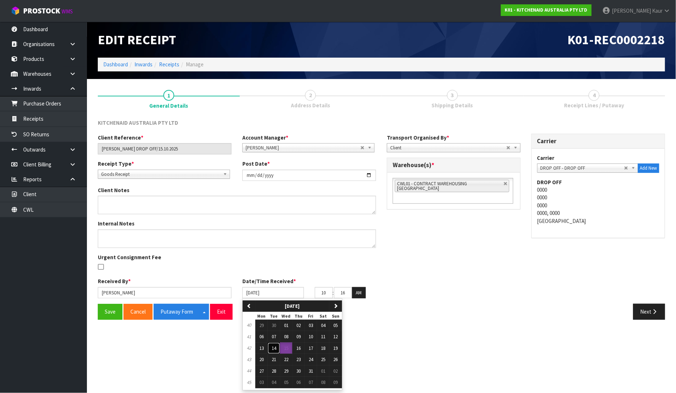
click at [270, 349] on button "14" at bounding box center [274, 349] width 12 height 12
type input "[DATE]"
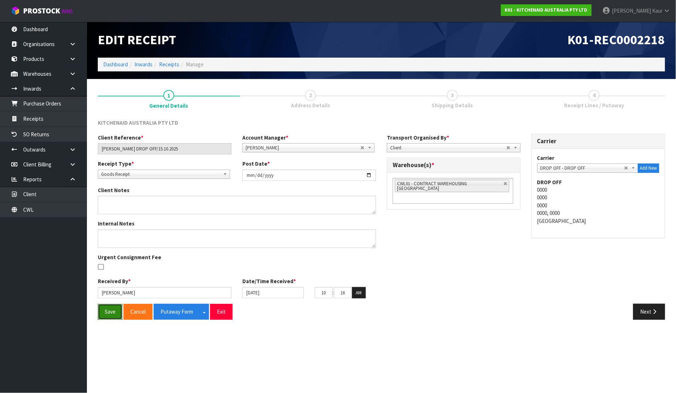
click at [110, 312] on button "Save" at bounding box center [110, 312] width 25 height 16
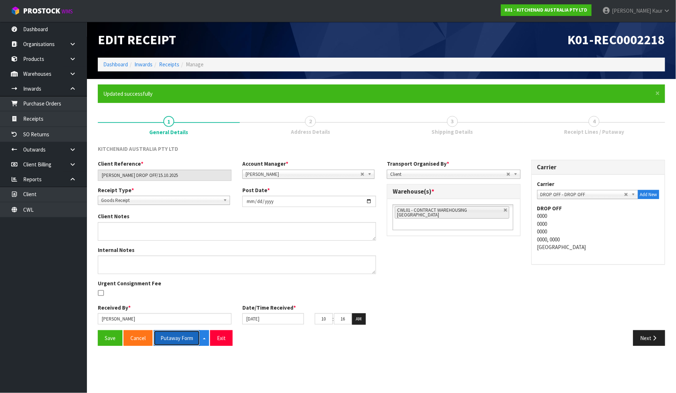
click at [179, 334] on button "Putaway Form" at bounding box center [177, 338] width 46 height 16
click at [263, 336] on div "Save Cancel Putaway Form Split button! CSV FORMAT Exit" at bounding box center [236, 338] width 289 height 16
click at [104, 340] on button "Save" at bounding box center [110, 338] width 25 height 16
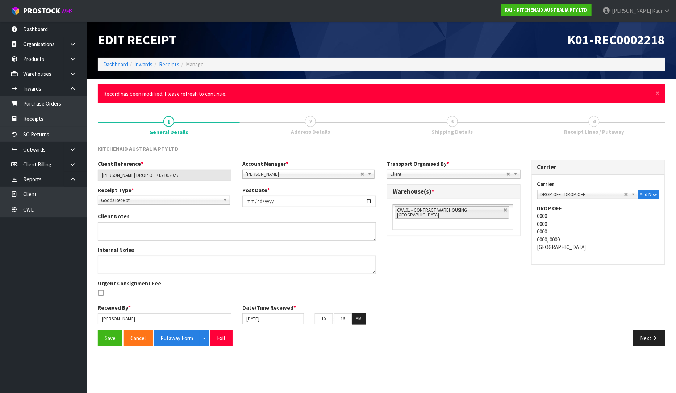
click at [636, 349] on div "Save Cancel Putaway Form Split button! CSV FORMAT Exit Next" at bounding box center [381, 340] width 579 height 21
click at [654, 336] on icon "button" at bounding box center [655, 337] width 7 height 5
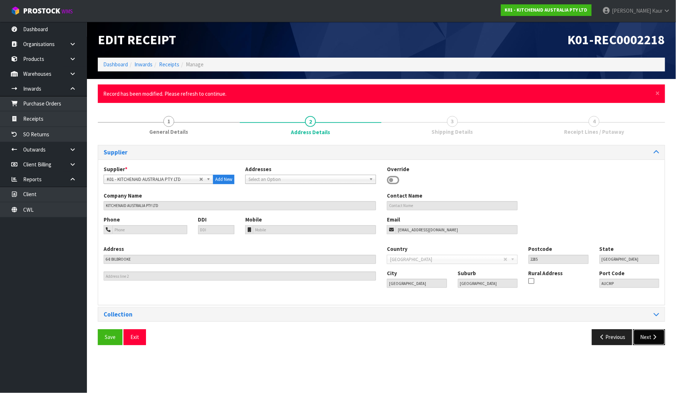
click at [653, 337] on icon "button" at bounding box center [655, 336] width 7 height 5
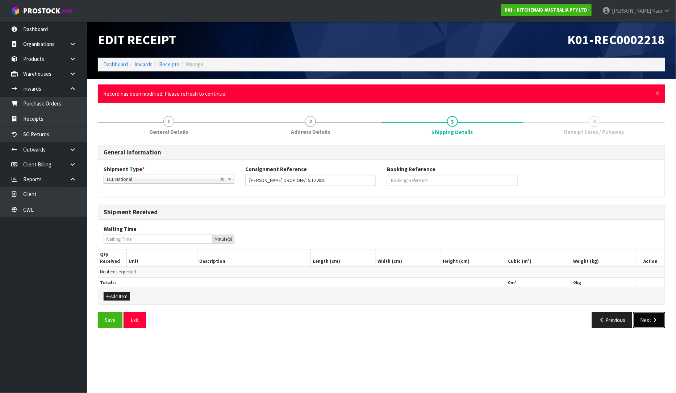
click at [647, 320] on button "Next" at bounding box center [650, 320] width 32 height 16
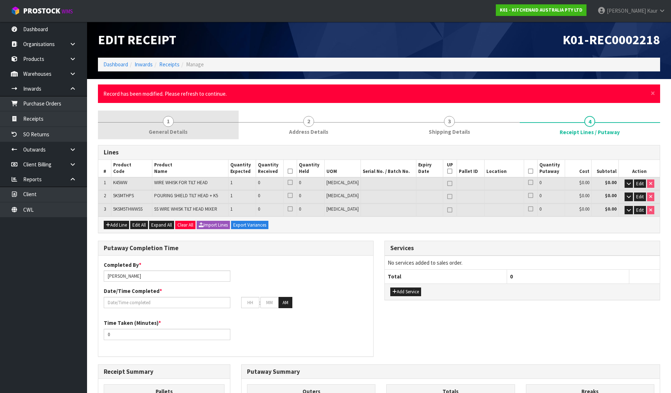
click at [179, 123] on link "1 General Details" at bounding box center [168, 125] width 141 height 29
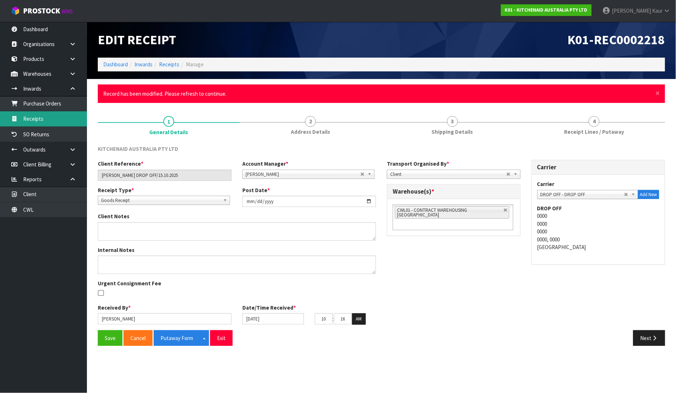
click at [41, 124] on link "Receipts" at bounding box center [43, 118] width 87 height 15
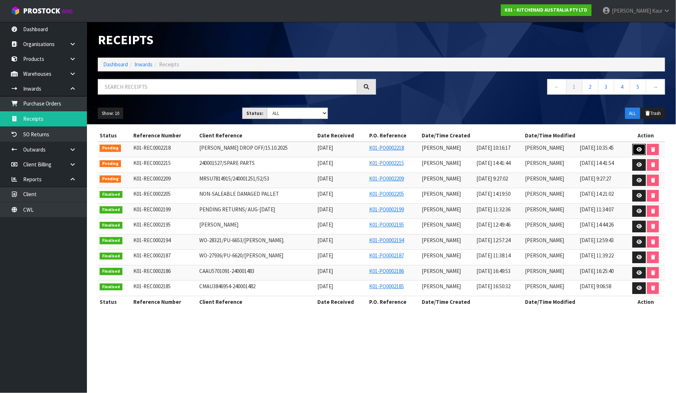
click at [641, 148] on icon at bounding box center [639, 149] width 5 height 5
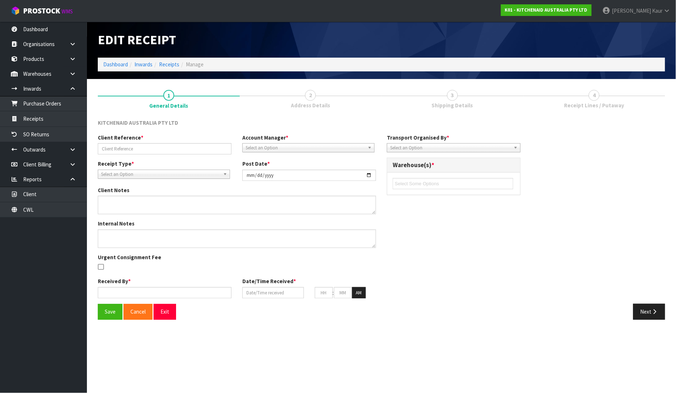
type input "[PERSON_NAME] DROP OFF/15.10.2025"
type input "[DATE]"
type input "[PERSON_NAME]"
type input "[DATE]"
type input "10"
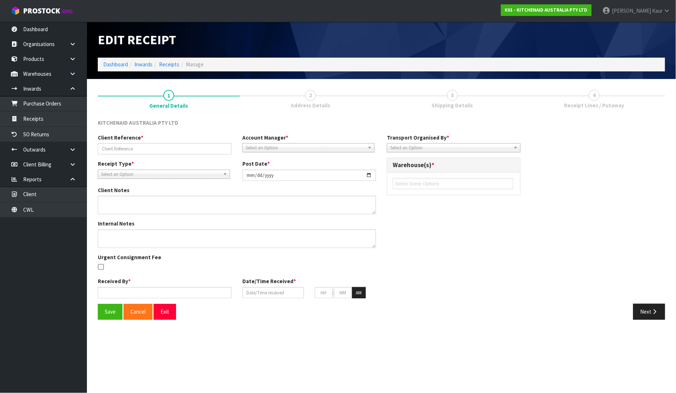
type input "16"
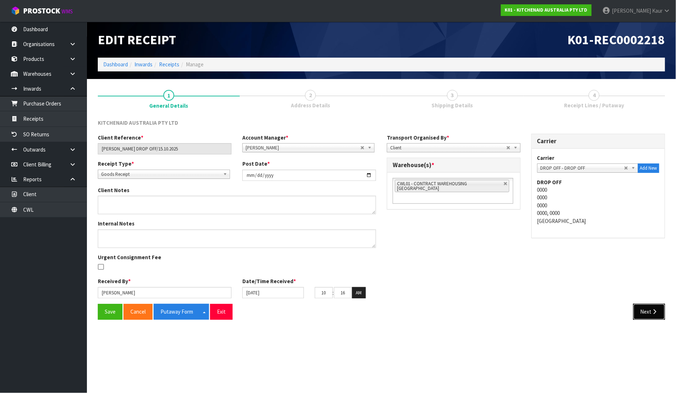
click at [647, 315] on button "Next" at bounding box center [650, 312] width 32 height 16
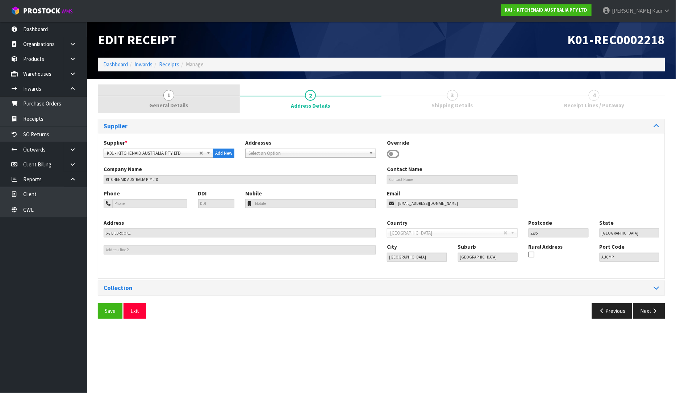
click at [165, 109] on link "1 General Details" at bounding box center [169, 98] width 142 height 29
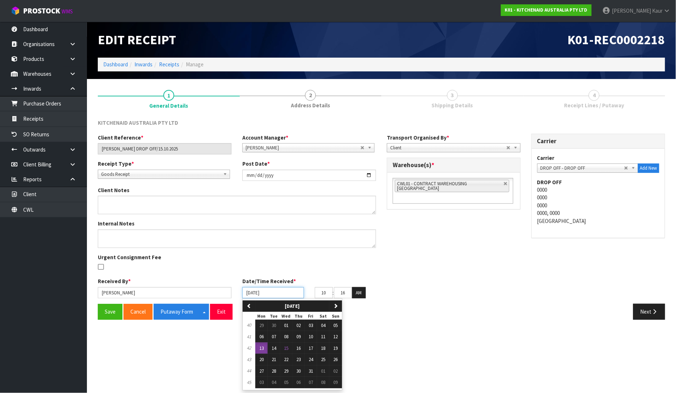
click at [250, 289] on input "[DATE]" at bounding box center [274, 292] width 62 height 11
click at [277, 344] on button "14" at bounding box center [274, 349] width 12 height 12
type input "[DATE]"
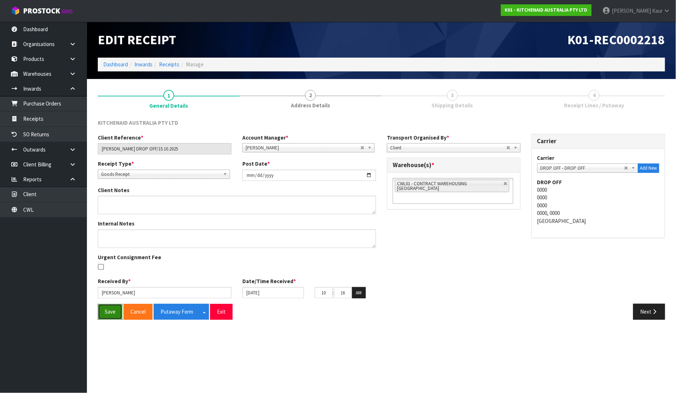
click at [104, 311] on button "Save" at bounding box center [110, 312] width 25 height 16
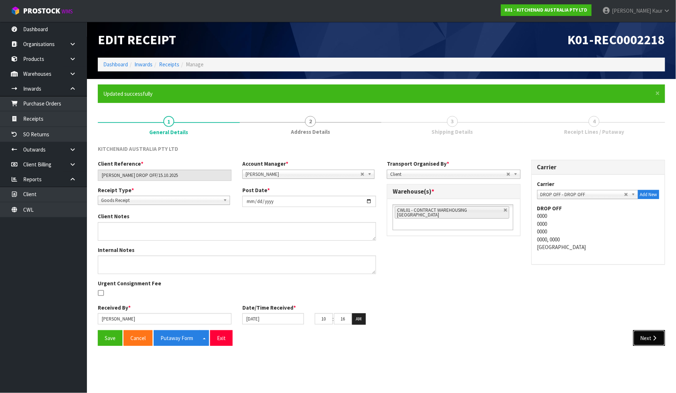
click at [643, 339] on button "Next" at bounding box center [650, 338] width 32 height 16
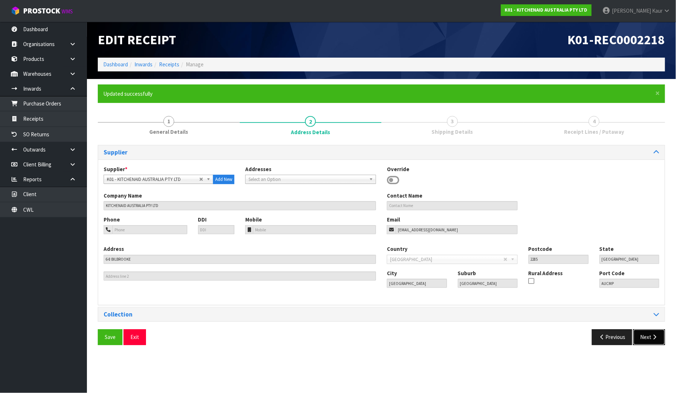
click at [643, 339] on button "Next" at bounding box center [650, 337] width 32 height 16
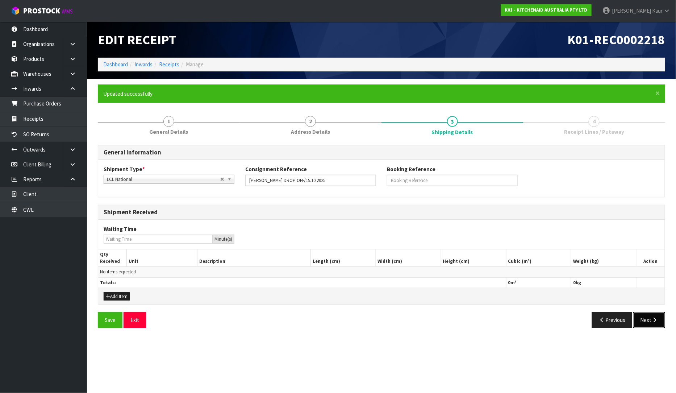
click at [647, 320] on button "Next" at bounding box center [650, 320] width 32 height 16
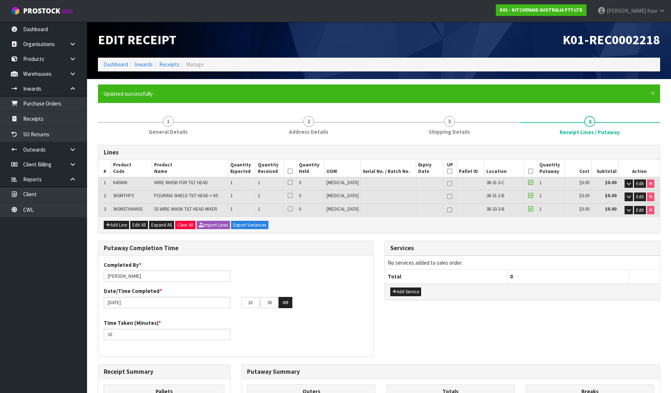
click at [293, 171] on icon at bounding box center [289, 171] width 5 height 0
click at [528, 171] on icon at bounding box center [530, 171] width 5 height 0
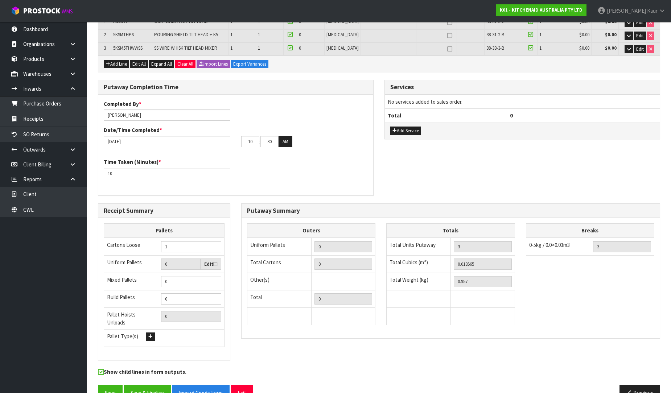
scroll to position [174, 0]
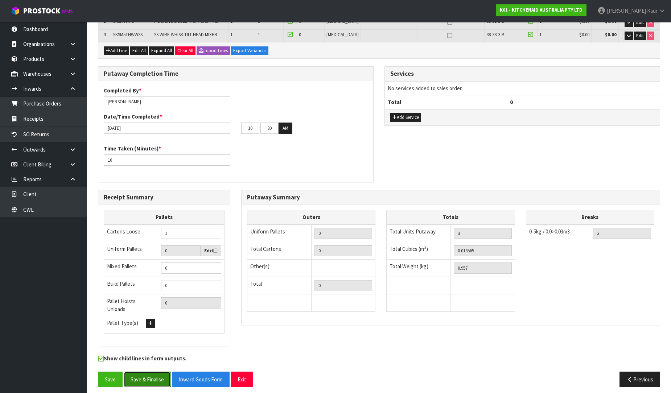
click at [137, 376] on button "Save & Finalise" at bounding box center [147, 380] width 47 height 16
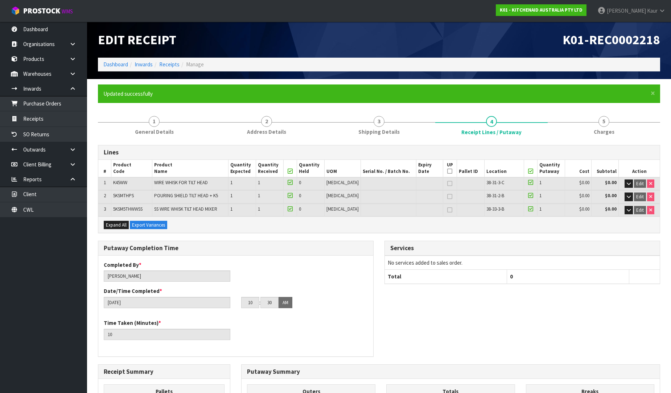
click at [628, 43] on span "K01-REC0002218" at bounding box center [611, 40] width 98 height 16
drag, startPoint x: 668, startPoint y: 43, endPoint x: 548, endPoint y: 43, distance: 119.3
click at [548, 43] on header "Edit Receipt K01-REC0002218 Dashboard Inwards Receipts Manage" at bounding box center [379, 50] width 584 height 57
copy span "K01-REC0002218"
click at [465, 133] on span "Receipt Lines / Putaway" at bounding box center [491, 132] width 60 height 8
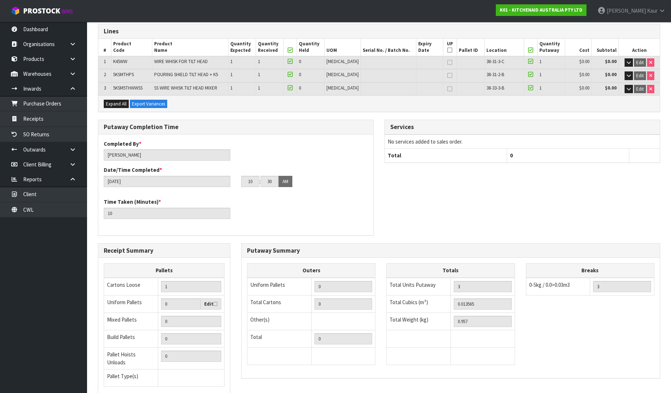
scroll to position [174, 0]
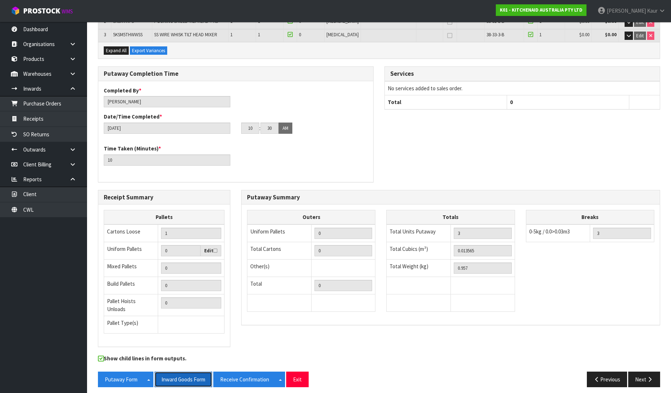
click at [182, 372] on button "Inward Goods Form" at bounding box center [183, 380] width 58 height 16
click at [660, 8] on icon at bounding box center [661, 10] width 7 height 5
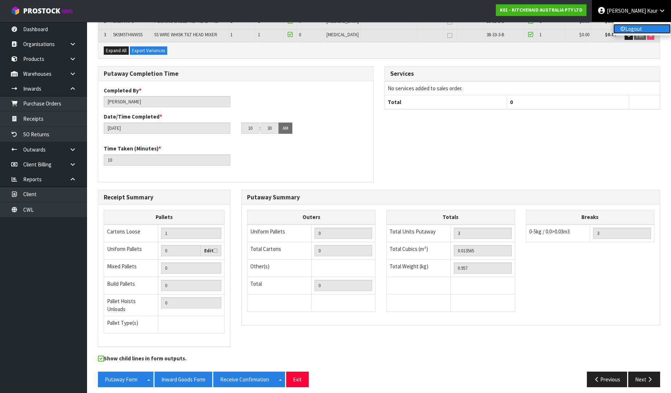
click at [645, 30] on link "Logout" at bounding box center [641, 29] width 57 height 10
click at [653, 11] on span "Kaur" at bounding box center [652, 10] width 11 height 7
click at [640, 22] on ul "Logout" at bounding box center [642, 29] width 58 height 14
click at [661, 10] on icon at bounding box center [661, 10] width 7 height 5
click at [648, 25] on link "Logout" at bounding box center [641, 29] width 57 height 10
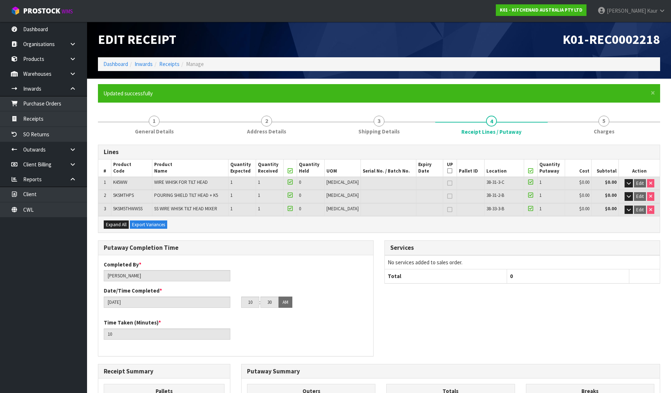
scroll to position [0, 0]
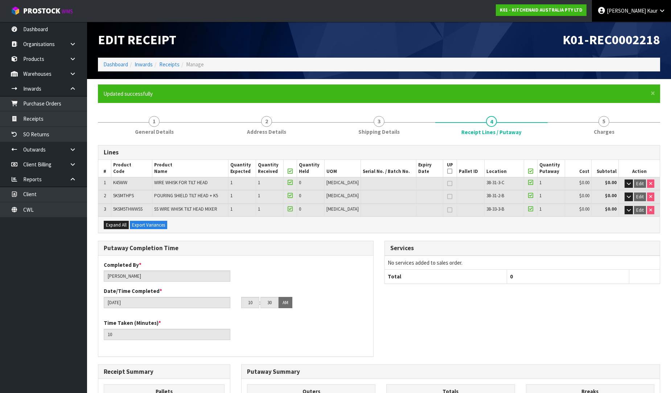
click at [661, 10] on icon at bounding box center [661, 10] width 7 height 5
click at [639, 25] on link "Logout" at bounding box center [641, 29] width 57 height 10
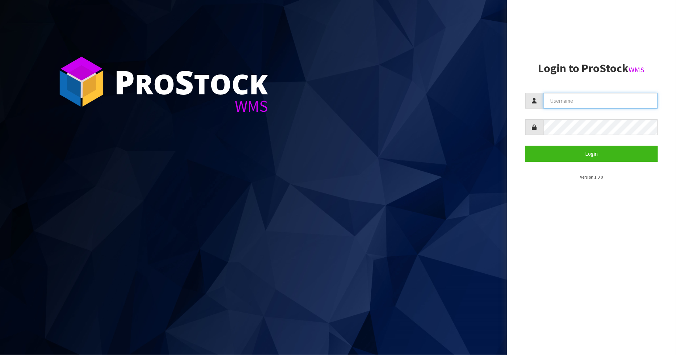
type input "[PERSON_NAME]"
drag, startPoint x: 590, startPoint y: 97, endPoint x: 510, endPoint y: 95, distance: 80.1
click at [510, 95] on aside "Login to ProStock WMS [PERSON_NAME] Login Version 1.0.0" at bounding box center [591, 177] width 169 height 355
type input "[PERSON_NAME]"
click at [536, 122] on div at bounding box center [592, 127] width 133 height 16
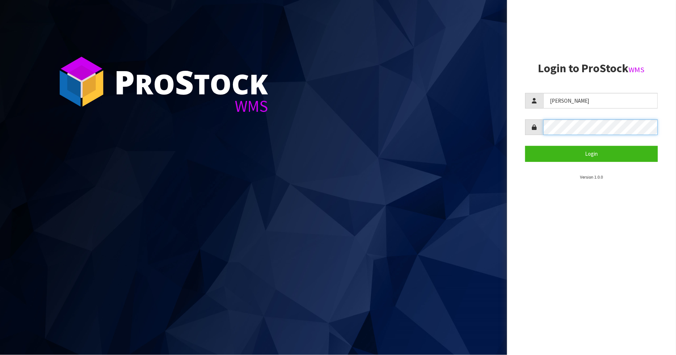
click at [526, 146] on button "Login" at bounding box center [592, 154] width 133 height 16
